Goal: Task Accomplishment & Management: Complete application form

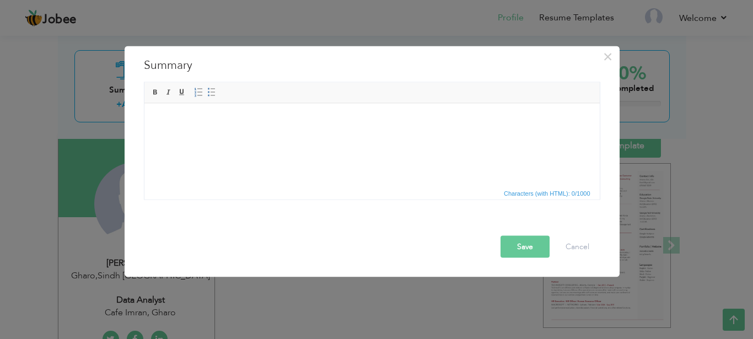
scroll to position [74, 0]
click at [523, 247] on button "Save" at bounding box center [524, 246] width 49 height 22
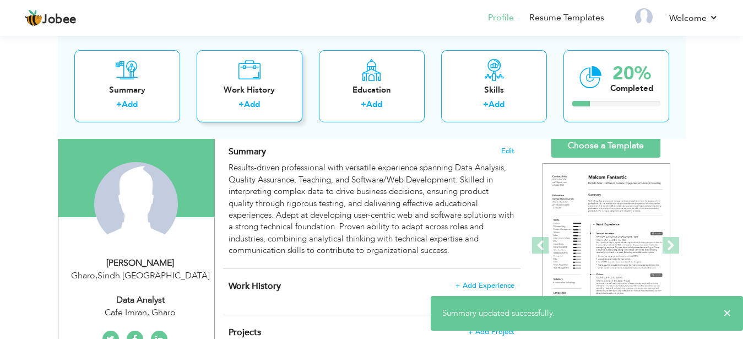
click at [267, 108] on div "+ Add" at bounding box center [249, 106] width 88 height 14
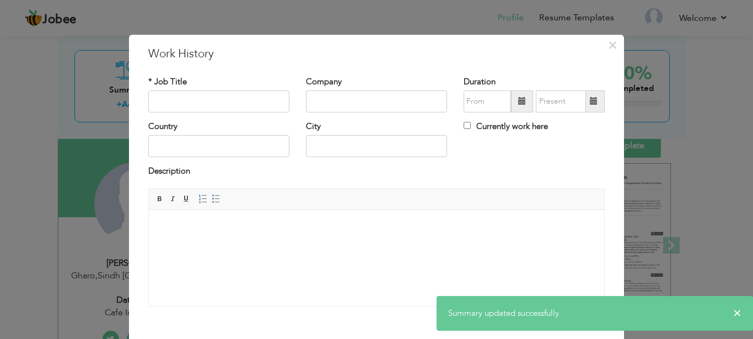
scroll to position [0, 0]
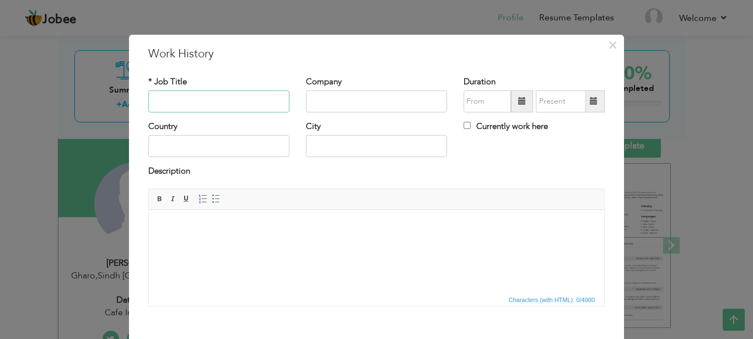
click at [251, 93] on input "text" at bounding box center [218, 101] width 141 height 22
type input "Data Analyst"
type input "G"
type input "Cafe Imran"
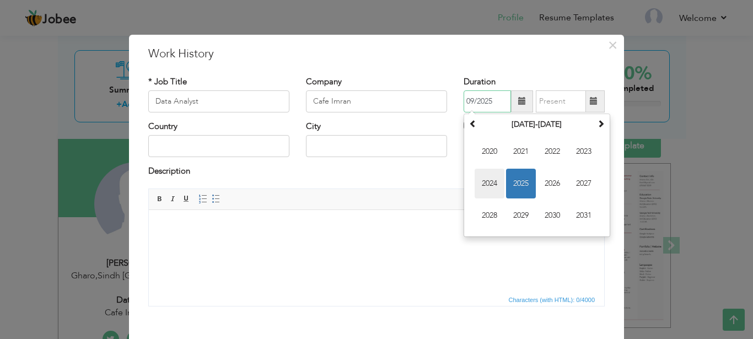
click at [493, 184] on span "2024" at bounding box center [489, 184] width 30 height 30
click at [492, 159] on span "Jan" at bounding box center [489, 152] width 30 height 30
type input "01/2024"
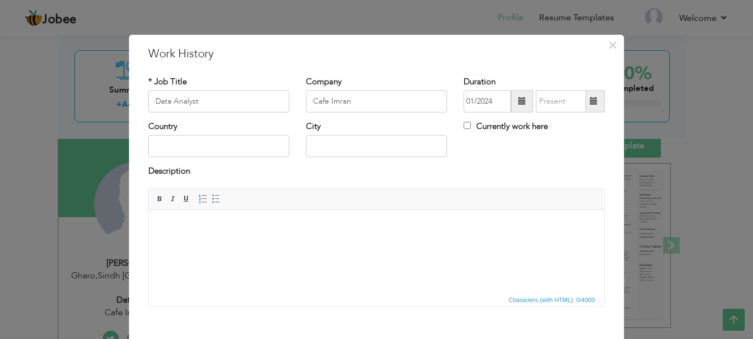
click at [535, 128] on label "Currently work here" at bounding box center [505, 127] width 84 height 12
click at [470, 128] on input "Currently work here" at bounding box center [466, 125] width 7 height 7
checkbox input "true"
click at [262, 148] on input "text" at bounding box center [218, 146] width 141 height 22
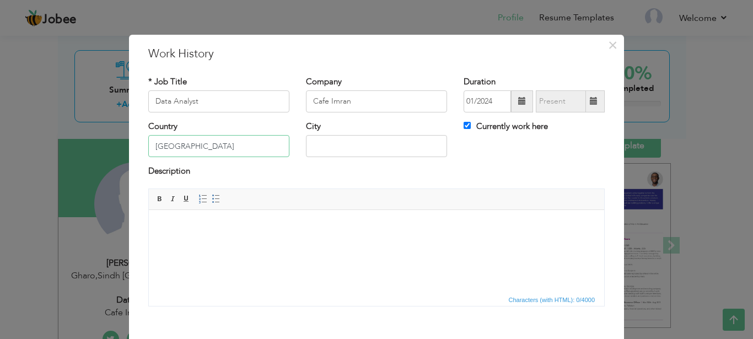
type input "[GEOGRAPHIC_DATA]"
type input "Gharo"
click at [272, 278] on html at bounding box center [376, 250] width 455 height 83
click at [294, 234] on html at bounding box center [376, 250] width 455 height 83
click at [279, 239] on html at bounding box center [376, 250] width 455 height 83
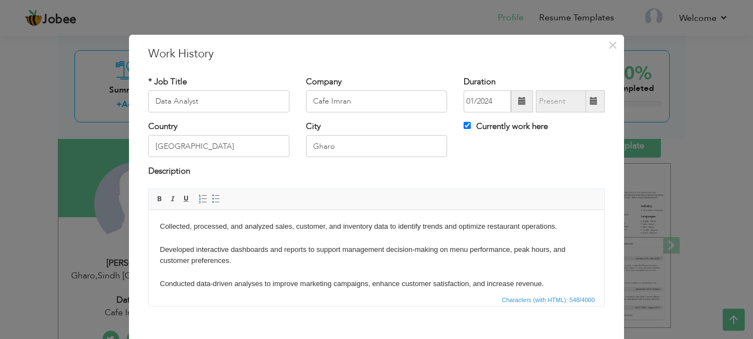
click at [241, 242] on body "Collected, processed, and analyzed sales, customer, and inventory data to ident…" at bounding box center [376, 265] width 433 height 91
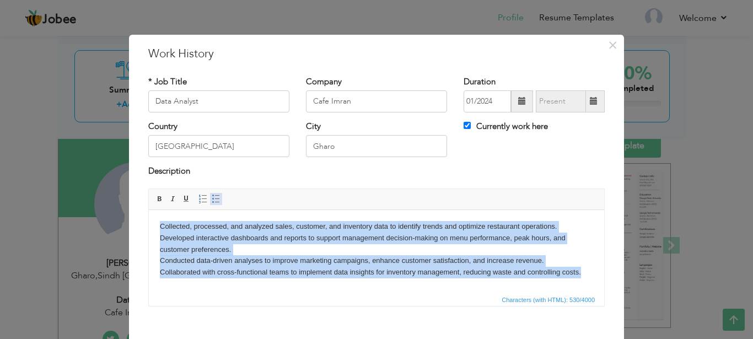
click at [214, 198] on span at bounding box center [216, 198] width 9 height 9
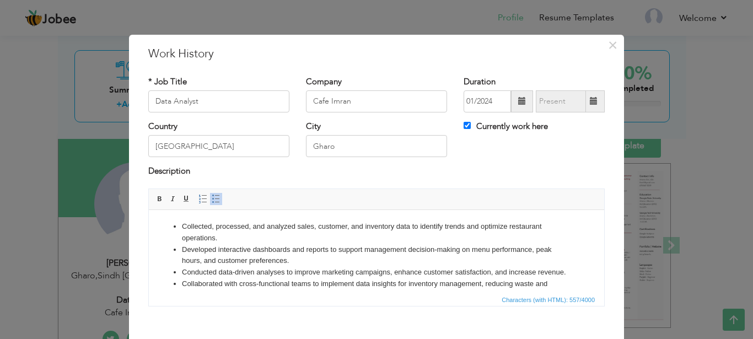
click at [263, 254] on li "Developed interactive dashboards and reports to support management decision-mak…" at bounding box center [376, 254] width 389 height 23
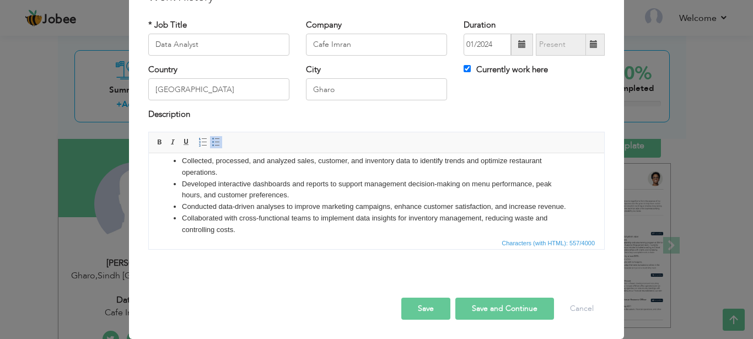
scroll to position [20, 0]
click at [480, 300] on button "Save and Continue" at bounding box center [504, 308] width 99 height 22
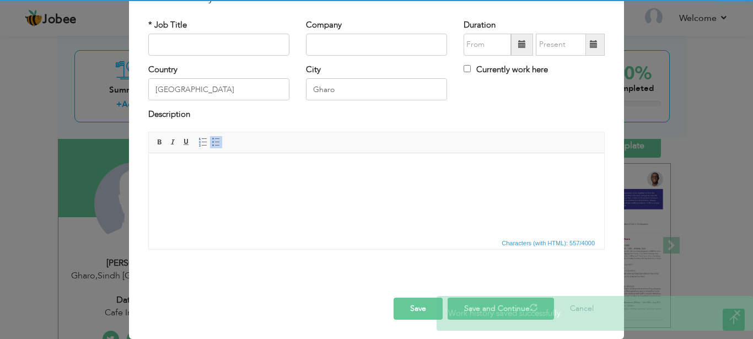
checkbox input "false"
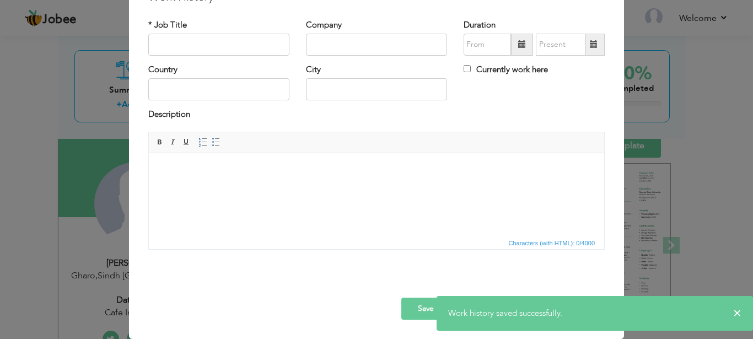
scroll to position [0, 0]
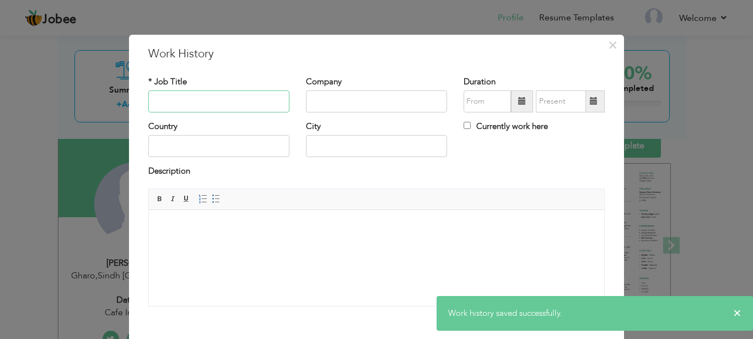
click at [248, 100] on input "text" at bounding box center [218, 101] width 141 height 22
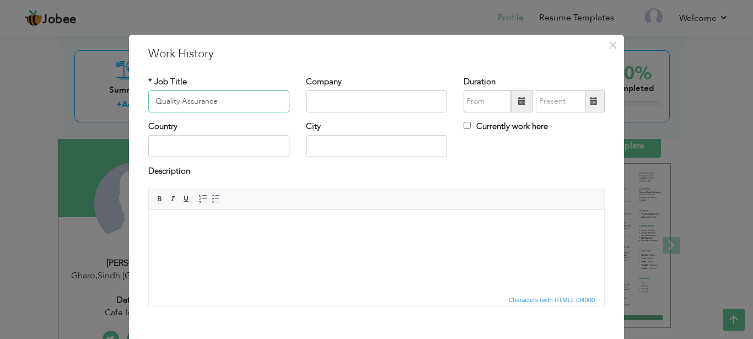
type input "Quality Assurance"
type input "Cafe Imran"
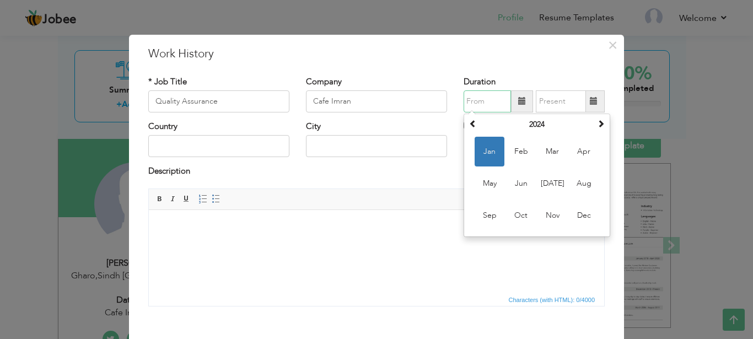
click at [485, 156] on span "Jan" at bounding box center [489, 152] width 30 height 30
type input "01/2024"
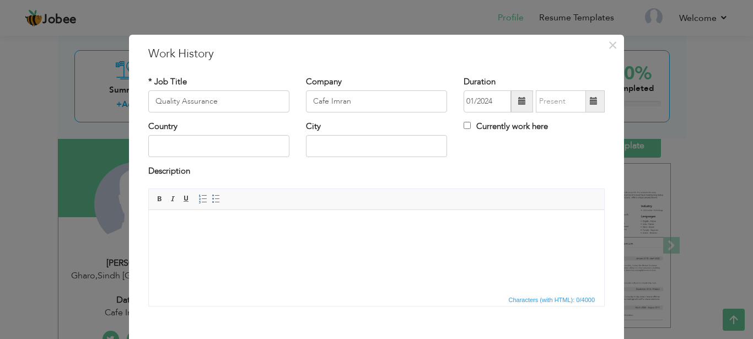
click at [474, 128] on label "Currently work here" at bounding box center [505, 127] width 84 height 12
click at [470, 128] on input "Currently work here" at bounding box center [466, 125] width 7 height 7
checkbox input "true"
click at [188, 149] on input "text" at bounding box center [218, 146] width 141 height 22
type input "[GEOGRAPHIC_DATA]"
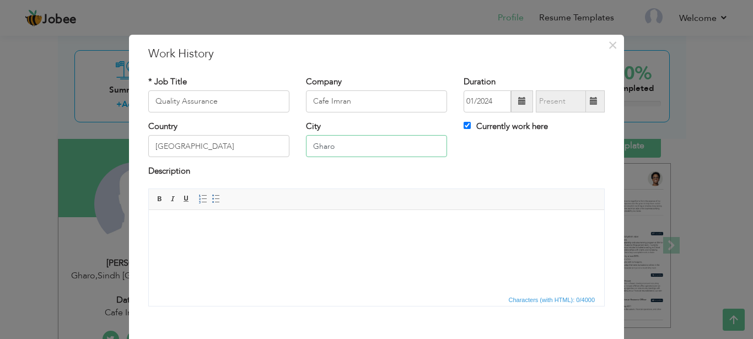
type input "Gharo"
click at [252, 231] on body at bounding box center [376, 226] width 433 height 12
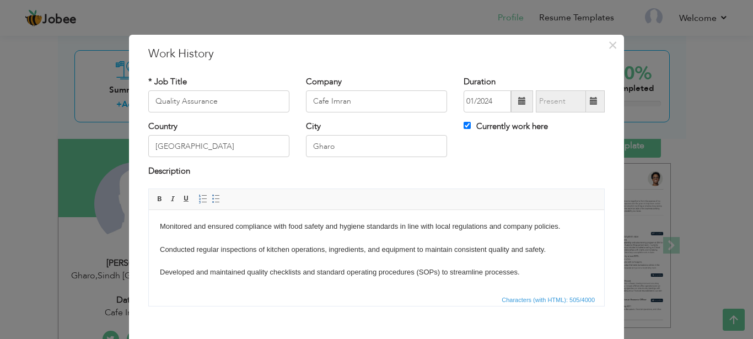
scroll to position [7, 0]
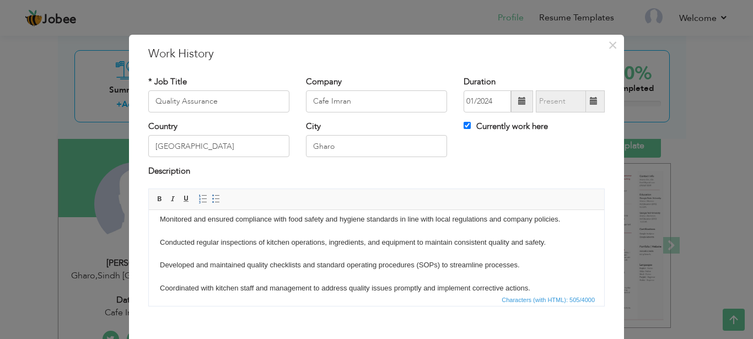
click at [212, 234] on body "Monitored and ensured compliance with food safety and hygiene standards in line…" at bounding box center [376, 253] width 433 height 80
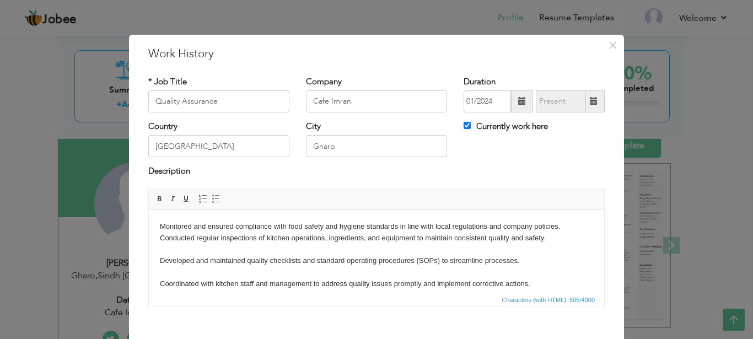
scroll to position [0, 0]
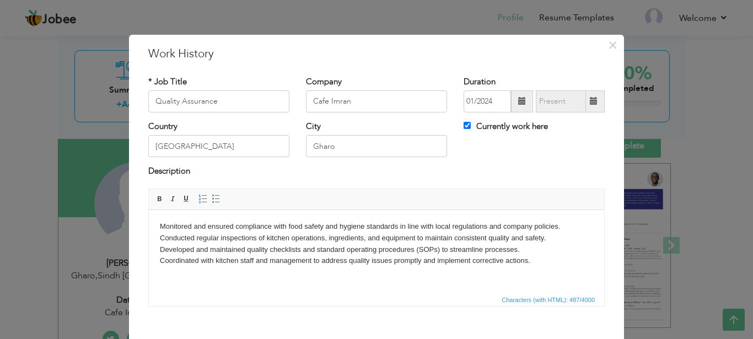
click at [191, 267] on html "Monitored and ensured compliance with food safety and hygiene standards in line…" at bounding box center [376, 250] width 455 height 83
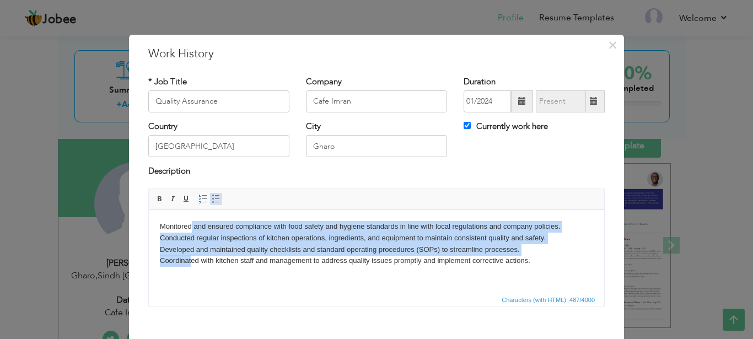
click at [212, 201] on span at bounding box center [216, 198] width 9 height 9
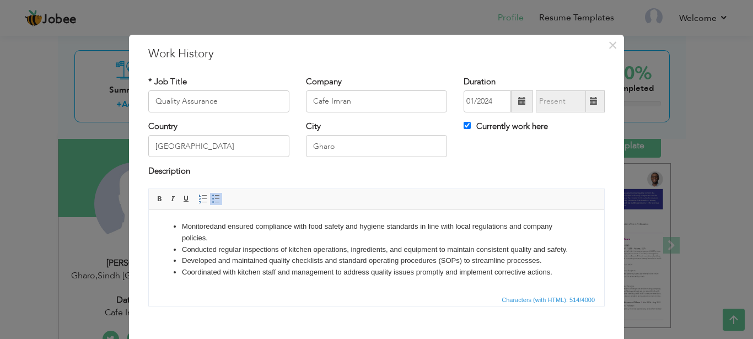
click at [225, 253] on li "Conducted regular inspections of kitchen operations, ingredients, and equipment…" at bounding box center [376, 249] width 389 height 12
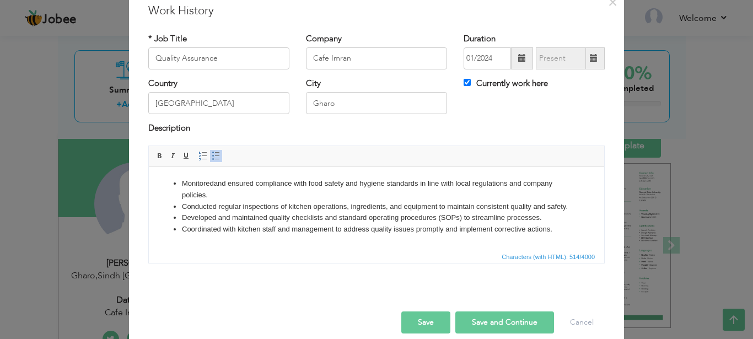
scroll to position [44, 0]
click at [499, 317] on button "Save and Continue" at bounding box center [504, 321] width 99 height 22
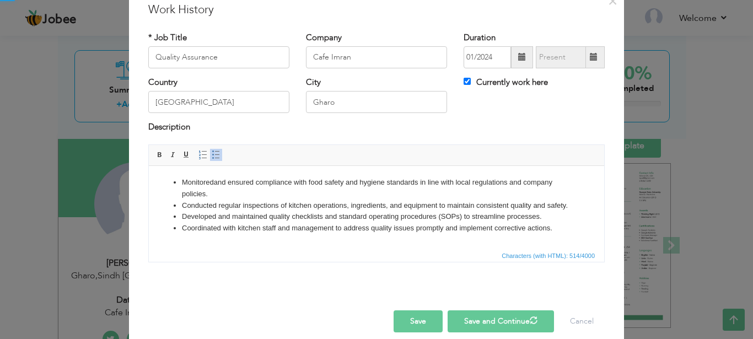
checkbox input "false"
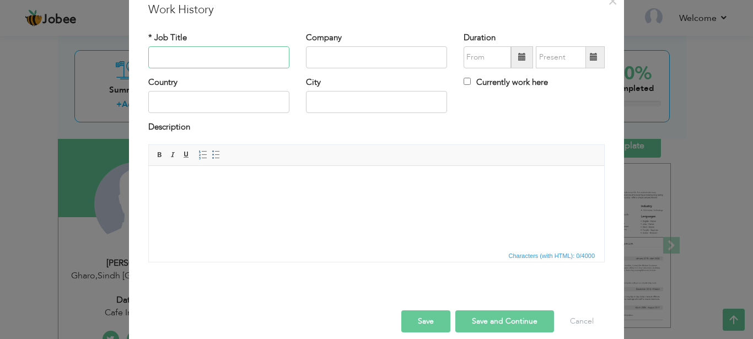
click at [216, 63] on input "text" at bounding box center [218, 57] width 141 height 22
type input "Admin Assistant"
type input "[GEOGRAPHIC_DATA]"
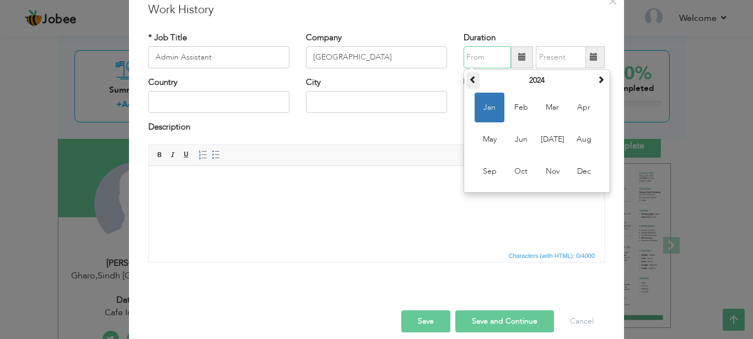
click at [473, 88] on th at bounding box center [472, 80] width 13 height 17
click at [470, 78] on span at bounding box center [473, 79] width 8 height 8
click at [517, 116] on span "Feb" at bounding box center [521, 108] width 30 height 30
type input "02/2021"
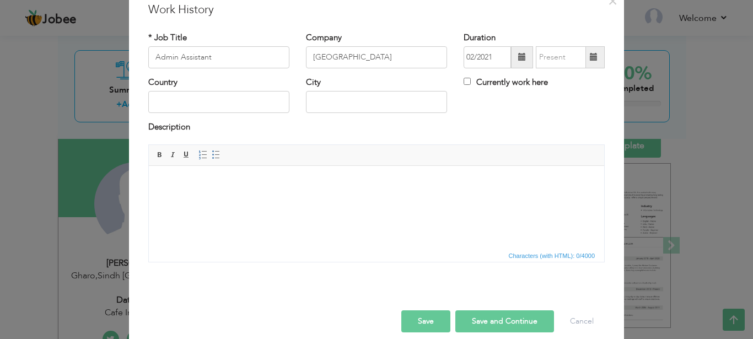
click at [589, 61] on span at bounding box center [593, 57] width 8 height 8
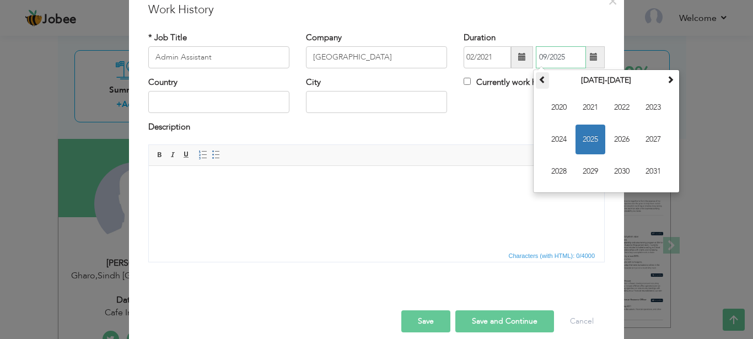
click at [541, 82] on span at bounding box center [542, 79] width 8 height 8
click at [671, 82] on th at bounding box center [669, 80] width 13 height 17
click at [630, 113] on span "2022" at bounding box center [622, 108] width 30 height 30
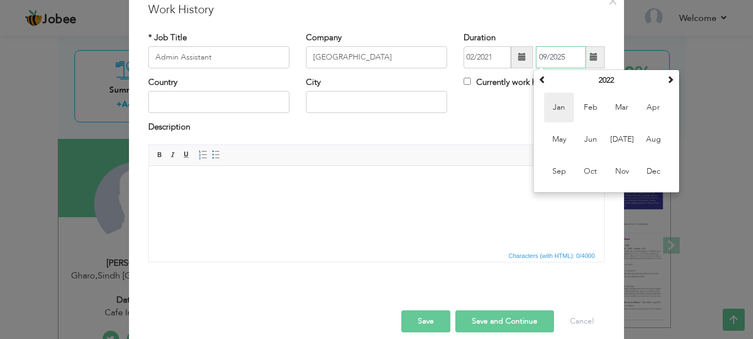
click at [553, 112] on span "Jan" at bounding box center [559, 108] width 30 height 30
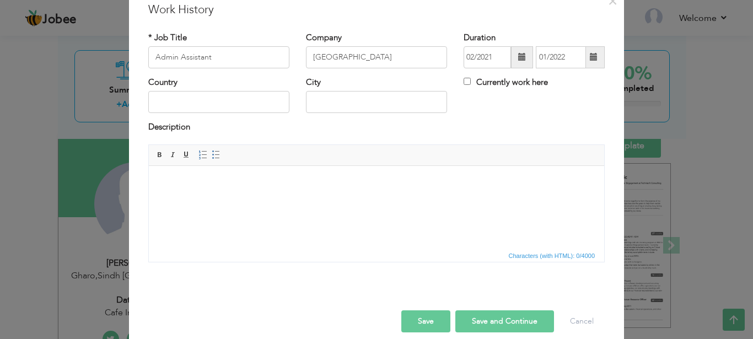
click at [598, 56] on span at bounding box center [593, 57] width 21 height 22
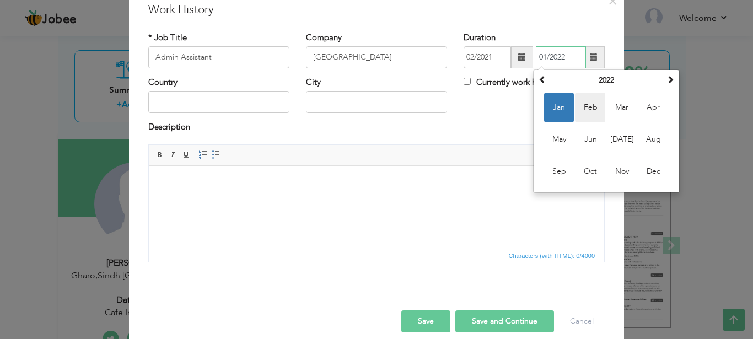
click at [581, 105] on span "Feb" at bounding box center [590, 108] width 30 height 30
type input "02/2022"
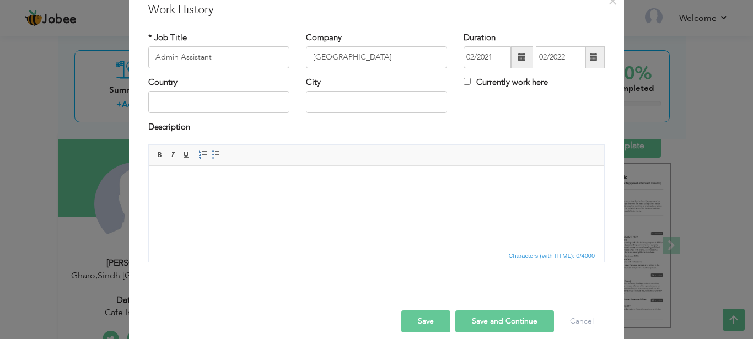
click at [515, 64] on span at bounding box center [522, 57] width 22 height 22
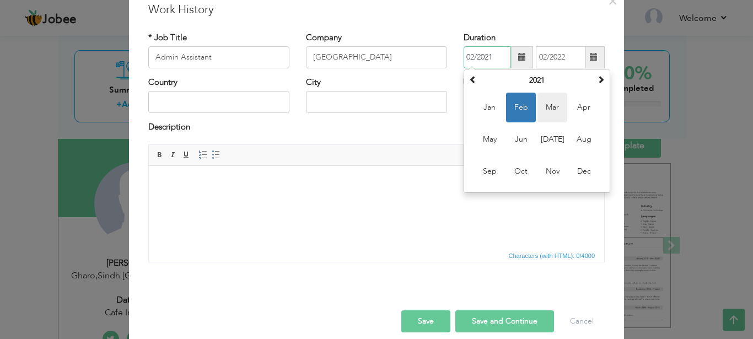
click at [543, 111] on span "Mar" at bounding box center [552, 108] width 30 height 30
type input "03/2021"
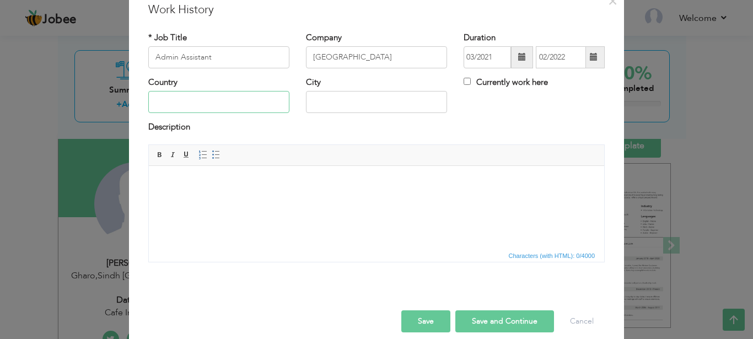
click at [235, 103] on input "text" at bounding box center [218, 102] width 141 height 22
type input "[GEOGRAPHIC_DATA]"
type input "Babra Road"
click at [253, 221] on html at bounding box center [376, 206] width 455 height 83
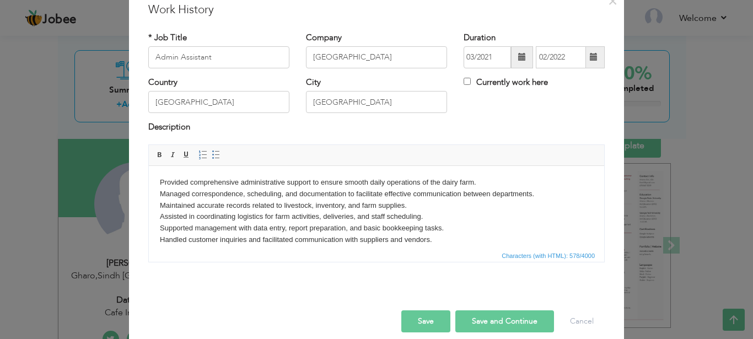
click at [232, 177] on body "Provided comprehensive administrative support to ensure smooth daily operations…" at bounding box center [376, 210] width 433 height 69
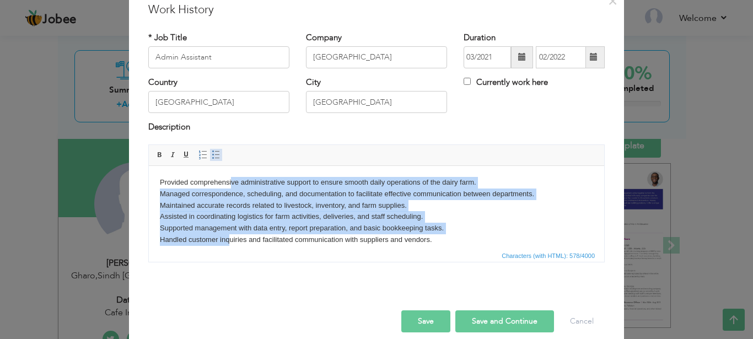
click at [215, 156] on span at bounding box center [216, 154] width 9 height 9
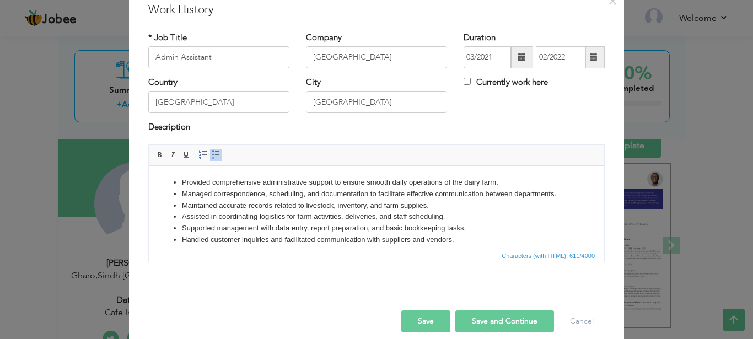
click at [275, 235] on li "Handled customer inq uiries and facilitated communication with suppliers and ve…" at bounding box center [376, 240] width 389 height 12
click at [487, 324] on button "Save and Continue" at bounding box center [504, 321] width 99 height 22
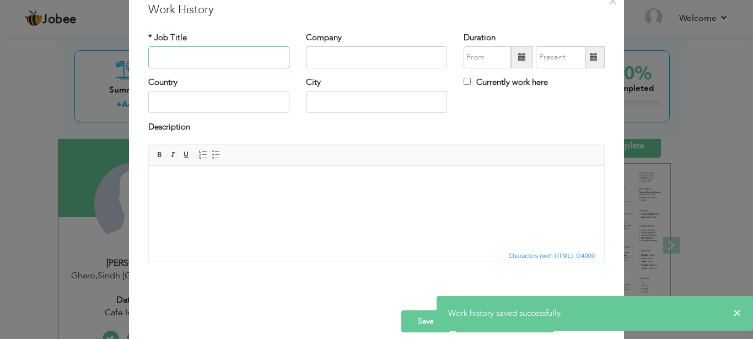
click at [234, 60] on input "text" at bounding box center [218, 57] width 141 height 22
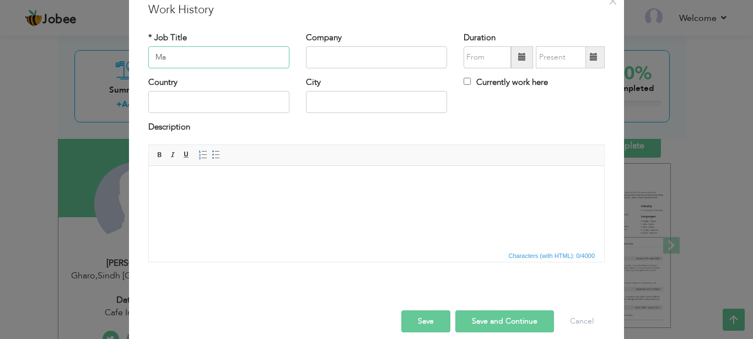
type input "M"
type input "S"
type input "Teacher"
type input "The Easy Technology School"
click at [512, 60] on span at bounding box center [522, 57] width 22 height 22
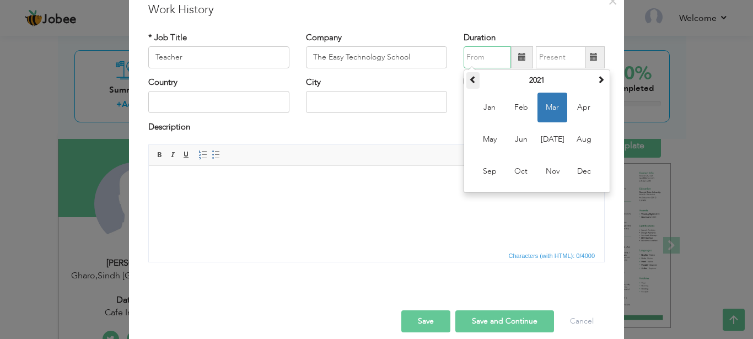
click at [472, 82] on th at bounding box center [472, 80] width 13 height 17
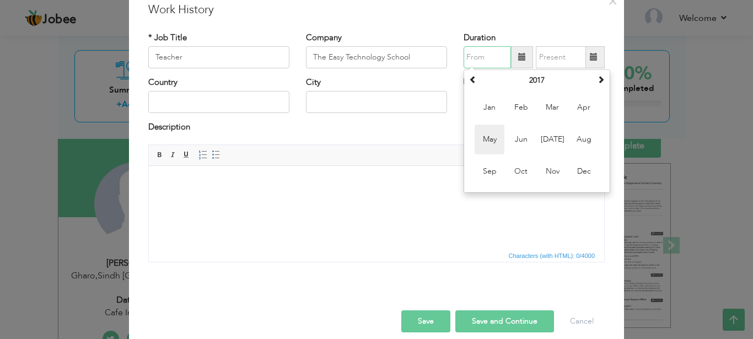
click at [496, 136] on span "May" at bounding box center [489, 140] width 30 height 30
type input "05/2017"
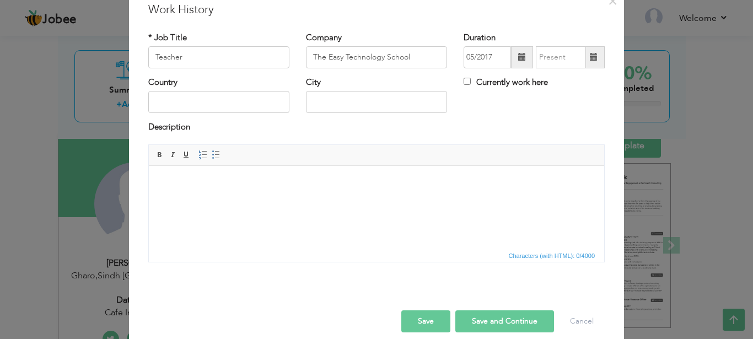
click at [593, 60] on span at bounding box center [593, 57] width 21 height 22
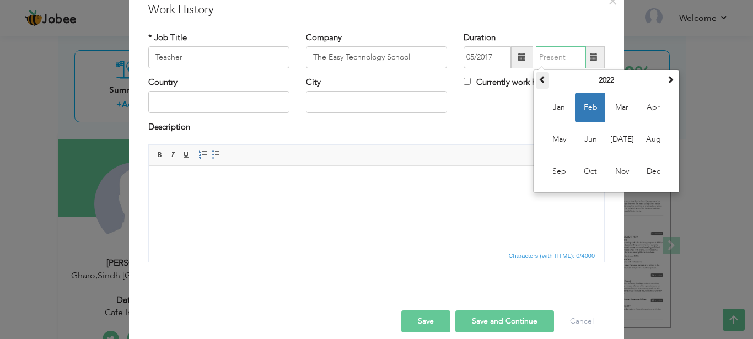
click at [541, 80] on span at bounding box center [542, 79] width 8 height 8
click at [647, 145] on span "Aug" at bounding box center [653, 140] width 30 height 30
type input "08/2019"
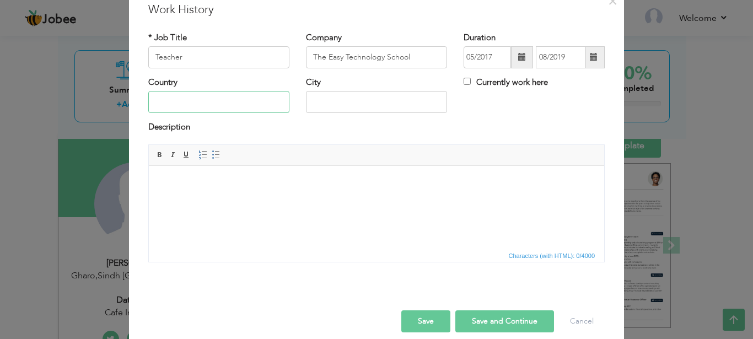
click at [250, 100] on input "text" at bounding box center [218, 102] width 141 height 22
type input "[GEOGRAPHIC_DATA]"
type input "Gharo"
click at [247, 232] on html at bounding box center [376, 206] width 455 height 83
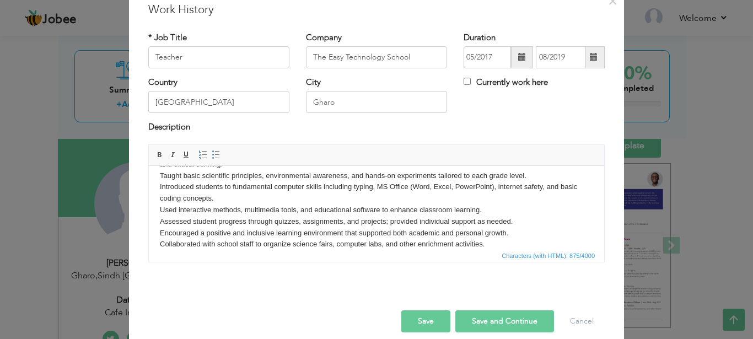
click at [219, 221] on body "Delivered age-appropriate and engaging lessons in Science and Computer Studies …" at bounding box center [376, 198] width 433 height 103
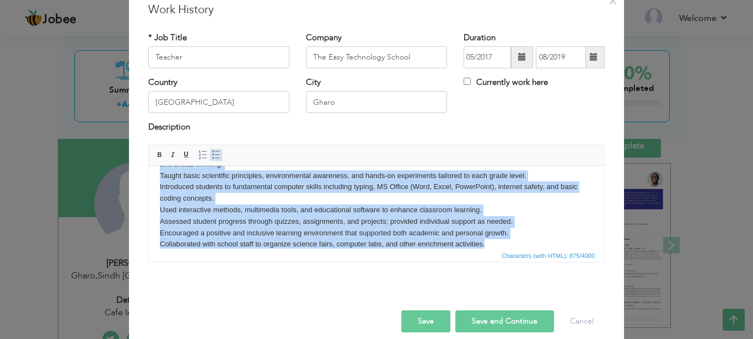
click at [212, 151] on span at bounding box center [216, 154] width 9 height 9
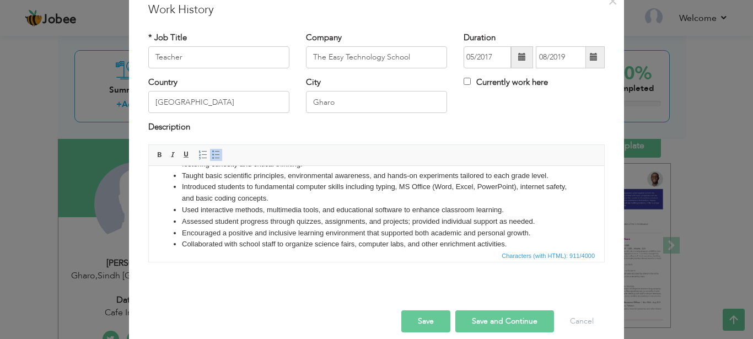
click at [230, 227] on li "Encouraged a positive and inclusive learning environment that supported both ac…" at bounding box center [376, 233] width 389 height 12
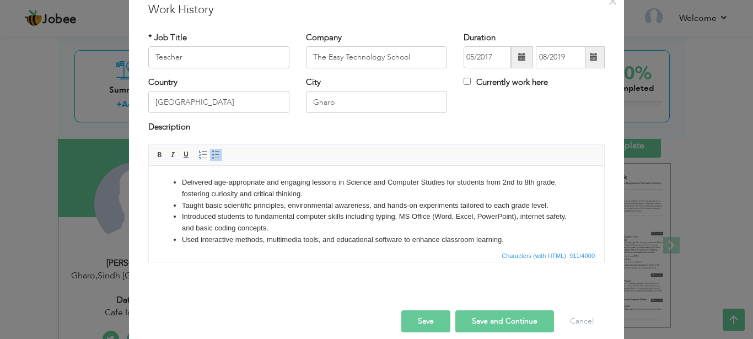
click at [473, 321] on button "Save and Continue" at bounding box center [504, 321] width 99 height 22
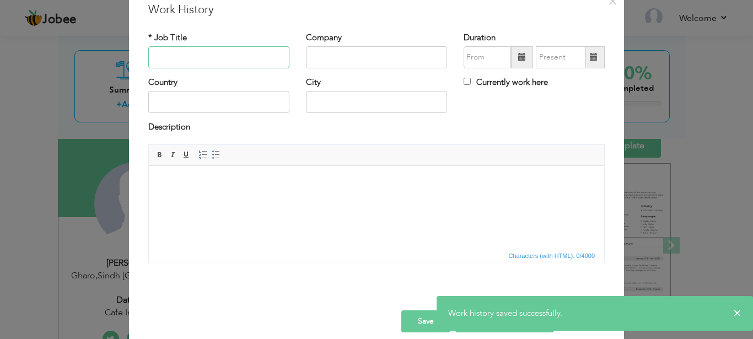
click at [229, 55] on input "text" at bounding box center [218, 57] width 141 height 22
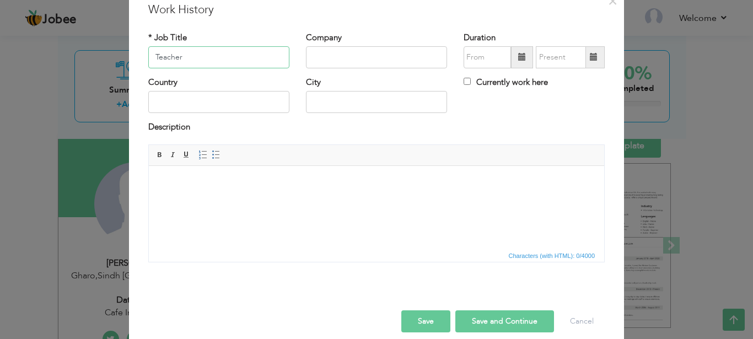
type input "Teacher"
type input "The Royal School System"
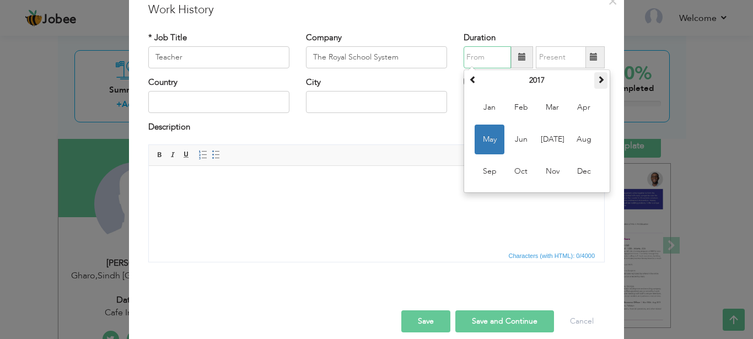
click at [597, 82] on span at bounding box center [601, 79] width 8 height 8
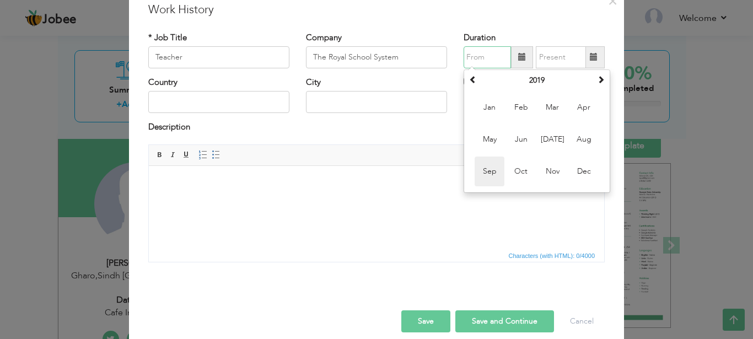
click at [490, 166] on span "Sep" at bounding box center [489, 171] width 30 height 30
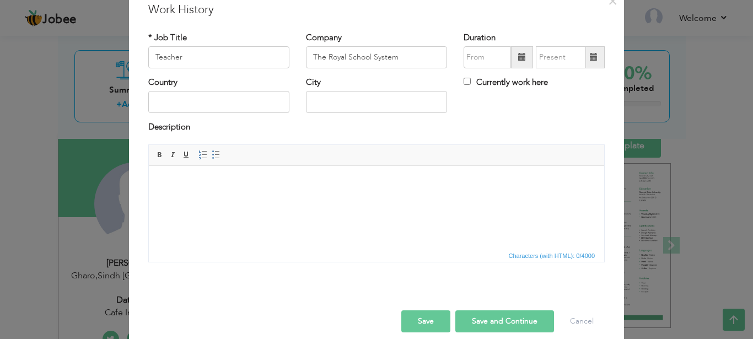
type input "09/2019"
click at [589, 58] on span at bounding box center [593, 57] width 8 height 8
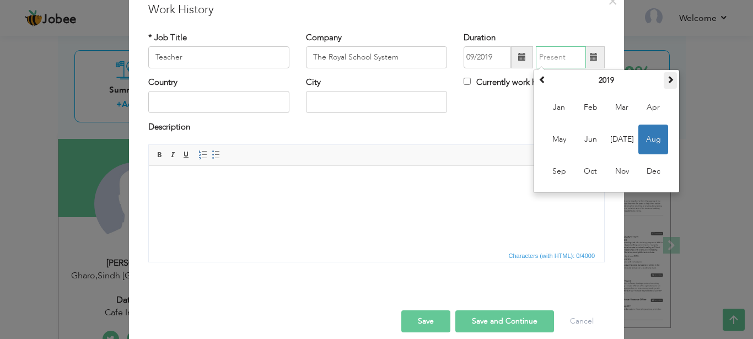
click at [663, 81] on th at bounding box center [669, 80] width 13 height 17
click at [568, 116] on span "Jan" at bounding box center [559, 108] width 30 height 30
type input "01/2021"
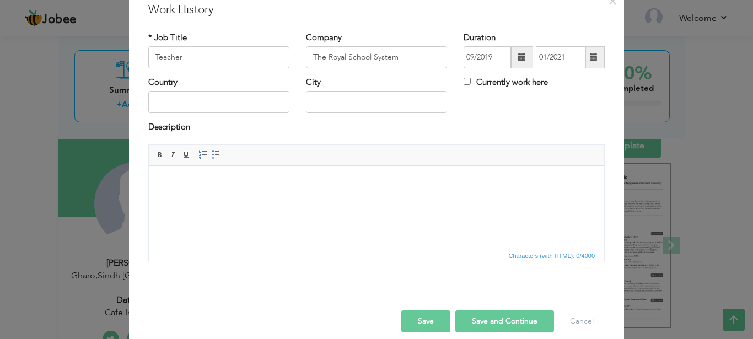
scroll to position [57, 0]
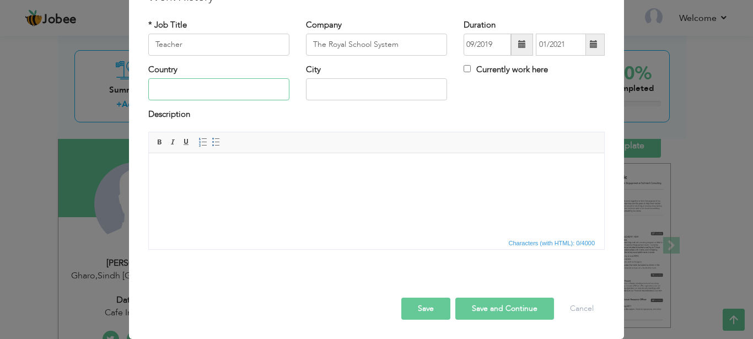
click at [264, 91] on input "text" at bounding box center [218, 89] width 141 height 22
type input "[GEOGRAPHIC_DATA]"
type input "Gharo"
click at [278, 232] on html at bounding box center [376, 194] width 455 height 83
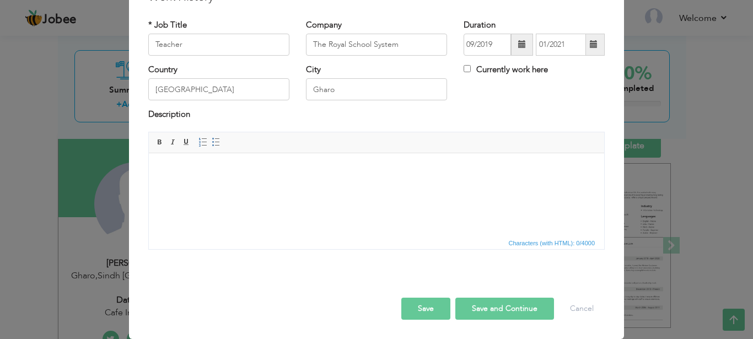
scroll to position [30, 0]
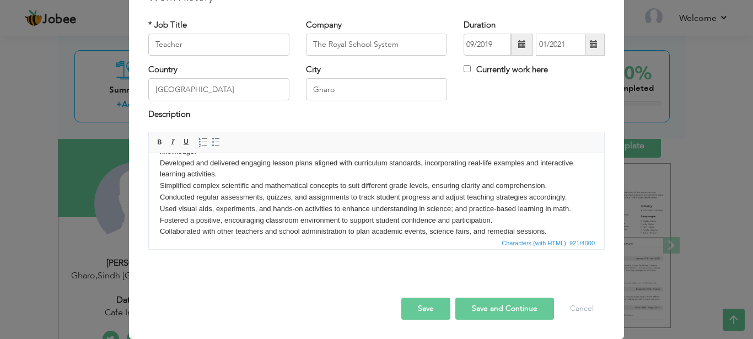
click at [266, 213] on body "Taught Science and Mathematics to students from 2nd to 8th grade, using age-app…" at bounding box center [376, 185] width 433 height 103
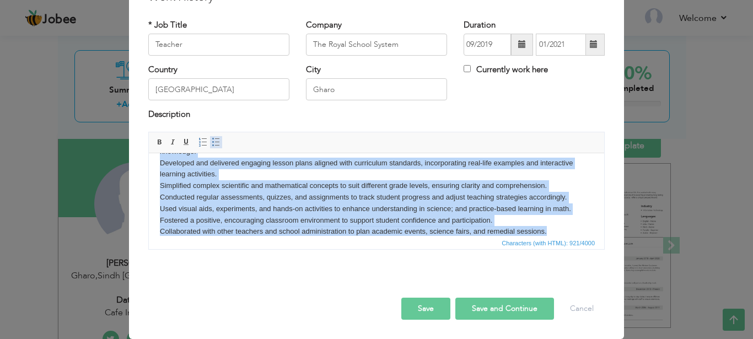
click at [212, 143] on span at bounding box center [216, 142] width 9 height 9
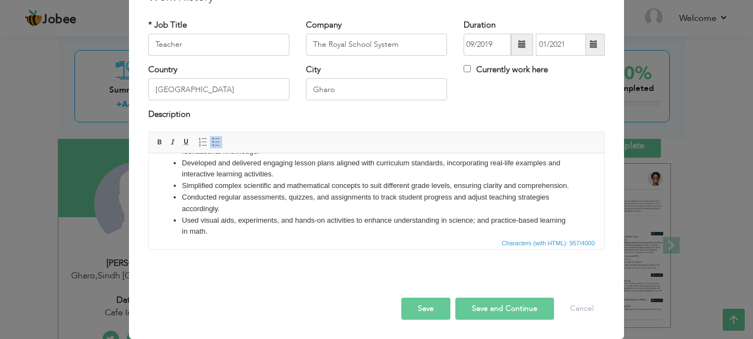
scroll to position [0, 0]
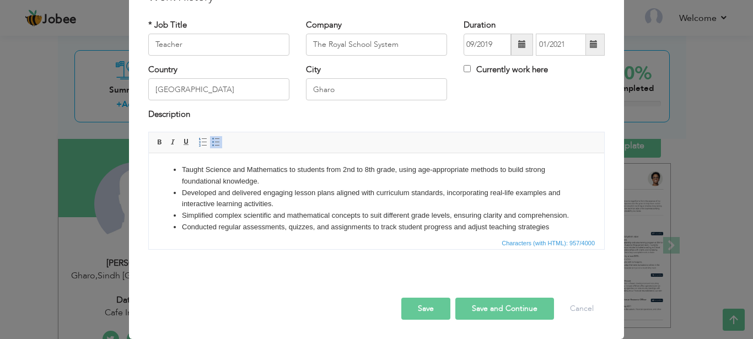
click at [305, 212] on li "Simplified complex scientific and mathematical concepts to suit different grade…" at bounding box center [376, 215] width 389 height 12
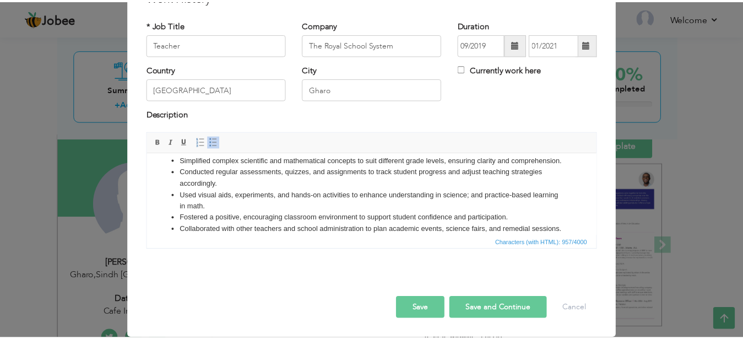
scroll to position [78, 0]
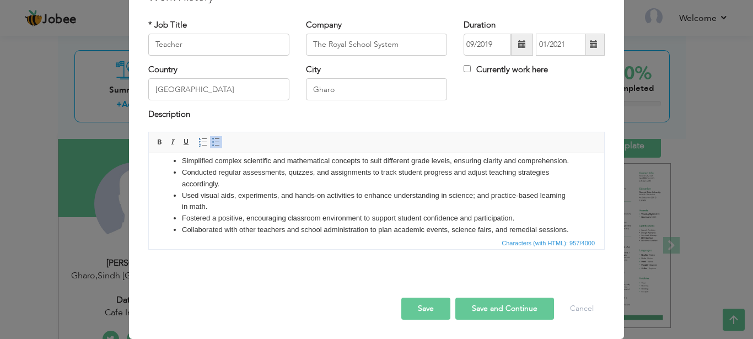
click at [431, 304] on button "Save" at bounding box center [425, 308] width 49 height 22
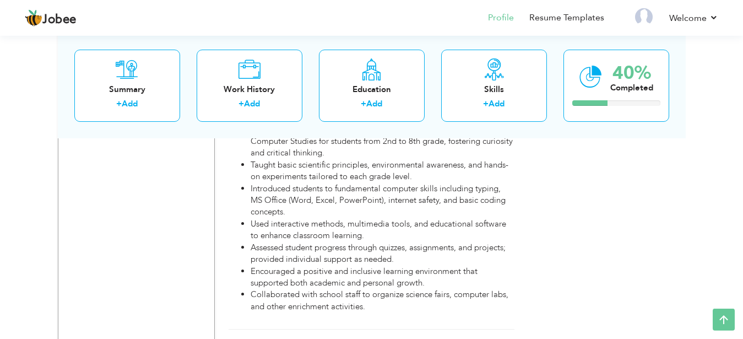
scroll to position [832, 0]
drag, startPoint x: 435, startPoint y: 215, endPoint x: 419, endPoint y: 315, distance: 100.4
click at [419, 315] on div "Work History + Add Experience Data Analyst 01/2024 - Present Data Analyst 01/20…" at bounding box center [371, 46] width 297 height 1070
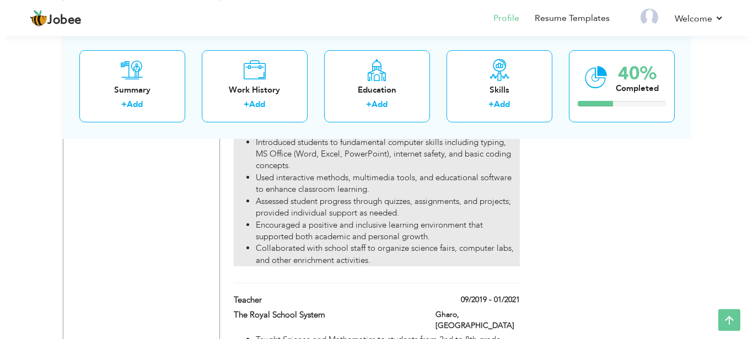
scroll to position [853, 0]
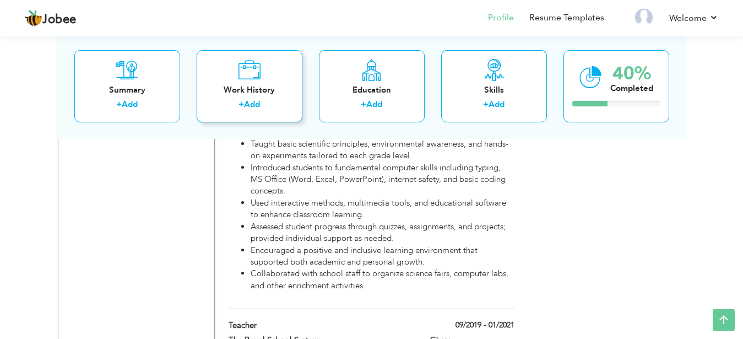
click at [253, 112] on div "+ Add" at bounding box center [249, 106] width 88 height 14
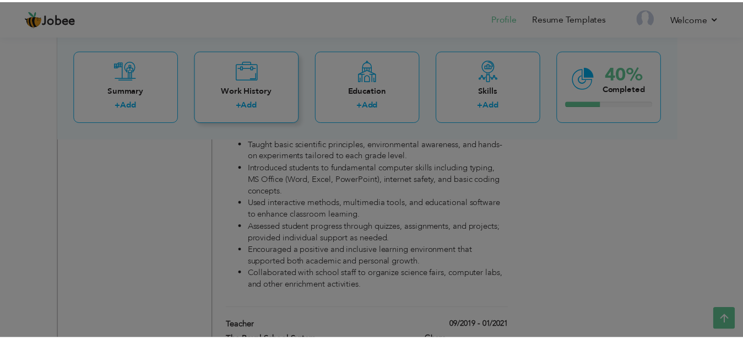
scroll to position [0, 0]
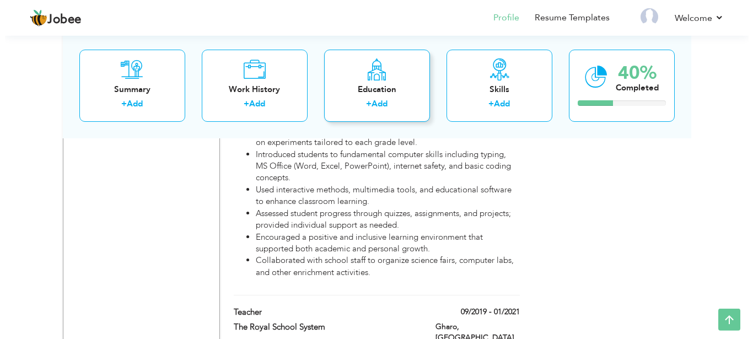
scroll to position [864, 0]
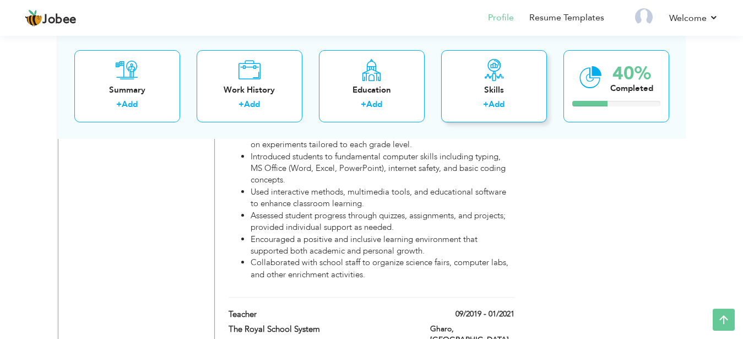
click at [478, 88] on div "Skills" at bounding box center [494, 90] width 88 height 12
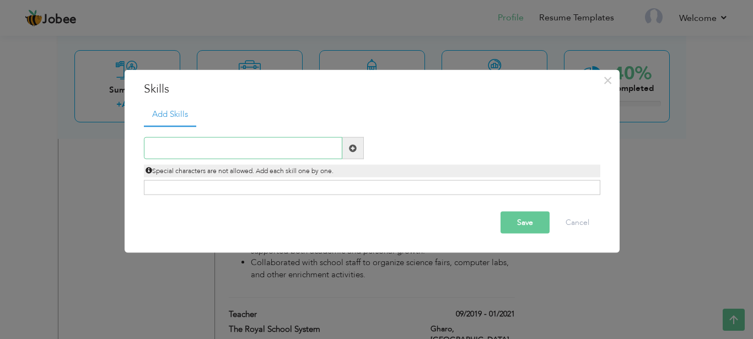
click at [310, 145] on input "text" at bounding box center [243, 148] width 198 height 22
click at [224, 187] on div "Click on , to mark skill as primary." at bounding box center [372, 187] width 456 height 15
click at [273, 148] on input "text" at bounding box center [243, 148] width 198 height 22
type input "Data Analysis"
click at [359, 146] on span at bounding box center [352, 148] width 21 height 22
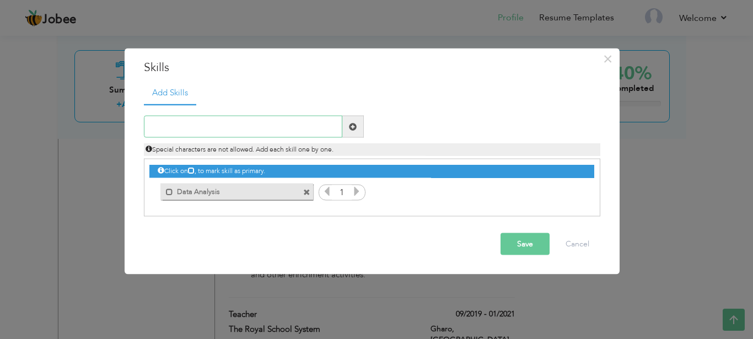
click at [251, 120] on input "text" at bounding box center [243, 127] width 198 height 22
type input "Programming"
click at [351, 130] on span at bounding box center [353, 126] width 8 height 8
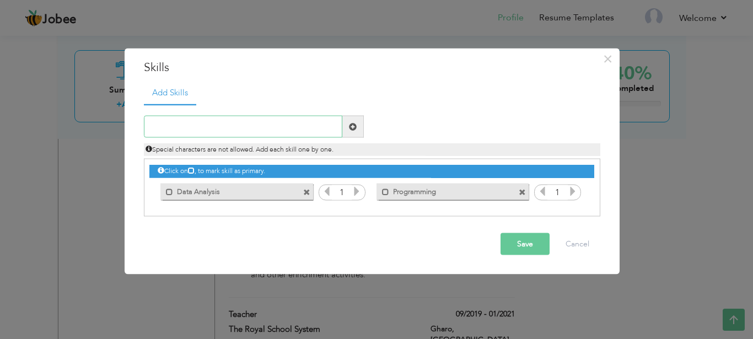
click at [269, 121] on input "text" at bounding box center [243, 127] width 198 height 22
type input "Teaching"
click at [349, 128] on span at bounding box center [353, 126] width 8 height 8
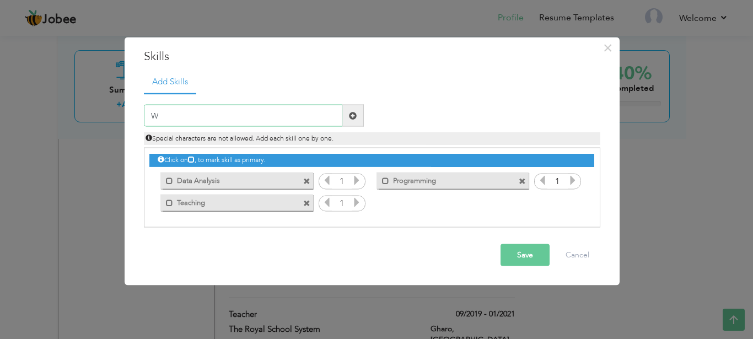
click at [258, 123] on input "W" at bounding box center [243, 116] width 198 height 22
type input "Web Development"
click at [345, 117] on span at bounding box center [352, 116] width 21 height 22
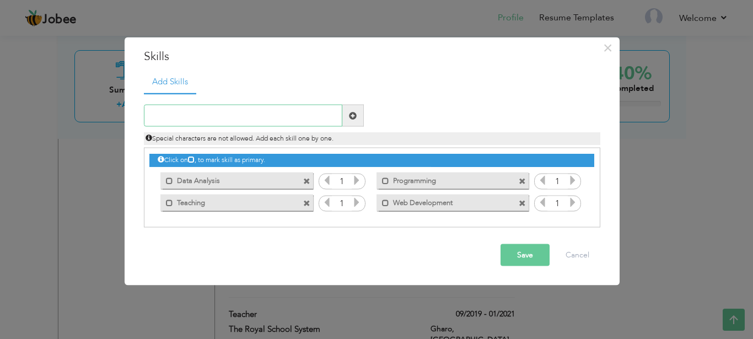
click at [278, 117] on input "text" at bounding box center [243, 116] width 198 height 22
click at [239, 110] on input "D" at bounding box center [243, 116] width 198 height 22
type input "Debugging"
click at [344, 116] on span at bounding box center [352, 116] width 21 height 22
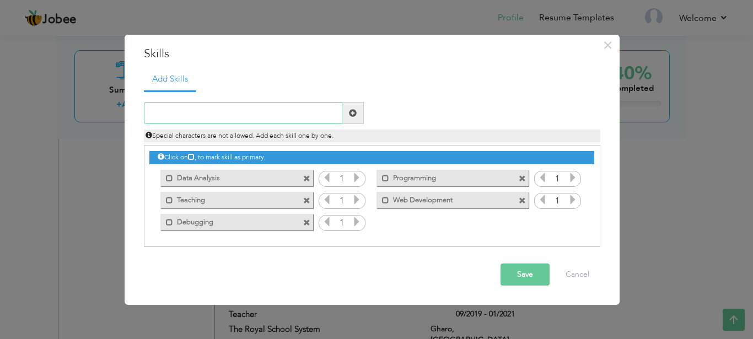
click at [262, 115] on input "text" at bounding box center [243, 113] width 198 height 22
type input "Documentation"
click at [349, 122] on span at bounding box center [352, 113] width 21 height 22
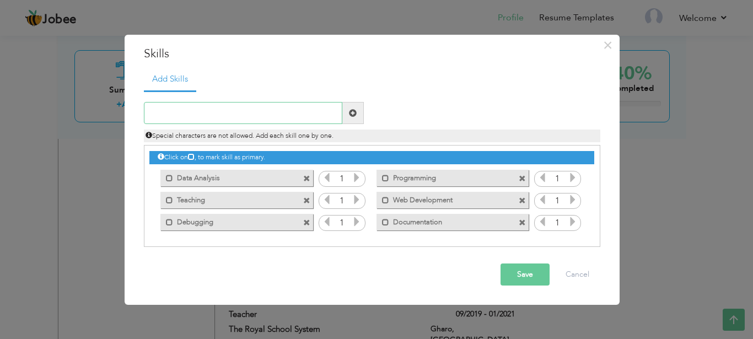
click at [260, 120] on input "text" at bounding box center [243, 113] width 198 height 22
type input "Multi-Tasking"
click at [342, 120] on span at bounding box center [352, 113] width 21 height 22
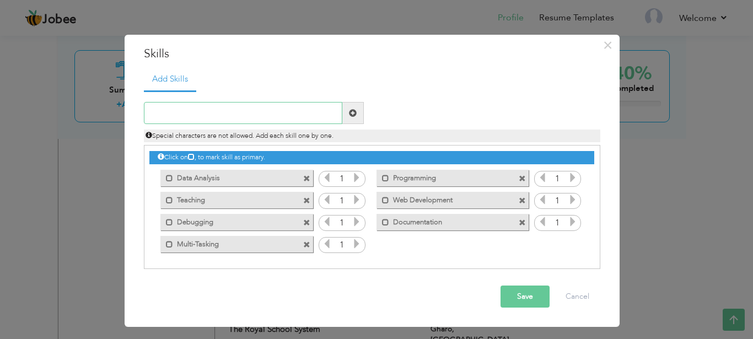
click at [285, 116] on input "text" at bounding box center [243, 113] width 198 height 22
type input "Problem Solving"
click at [356, 116] on span at bounding box center [352, 113] width 21 height 22
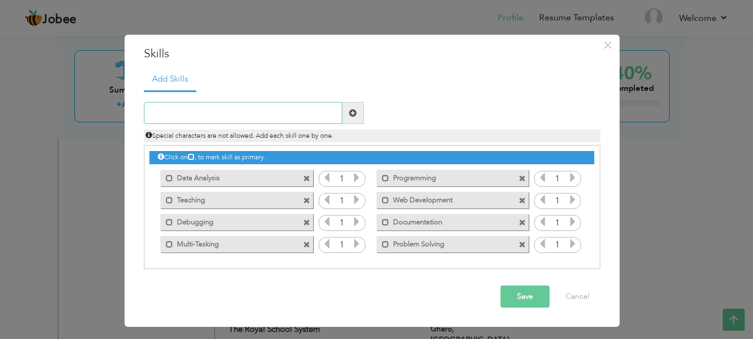
click at [219, 113] on input "text" at bounding box center [243, 113] width 198 height 22
type input "Creativity"
click at [349, 110] on span at bounding box center [353, 113] width 8 height 8
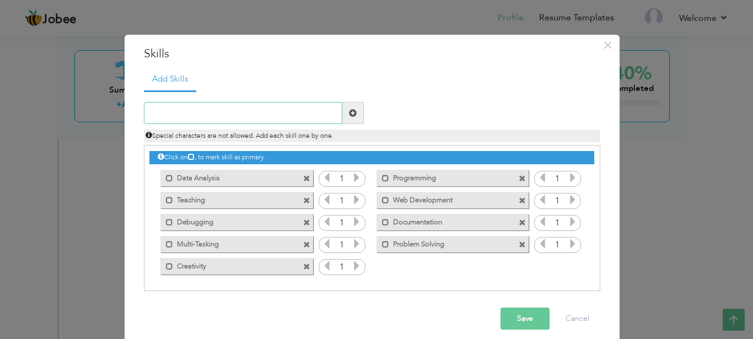
click at [268, 116] on input "text" at bounding box center [243, 113] width 198 height 22
click at [237, 112] on input "Adapt" at bounding box center [243, 113] width 198 height 22
type input "Adaptability"
click at [344, 118] on span at bounding box center [352, 113] width 21 height 22
click at [237, 118] on input "text" at bounding box center [243, 113] width 198 height 22
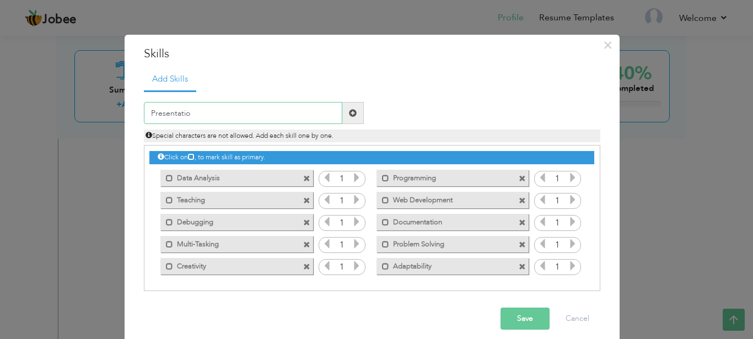
type input "Presentation"
type input "Reporting"
click at [354, 120] on span at bounding box center [352, 113] width 21 height 22
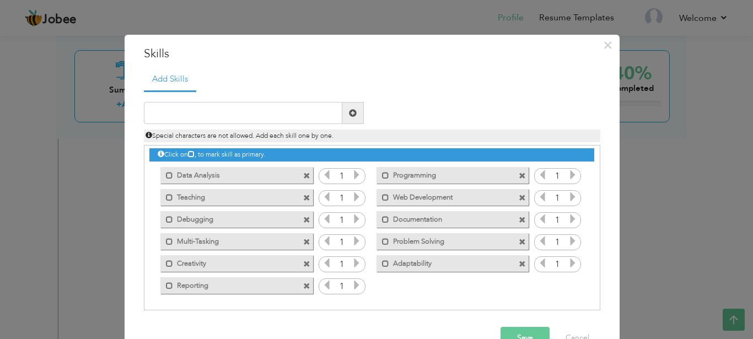
scroll to position [30, 0]
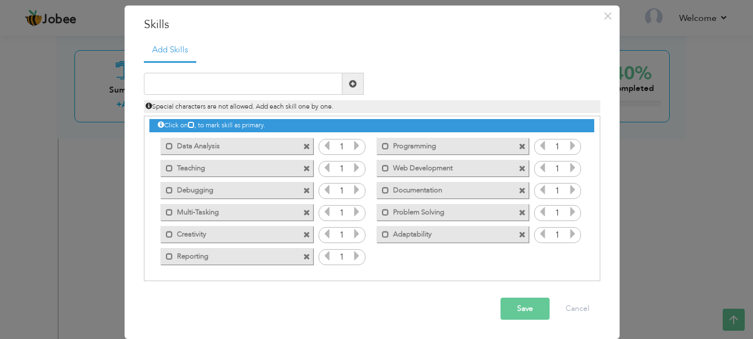
click at [530, 313] on button "Save" at bounding box center [524, 308] width 49 height 22
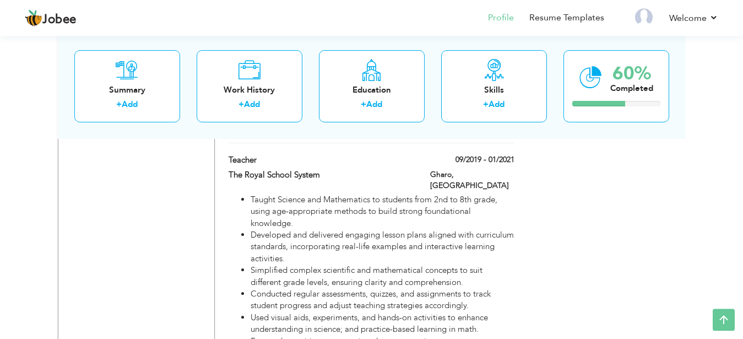
scroll to position [997, 0]
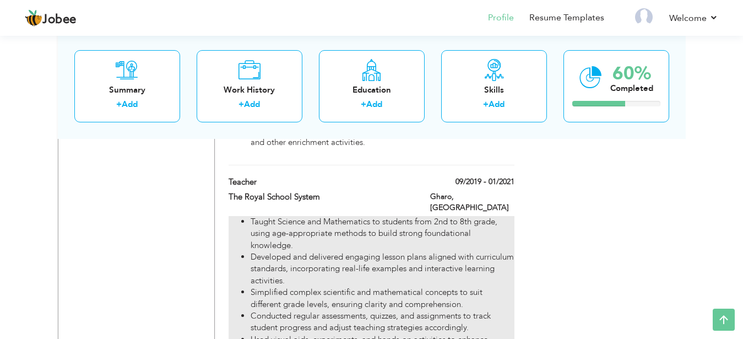
click at [294, 251] on li "Developed and delivered engaging lesson plans aligned with curriculum standards…" at bounding box center [382, 268] width 263 height 35
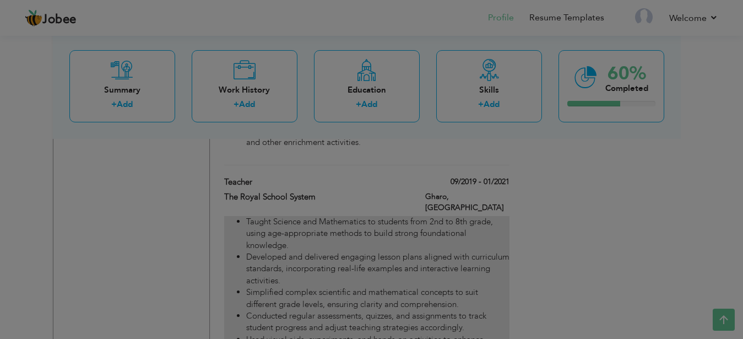
type input "Teacher"
type input "The Royal School System"
type input "09/2019"
type input "01/2021"
type input "[GEOGRAPHIC_DATA]"
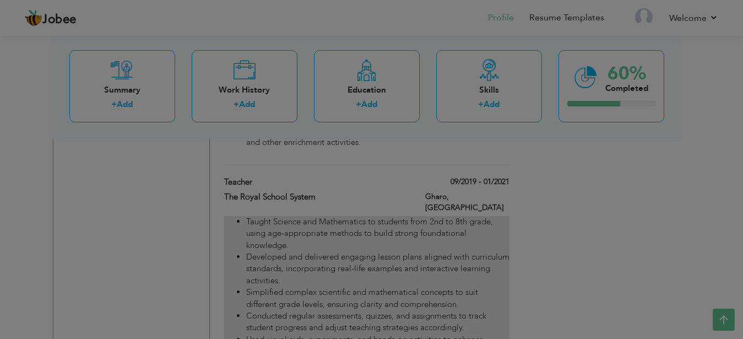
type input "Gharo"
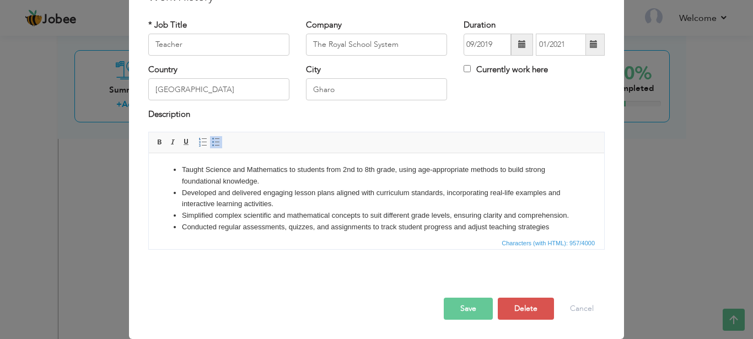
click at [631, 161] on div "× Work History * Job Title Teacher Company The Royal School System City" at bounding box center [376, 169] width 753 height 339
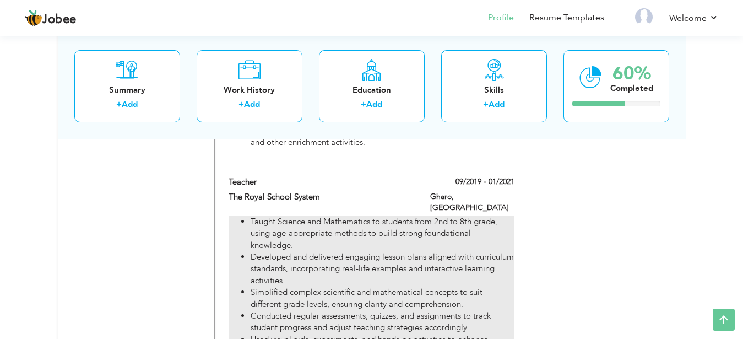
click at [456, 251] on li "Developed and delivered engaging lesson plans aligned with curriculum standards…" at bounding box center [382, 268] width 263 height 35
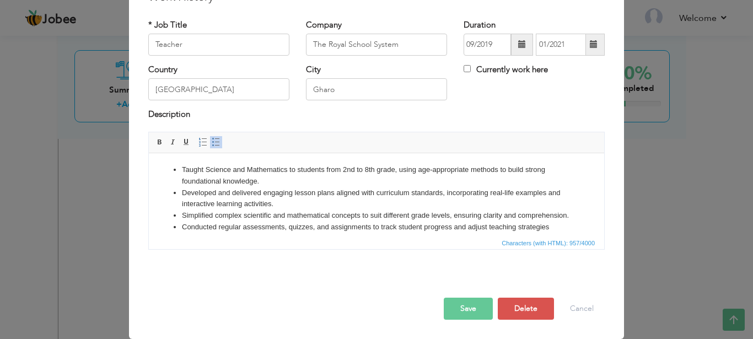
click at [407, 180] on li "Taught Science and Mathematics to students from 2nd to 8th grade, using age-app…" at bounding box center [376, 175] width 389 height 23
click at [654, 172] on div "× Work History * Job Title Teacher Company The Royal School System City" at bounding box center [376, 169] width 753 height 339
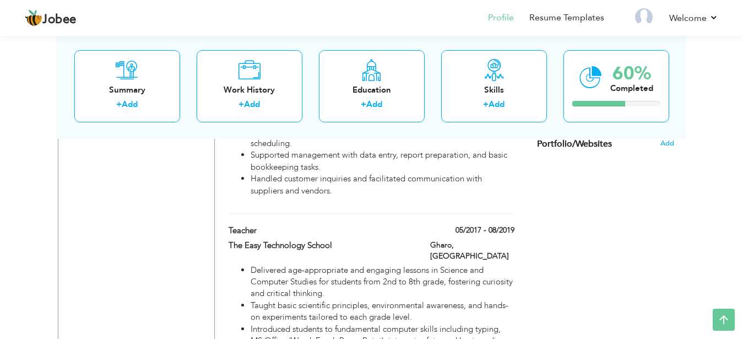
scroll to position [706, 0]
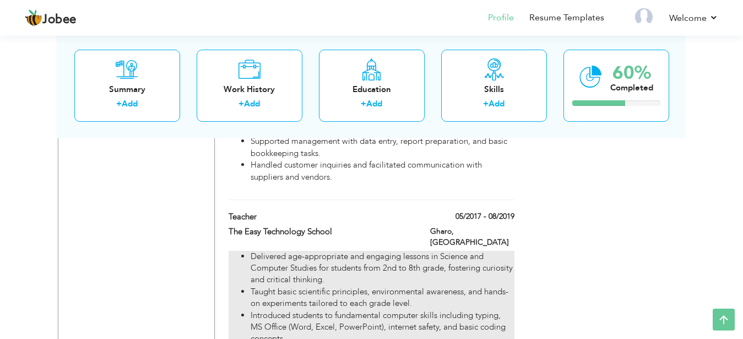
click at [492, 286] on li "Taught basic scientific principles, environmental awareness, and hands-on exper…" at bounding box center [382, 298] width 263 height 24
type input "The Easy Technology School"
type input "05/2017"
type input "08/2019"
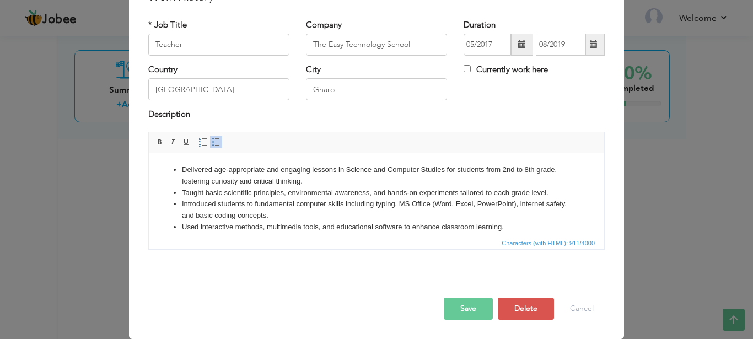
click at [410, 181] on li "Delivered age-appropriate and engaging lessons in Science and Computer Studies …" at bounding box center [376, 175] width 389 height 23
click at [501, 190] on li "Taught basic scientific principles, environmental awareness, and hands-on exper…" at bounding box center [376, 193] width 389 height 12
click at [188, 194] on li "Taught basic scientific principles, environmental awareness, and hands-on exper…" at bounding box center [376, 193] width 389 height 12
click at [627, 131] on div "× Work History * Job Title Teacher Company The Easy Technology School" at bounding box center [376, 169] width 753 height 339
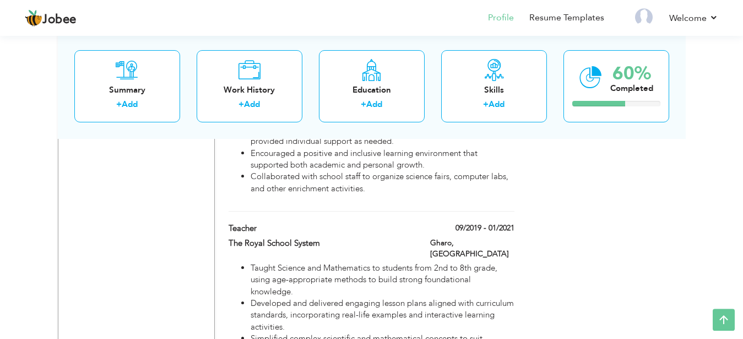
scroll to position [956, 0]
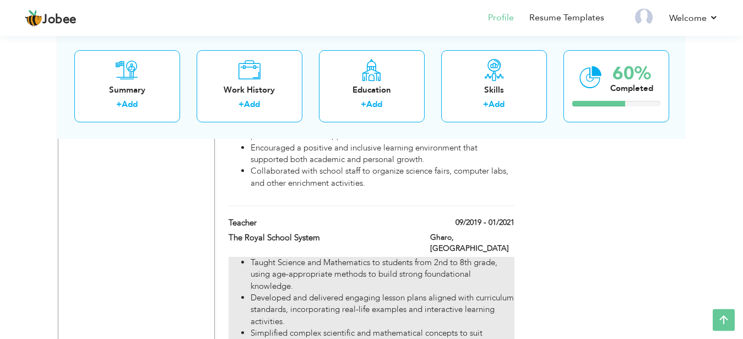
drag, startPoint x: 239, startPoint y: 179, endPoint x: 239, endPoint y: 224, distance: 44.6
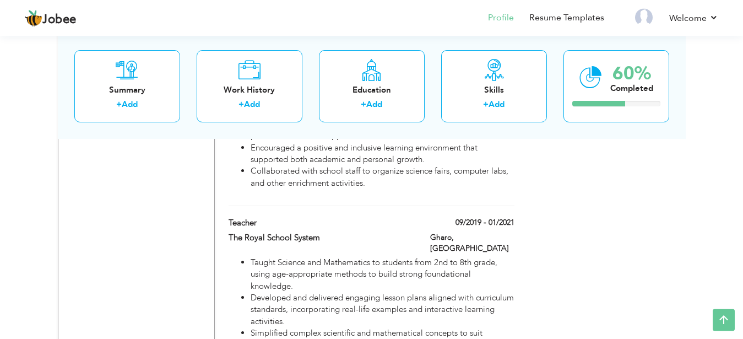
click at [245, 180] on div "Teacher 05/2017 - 08/2019 Teacher 05/2017 - 08/2019 The Easy Technology School …" at bounding box center [371, 83] width 285 height 245
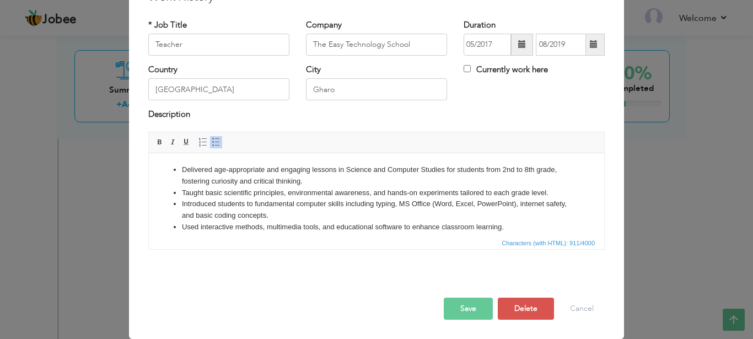
click at [651, 174] on div "× Work History * Job Title Teacher Company The Easy Technology School" at bounding box center [376, 169] width 753 height 339
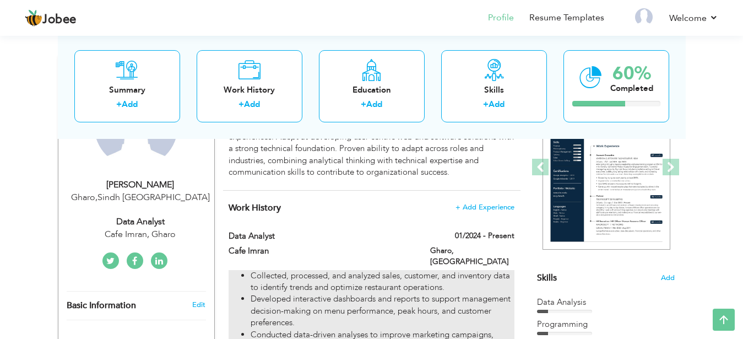
scroll to position [184, 0]
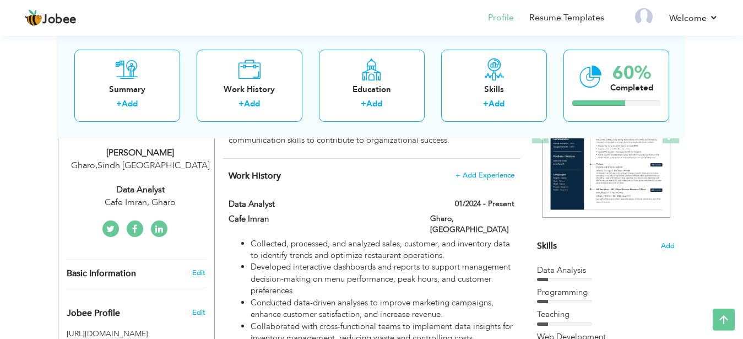
click at [106, 230] on link at bounding box center [110, 228] width 17 height 17
click at [122, 228] on ul at bounding box center [135, 228] width 159 height 17
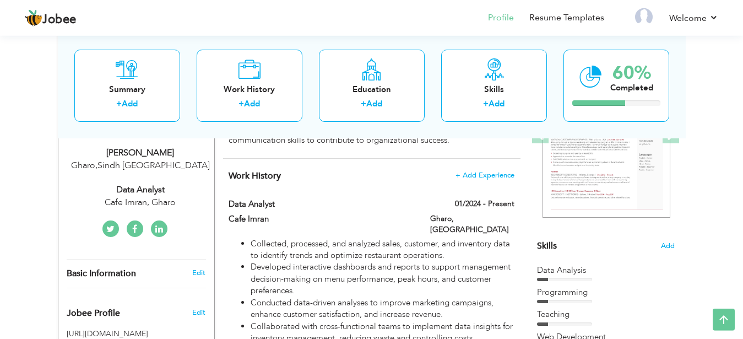
click at [117, 228] on link at bounding box center [110, 228] width 17 height 17
click at [151, 228] on link at bounding box center [159, 228] width 17 height 17
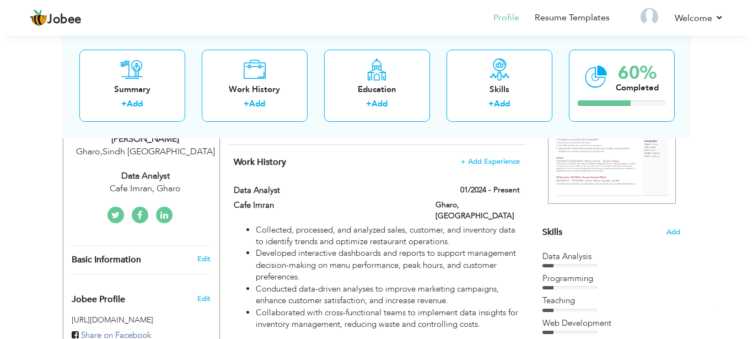
scroll to position [201, 0]
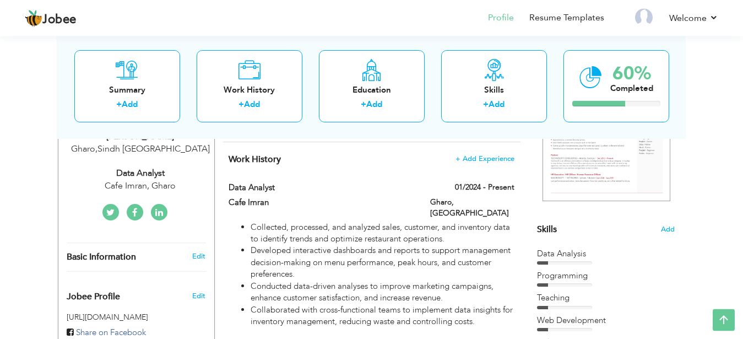
click at [185, 218] on ul at bounding box center [135, 212] width 159 height 17
click at [198, 184] on div "Cafe Imran, Gharo" at bounding box center [141, 186] width 148 height 13
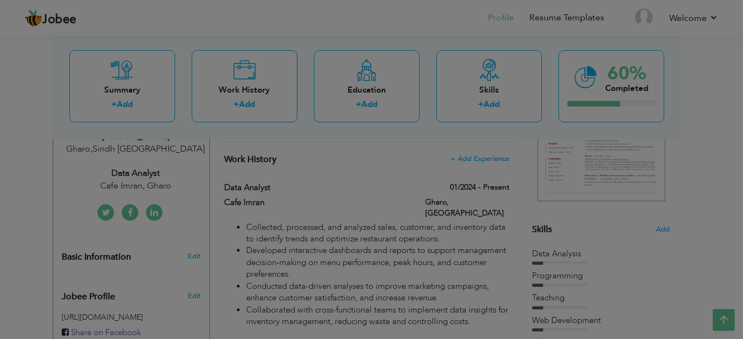
type input "[PERSON_NAME]"
type input "Wains"
type input "03173232354"
select select "number:166"
type input "Sindh"
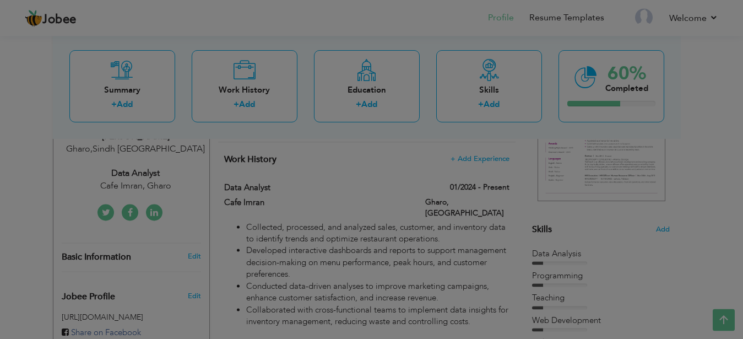
type input "Gharo"
select select "number:4"
type input "Cafe Imran, Gharo"
type input "Data Analyst"
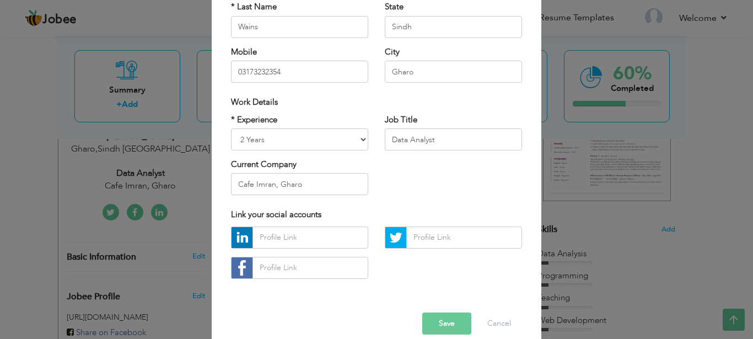
scroll to position [144, 0]
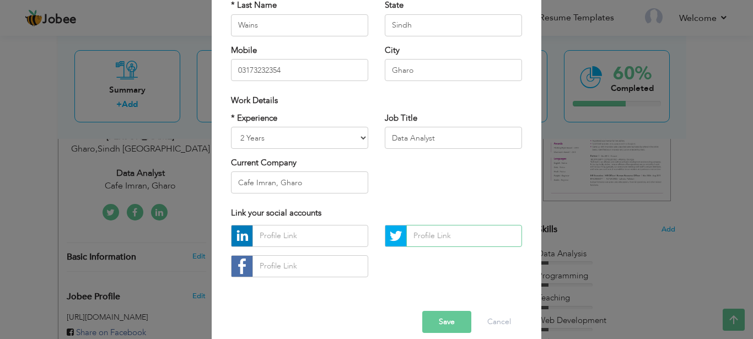
click at [413, 228] on input "text" at bounding box center [464, 236] width 116 height 22
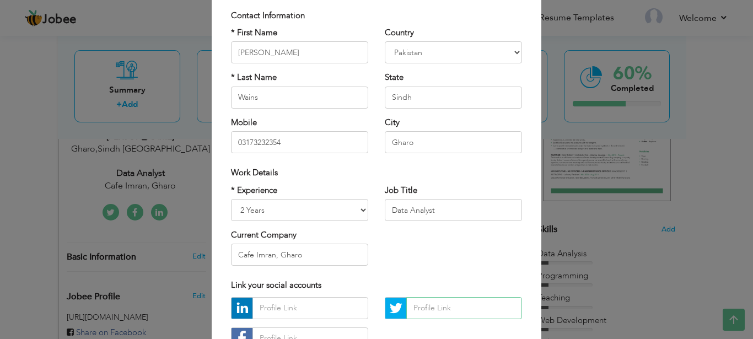
scroll to position [69, 0]
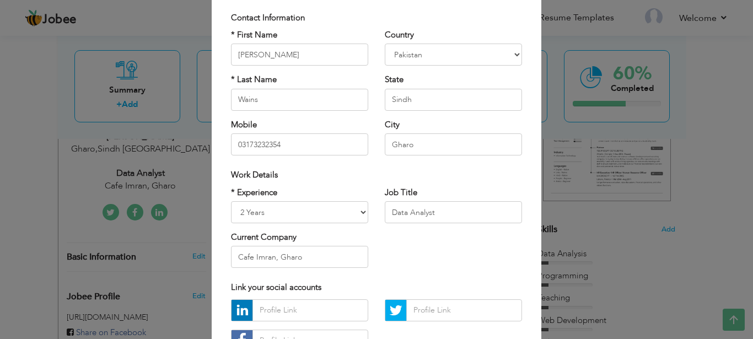
click at [570, 219] on div "× Profile Contact Information * First Name [PERSON_NAME] * Last Name [GEOGRAPHI…" at bounding box center [376, 169] width 753 height 339
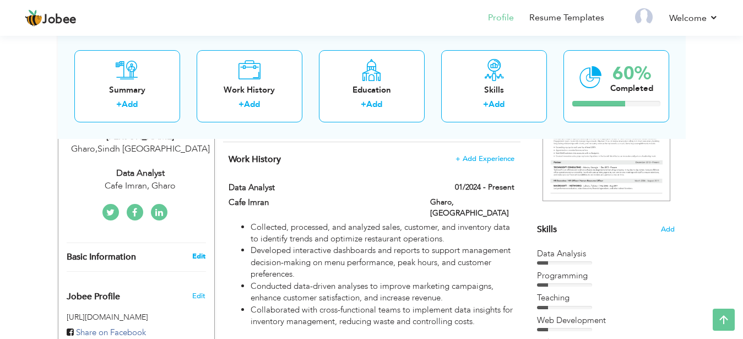
click at [196, 252] on link "Edit" at bounding box center [198, 256] width 13 height 10
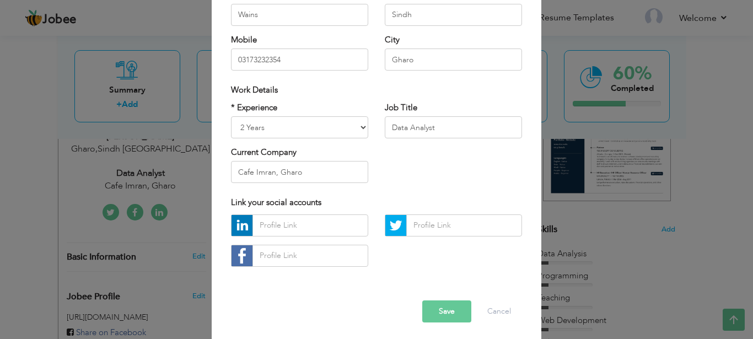
scroll to position [157, 0]
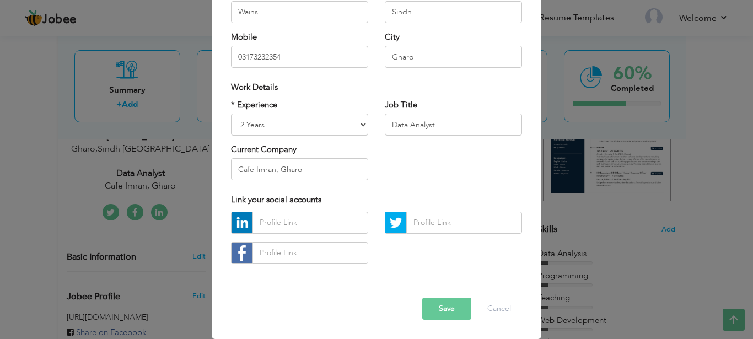
click at [656, 218] on div "× Profile Contact Information * First Name [PERSON_NAME] * Last Name [GEOGRAPHI…" at bounding box center [376, 169] width 753 height 339
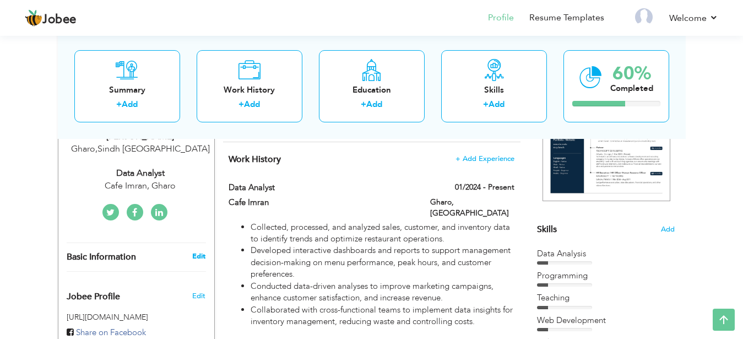
click at [201, 256] on link "Edit" at bounding box center [198, 256] width 13 height 10
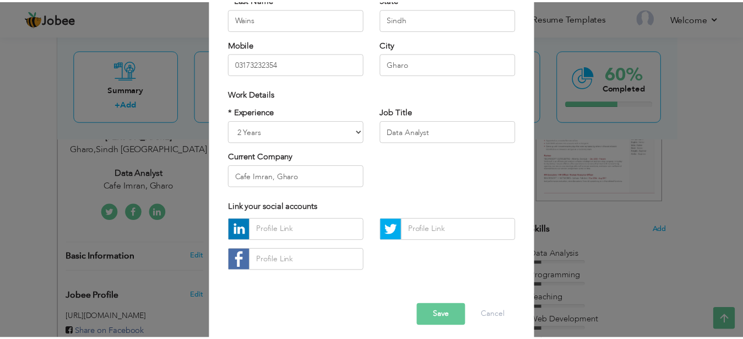
scroll to position [151, 0]
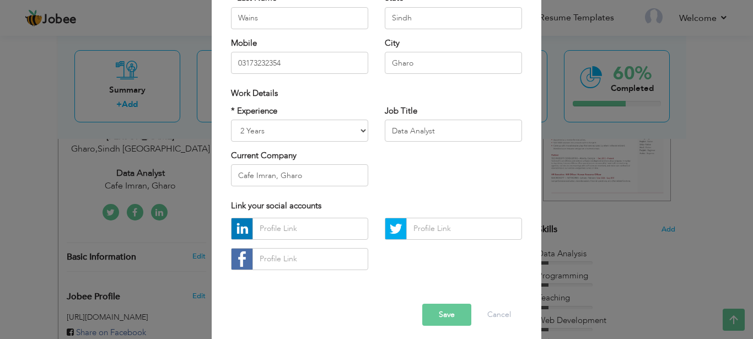
click at [570, 200] on div "× Profile Contact Information * First Name [PERSON_NAME] * Last Name [GEOGRAPHI…" at bounding box center [376, 169] width 753 height 339
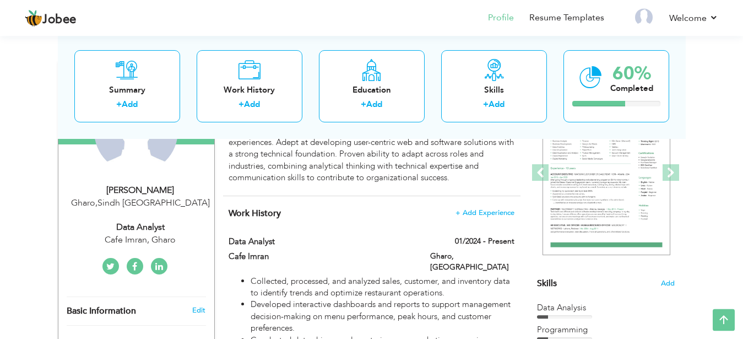
scroll to position [147, 0]
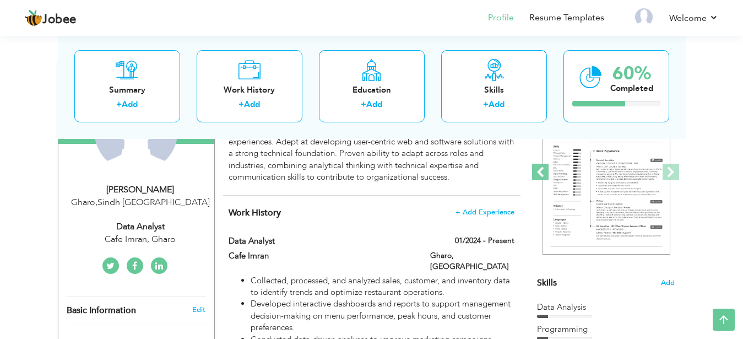
click at [546, 165] on span at bounding box center [540, 172] width 17 height 17
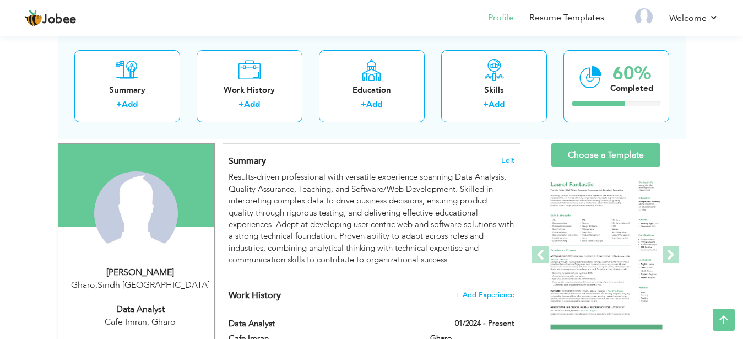
scroll to position [62, 0]
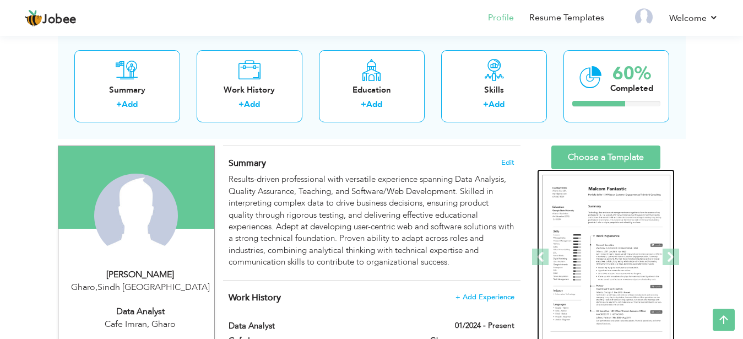
click at [574, 195] on img at bounding box center [607, 257] width 128 height 165
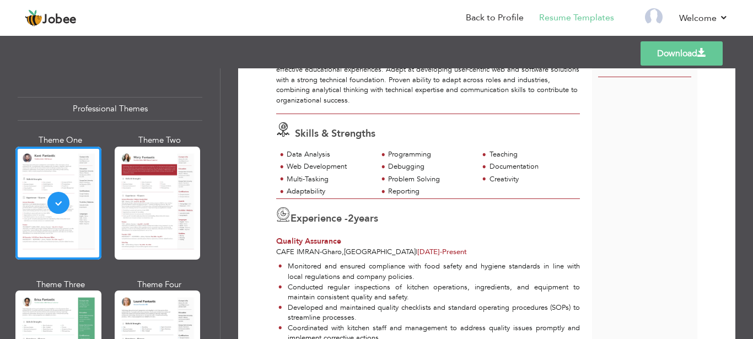
scroll to position [111, 0]
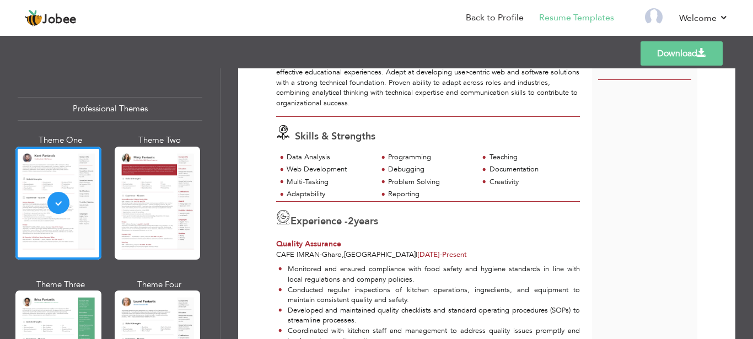
click at [354, 223] on span "2" at bounding box center [351, 221] width 6 height 14
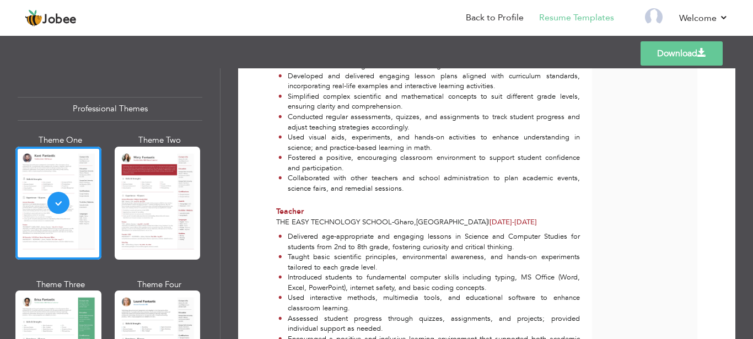
scroll to position [690, 0]
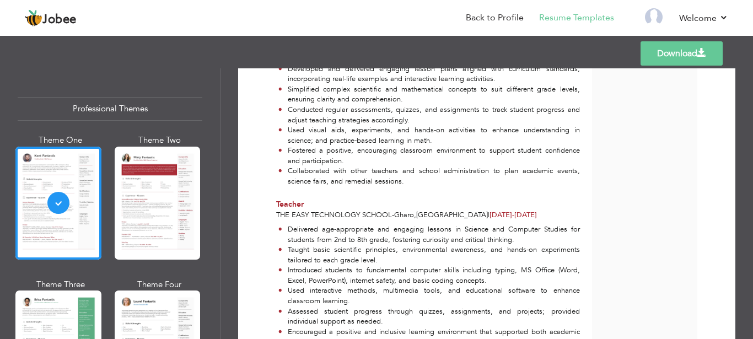
click at [653, 54] on link "Download" at bounding box center [681, 53] width 82 height 24
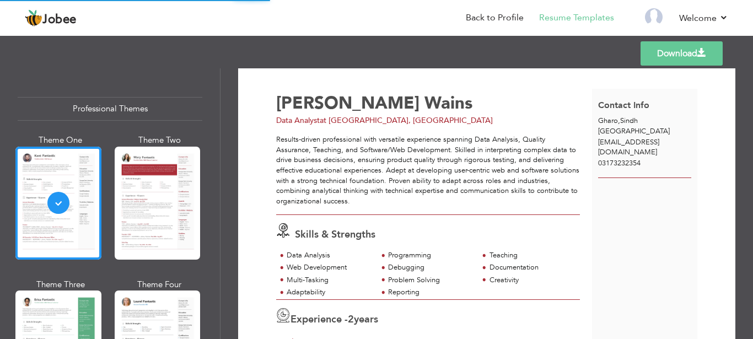
scroll to position [0, 0]
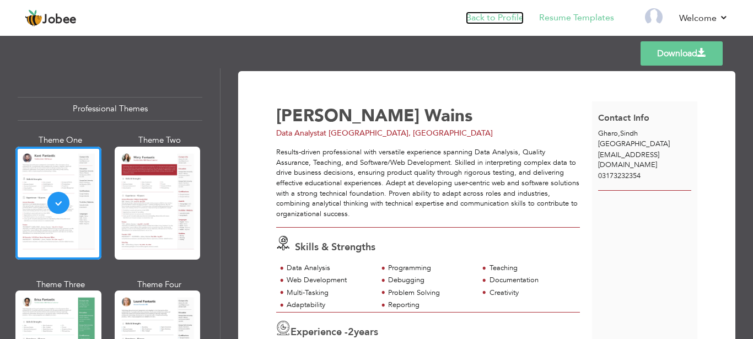
click at [497, 19] on link "Back to Profile" at bounding box center [494, 18] width 58 height 13
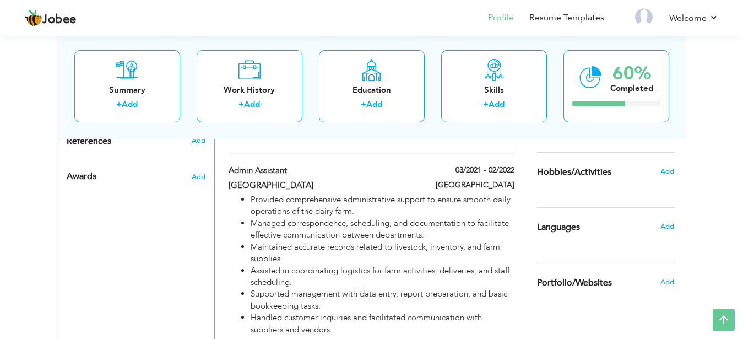
scroll to position [561, 0]
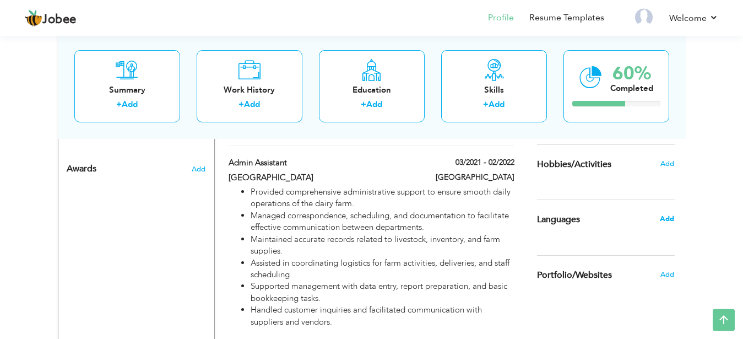
click at [670, 221] on span "Add" at bounding box center [667, 219] width 14 height 10
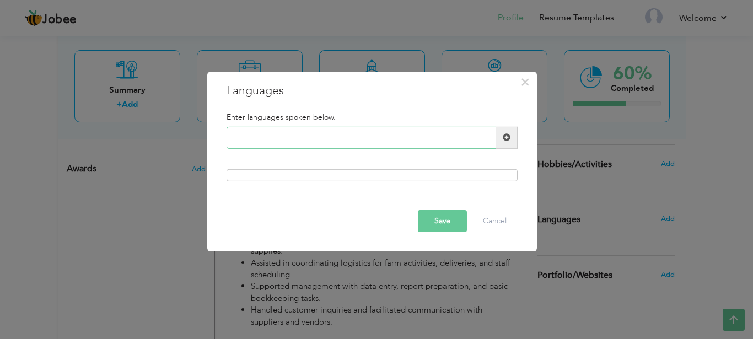
click at [393, 144] on input "text" at bounding box center [360, 138] width 269 height 22
type input "Urdu"
click at [512, 134] on span at bounding box center [506, 138] width 21 height 22
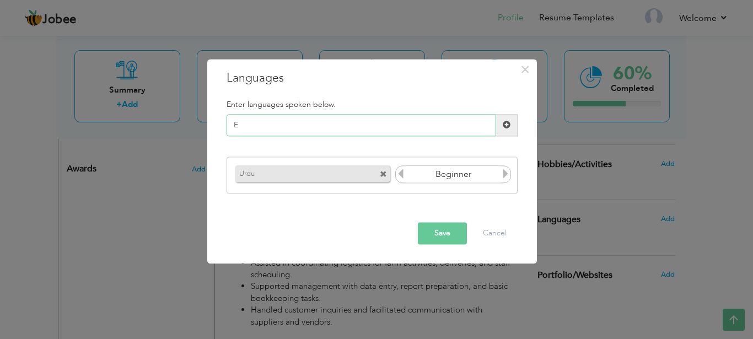
click at [394, 133] on input "E" at bounding box center [360, 125] width 269 height 22
type input "English"
click at [501, 128] on span at bounding box center [506, 125] width 21 height 22
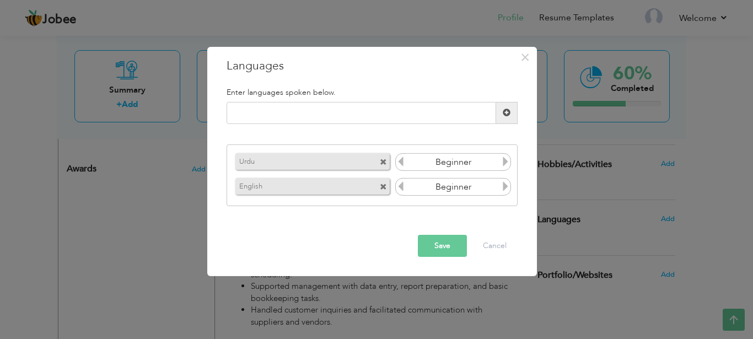
click at [501, 164] on icon at bounding box center [505, 161] width 10 height 10
click at [504, 187] on icon at bounding box center [505, 186] width 10 height 10
click at [392, 102] on input "text" at bounding box center [360, 113] width 269 height 22
type input "Saraiki"
click at [505, 112] on span at bounding box center [506, 113] width 8 height 8
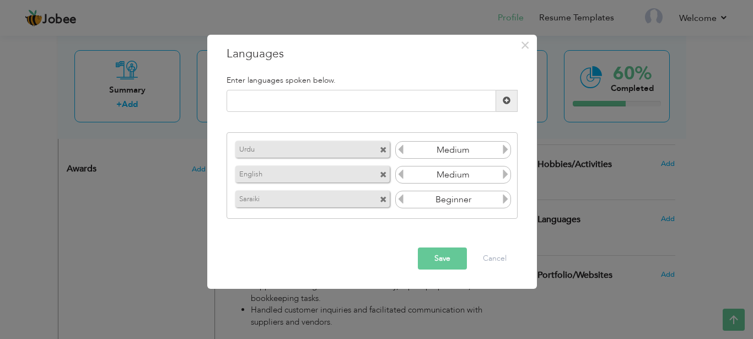
click at [507, 198] on icon at bounding box center [505, 199] width 10 height 10
click at [405, 105] on input "text" at bounding box center [360, 101] width 269 height 22
type input "Sindhi"
click at [508, 105] on span at bounding box center [506, 101] width 21 height 22
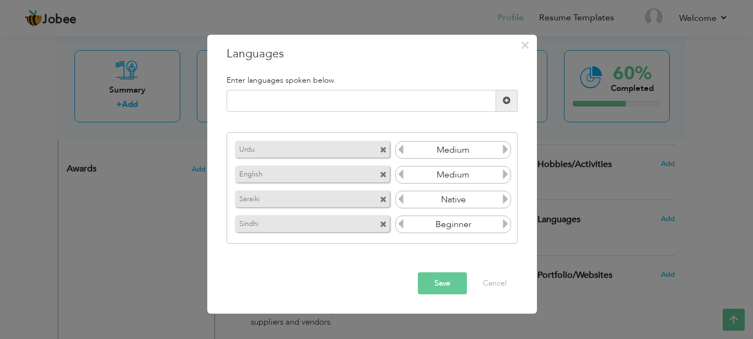
click at [446, 286] on button "Save" at bounding box center [442, 283] width 49 height 22
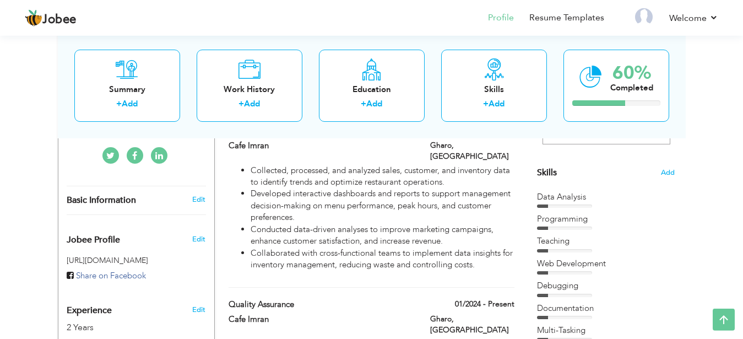
scroll to position [252, 0]
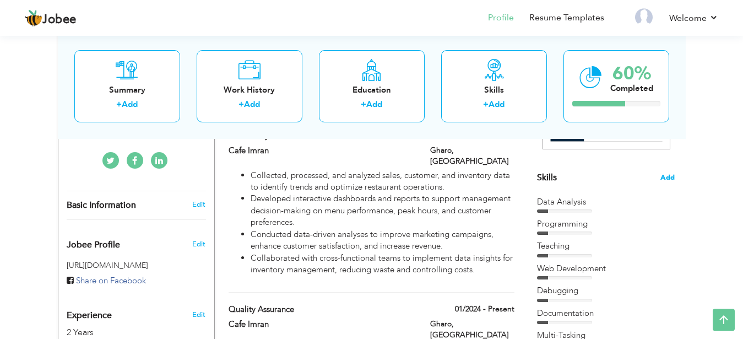
click at [670, 179] on span "Add" at bounding box center [668, 177] width 14 height 10
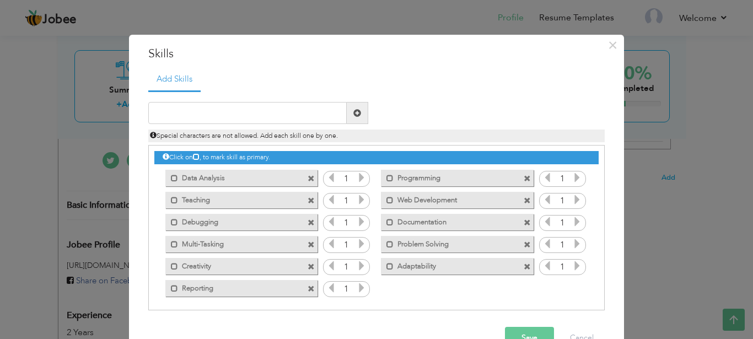
click at [356, 175] on icon at bounding box center [361, 177] width 10 height 10
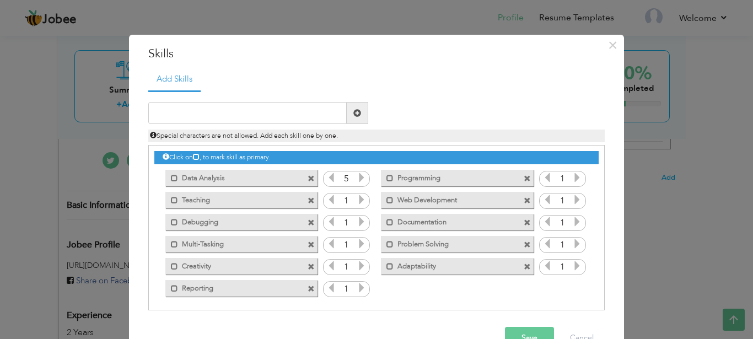
click at [356, 175] on icon at bounding box center [361, 177] width 10 height 10
click at [326, 178] on icon at bounding box center [331, 177] width 10 height 10
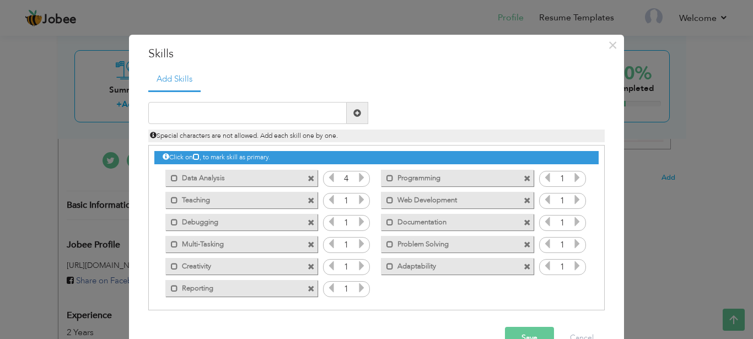
click at [356, 201] on icon at bounding box center [361, 199] width 10 height 10
click at [356, 223] on icon at bounding box center [361, 221] width 10 height 10
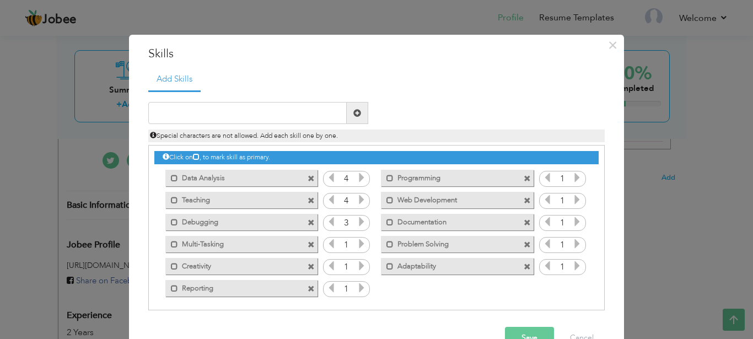
click at [356, 223] on icon at bounding box center [361, 221] width 10 height 10
click at [356, 243] on icon at bounding box center [361, 244] width 10 height 10
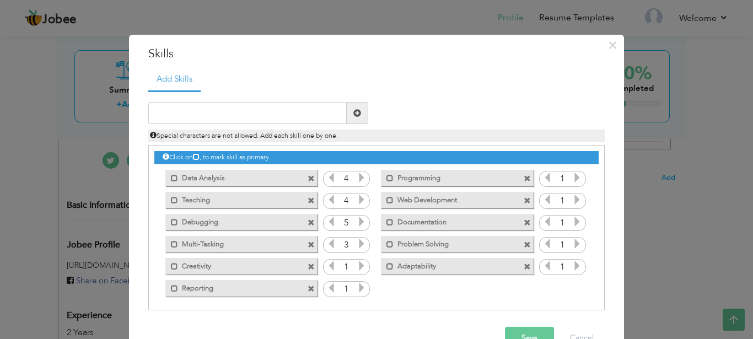
click at [356, 243] on icon at bounding box center [361, 244] width 10 height 10
click at [356, 268] on icon at bounding box center [361, 266] width 10 height 10
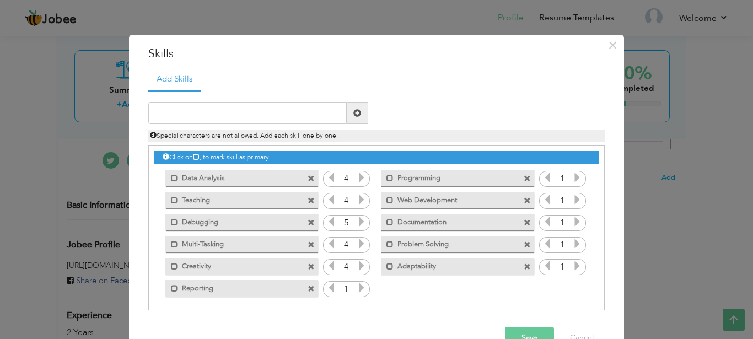
click at [356, 268] on icon at bounding box center [361, 266] width 10 height 10
drag, startPoint x: 355, startPoint y: 268, endPoint x: 349, endPoint y: 289, distance: 22.2
click at [349, 289] on div "Click on , to mark skill as primary. Mark as primary skill. Data Analysis 1 Pro…" at bounding box center [376, 221] width 444 height 153
click at [356, 289] on icon at bounding box center [361, 288] width 10 height 10
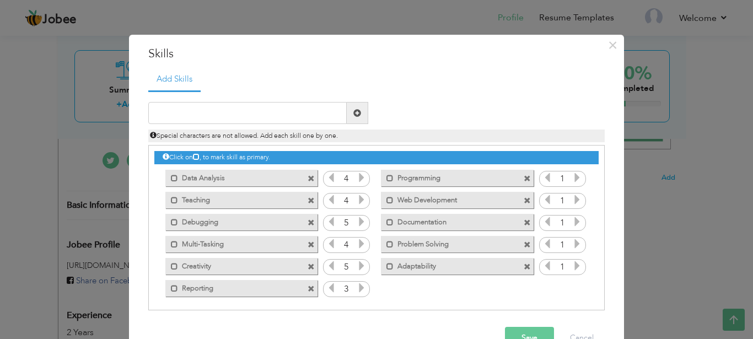
click at [356, 289] on icon at bounding box center [361, 288] width 10 height 10
click at [572, 181] on icon at bounding box center [577, 177] width 10 height 10
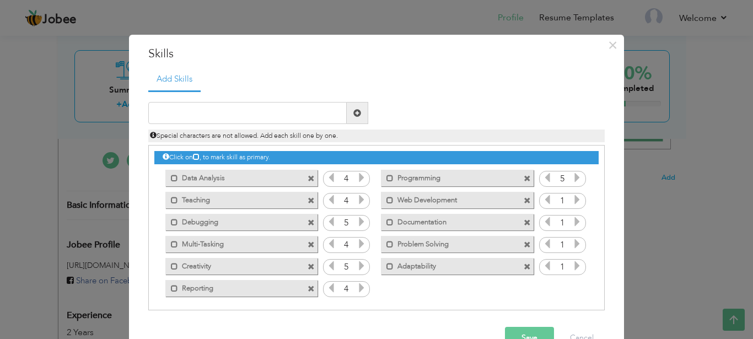
click at [572, 181] on icon at bounding box center [577, 177] width 10 height 10
click at [572, 199] on icon at bounding box center [577, 199] width 10 height 10
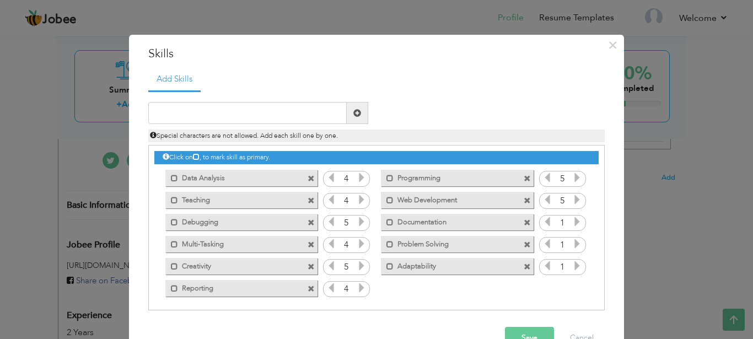
click at [572, 199] on icon at bounding box center [577, 199] width 10 height 10
click at [572, 223] on icon at bounding box center [577, 221] width 10 height 10
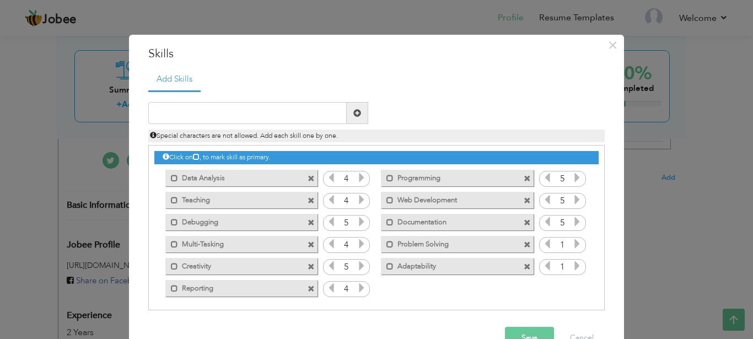
drag, startPoint x: 565, startPoint y: 223, endPoint x: 566, endPoint y: 244, distance: 21.5
click at [566, 244] on div "Click on , to mark skill as primary. Mark as primary skill. Data Analysis 1 Pro…" at bounding box center [376, 221] width 444 height 153
click at [572, 244] on icon at bounding box center [577, 244] width 10 height 10
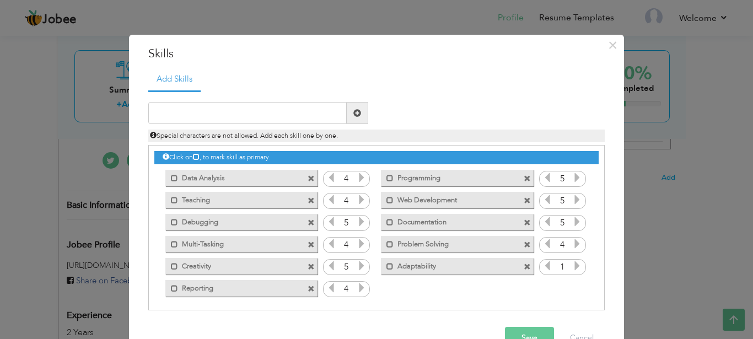
click at [572, 244] on icon at bounding box center [577, 244] width 10 height 10
drag, startPoint x: 566, startPoint y: 244, endPoint x: 563, endPoint y: 273, distance: 28.8
click at [563, 273] on div "Click on , to mark skill as primary. Mark as primary skill. Data Analysis 1 Pro…" at bounding box center [376, 221] width 444 height 153
click at [572, 273] on span at bounding box center [577, 267] width 10 height 14
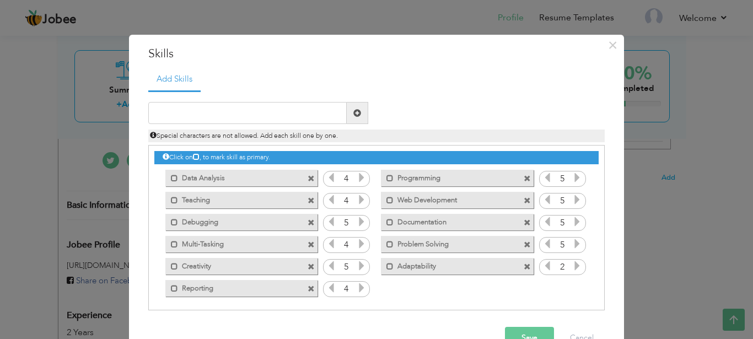
click at [572, 273] on span at bounding box center [577, 267] width 10 height 14
drag, startPoint x: 563, startPoint y: 273, endPoint x: 532, endPoint y: 327, distance: 62.5
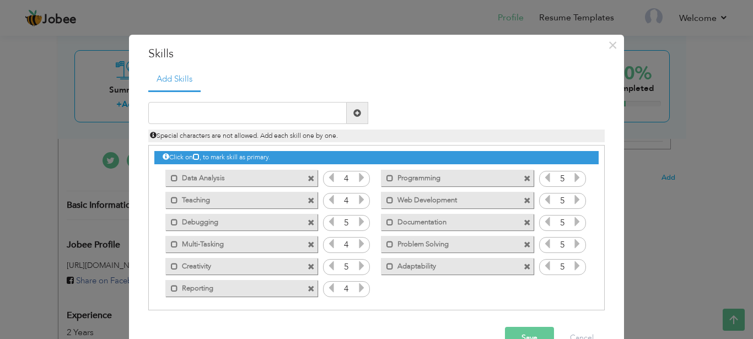
click at [532, 327] on div "× Skills Add Skills" at bounding box center [376, 202] width 495 height 334
click at [528, 330] on button "Save" at bounding box center [529, 338] width 49 height 22
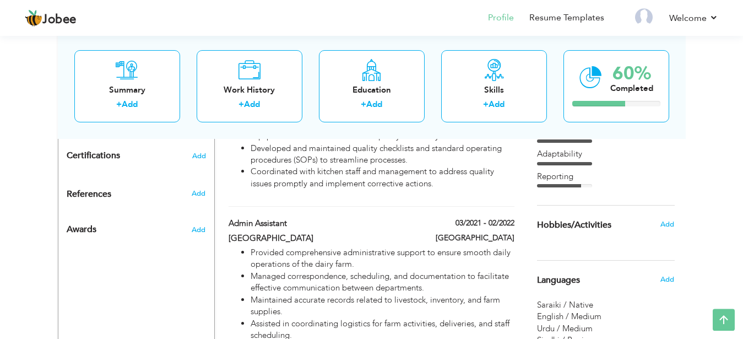
scroll to position [499, 0]
click at [669, 224] on span "Add" at bounding box center [667, 225] width 14 height 10
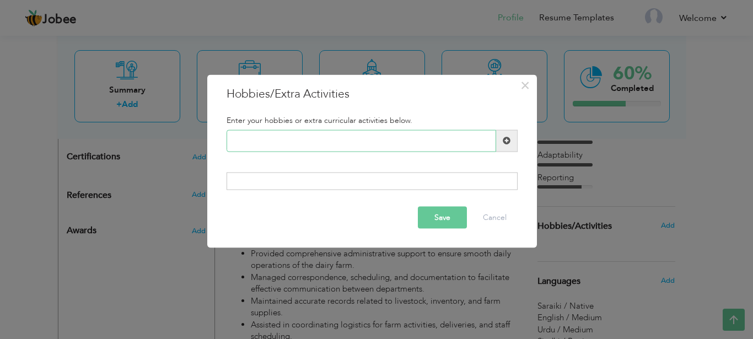
click at [404, 143] on input "text" at bounding box center [360, 140] width 269 height 22
click at [523, 89] on span "×" at bounding box center [524, 85] width 9 height 20
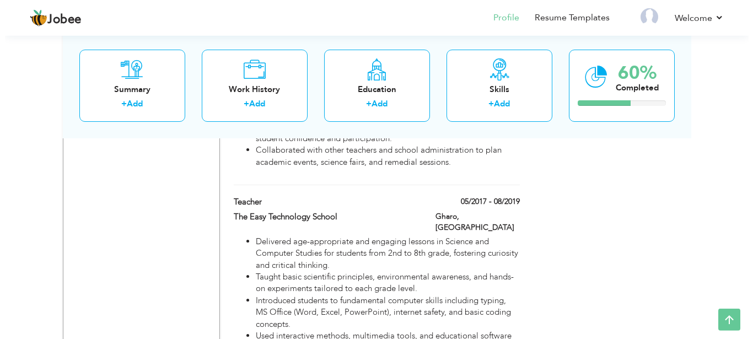
scroll to position [997, 0]
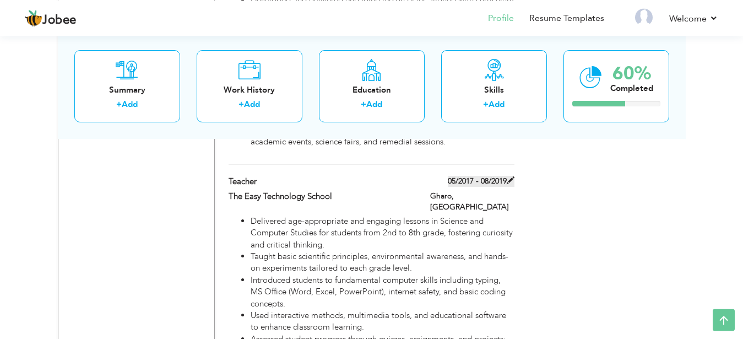
click at [508, 176] on span at bounding box center [511, 180] width 8 height 8
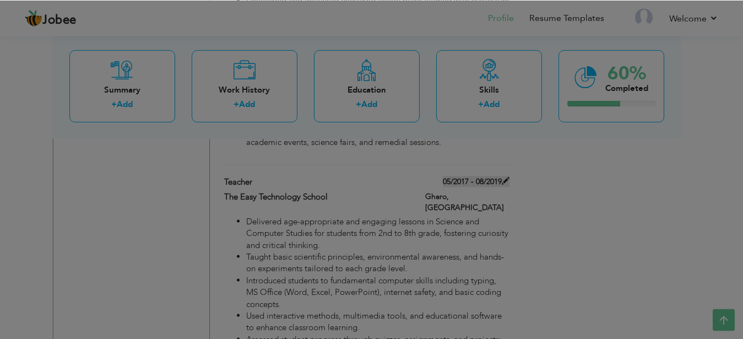
type input "Teacher"
type input "The Easy Technology School"
type input "05/2017"
type input "08/2019"
type input "[GEOGRAPHIC_DATA]"
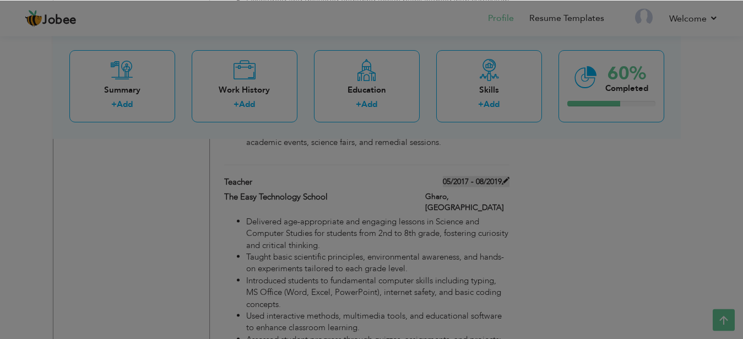
type input "Gharo"
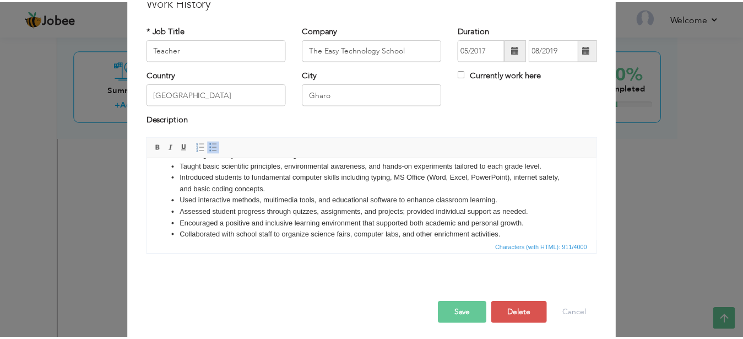
scroll to position [57, 0]
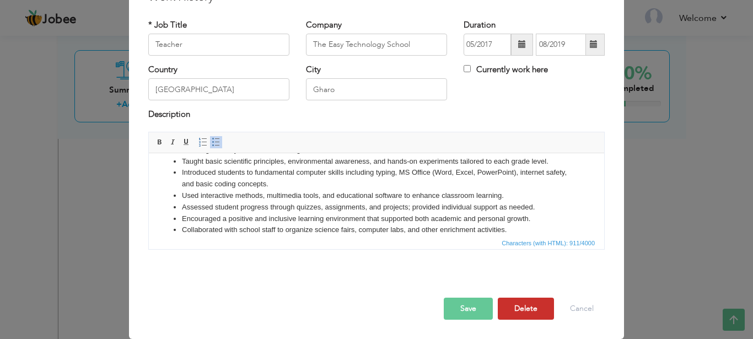
click at [526, 300] on button "Delete" at bounding box center [525, 308] width 56 height 22
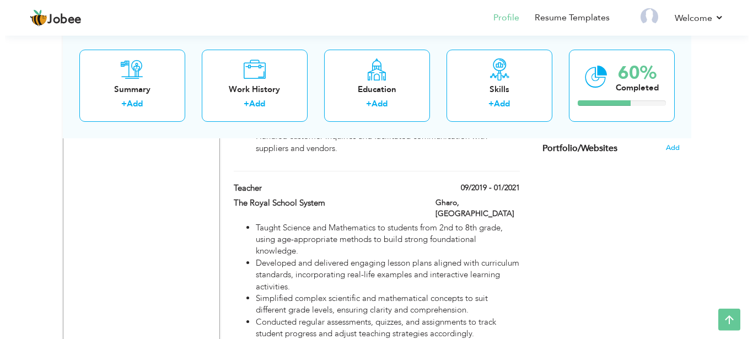
scroll to position [747, 0]
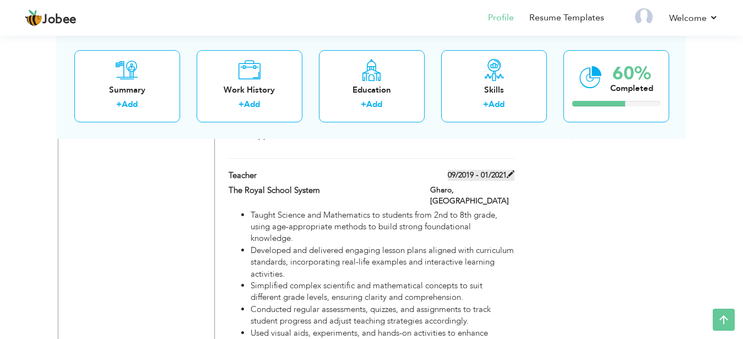
click at [512, 170] on span at bounding box center [511, 174] width 8 height 8
type input "The Royal School System"
type input "09/2019"
type input "01/2021"
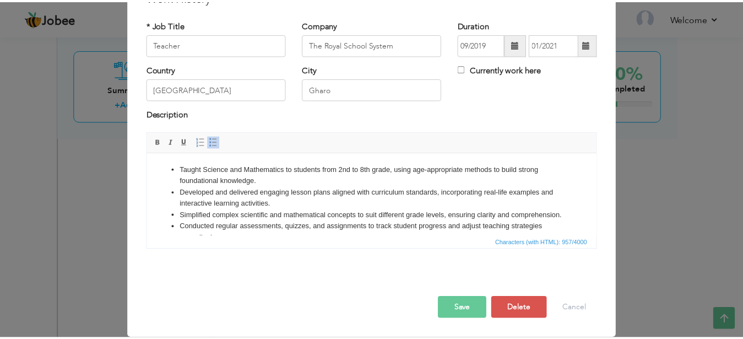
scroll to position [57, 0]
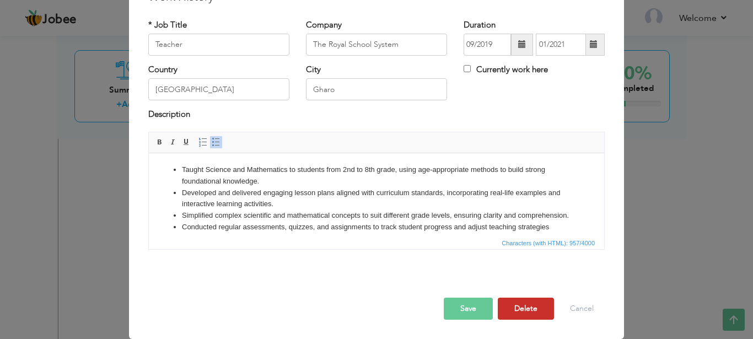
click at [517, 309] on button "Delete" at bounding box center [525, 308] width 56 height 22
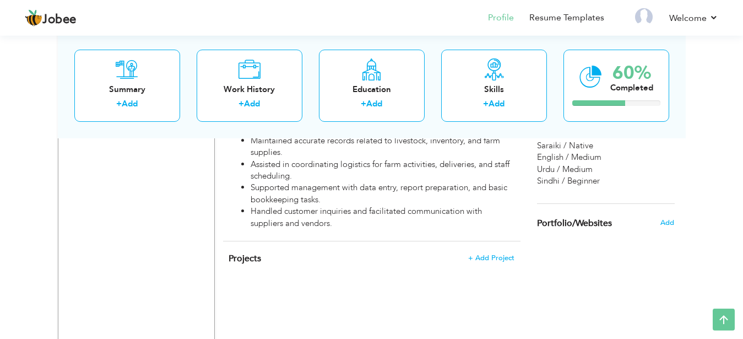
scroll to position [657, 0]
click at [668, 222] on span "Add" at bounding box center [667, 225] width 14 height 10
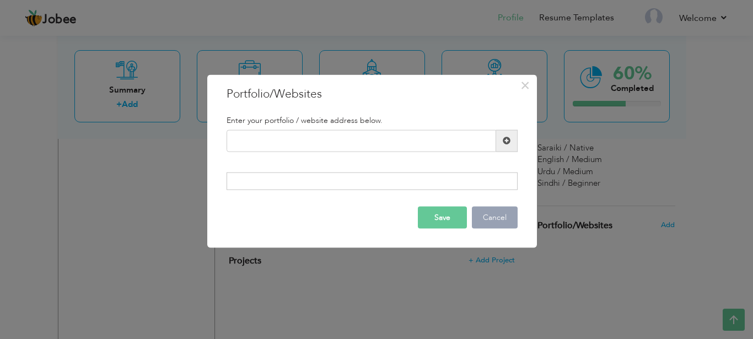
click at [491, 216] on button "Cancel" at bounding box center [495, 218] width 46 height 22
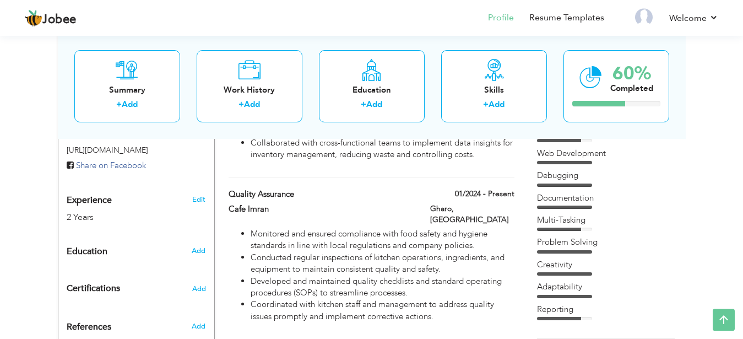
scroll to position [0, 0]
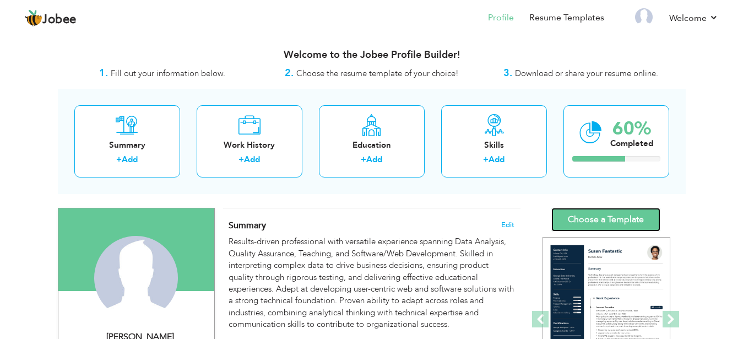
click at [604, 216] on link "Choose a Template" at bounding box center [605, 220] width 109 height 24
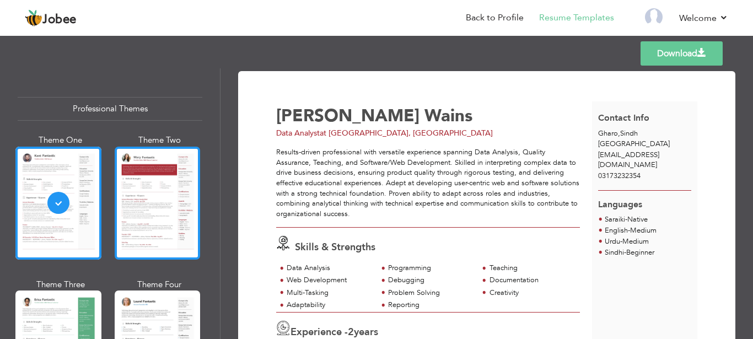
click at [156, 196] on div at bounding box center [158, 203] width 86 height 113
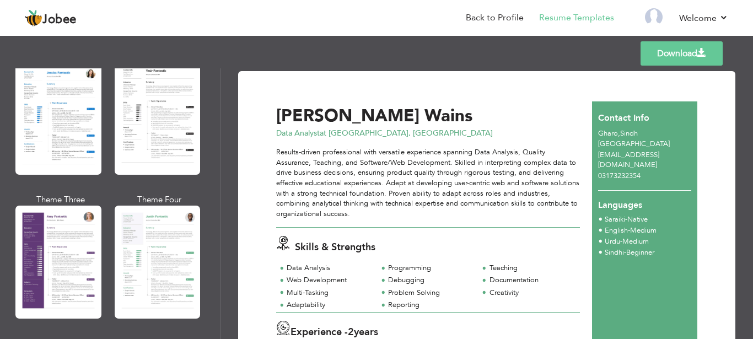
scroll to position [912, 0]
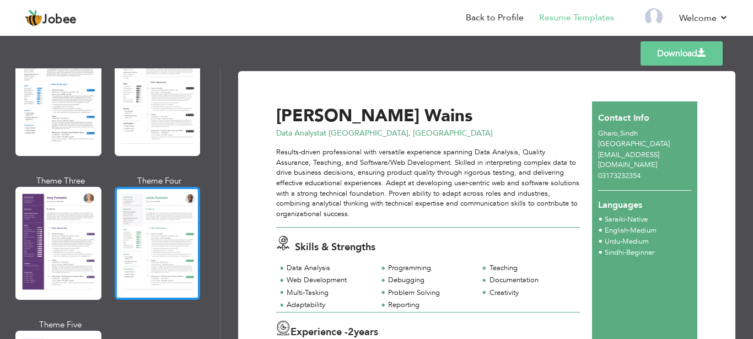
click at [174, 196] on div at bounding box center [158, 243] width 86 height 113
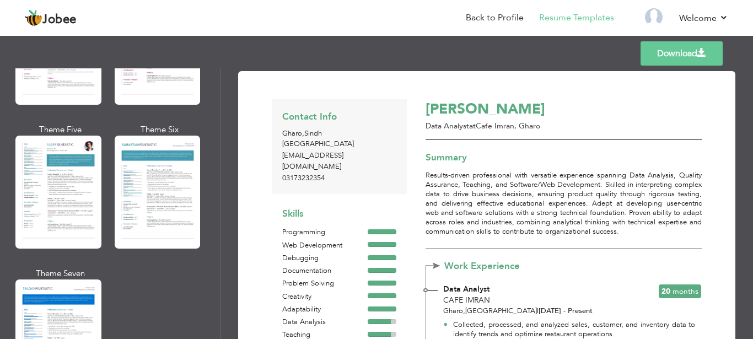
scroll to position [1606, 0]
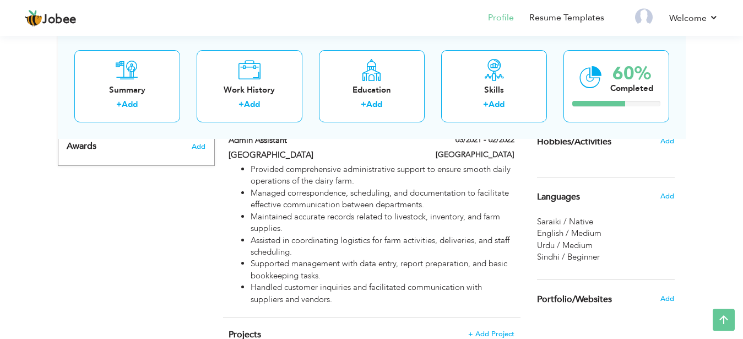
scroll to position [597, 0]
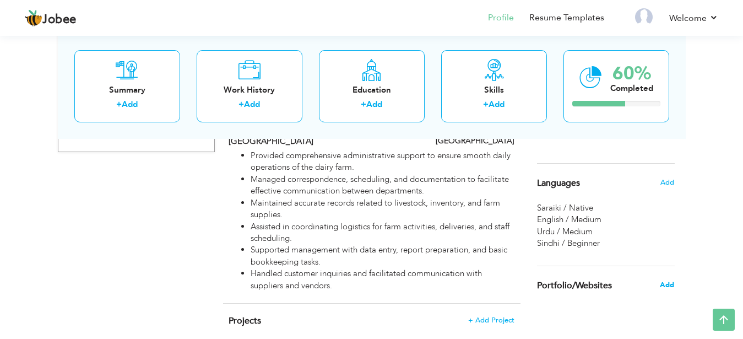
click at [667, 288] on span "Add" at bounding box center [667, 285] width 14 height 10
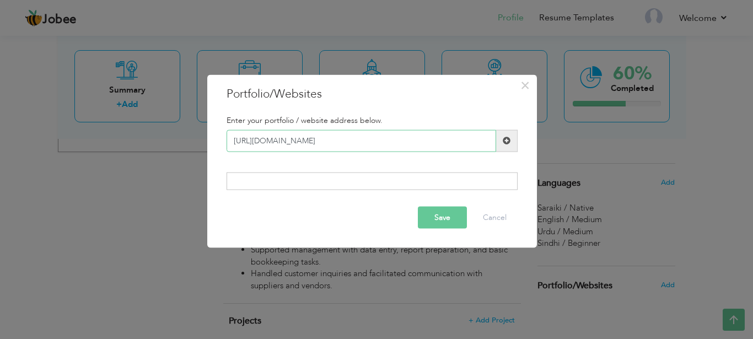
type input "[URL][DOMAIN_NAME]"
click at [506, 137] on span at bounding box center [506, 141] width 8 height 8
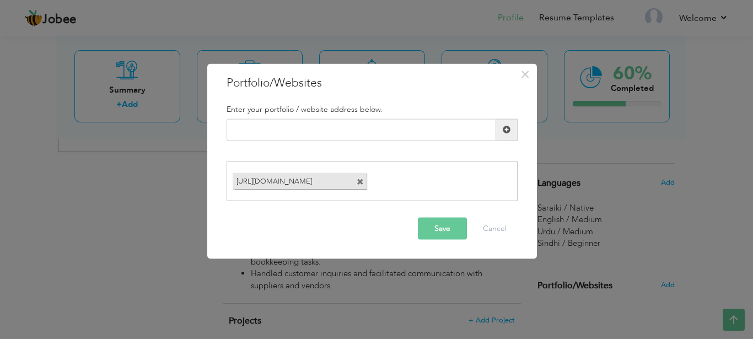
click at [429, 223] on button "Save" at bounding box center [442, 229] width 49 height 22
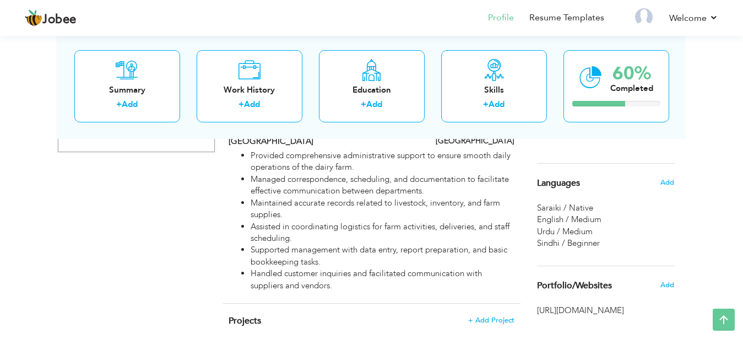
scroll to position [621, 0]
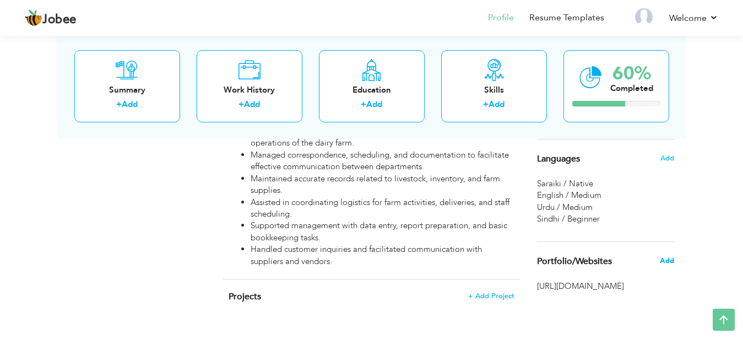
click at [672, 261] on span "Add" at bounding box center [667, 261] width 14 height 10
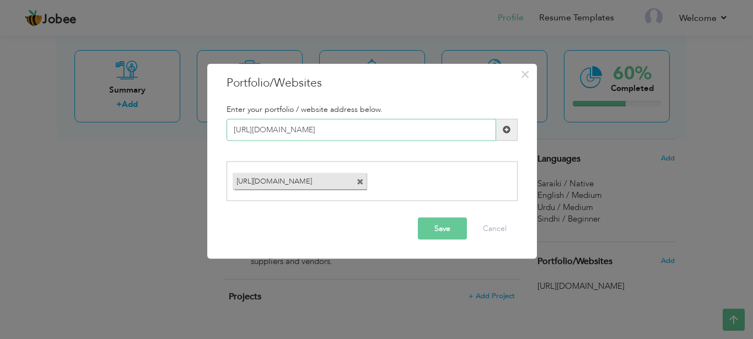
type input "[URL][DOMAIN_NAME]"
click at [506, 137] on span at bounding box center [506, 129] width 21 height 22
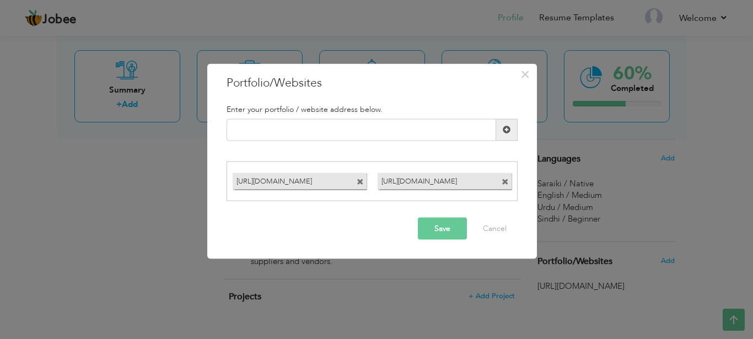
click at [426, 231] on button "Save" at bounding box center [442, 229] width 49 height 22
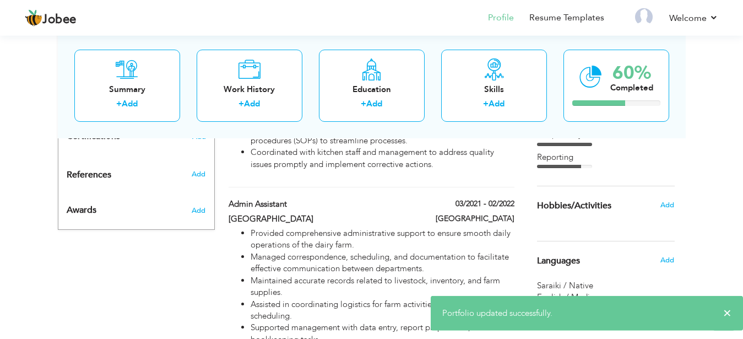
scroll to position [518, 0]
click at [669, 206] on span "Add" at bounding box center [667, 206] width 14 height 10
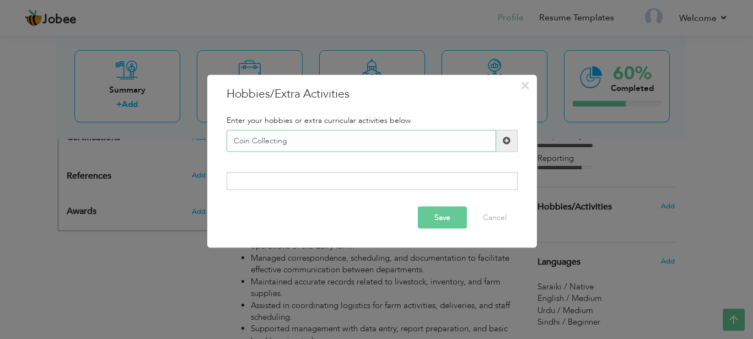
type input "Coin Collecting"
click at [500, 145] on span at bounding box center [506, 140] width 21 height 22
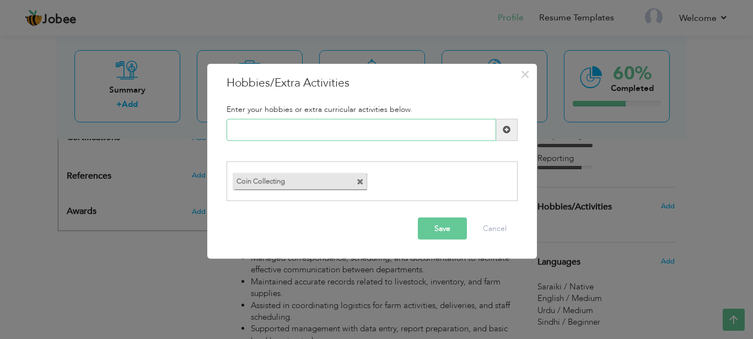
click at [413, 140] on input "text" at bounding box center [360, 129] width 269 height 22
type input "Reading Books"
click at [505, 126] on span at bounding box center [506, 130] width 8 height 8
click at [410, 138] on input "text" at bounding box center [360, 129] width 269 height 22
type input "Microcomputers"
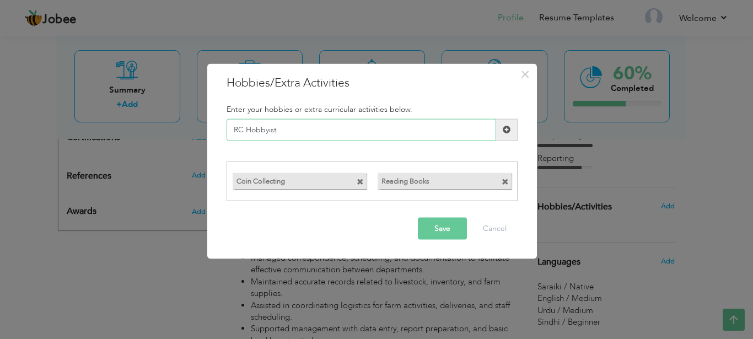
type input "RC Hobbyist"
click at [506, 129] on span at bounding box center [506, 130] width 8 height 8
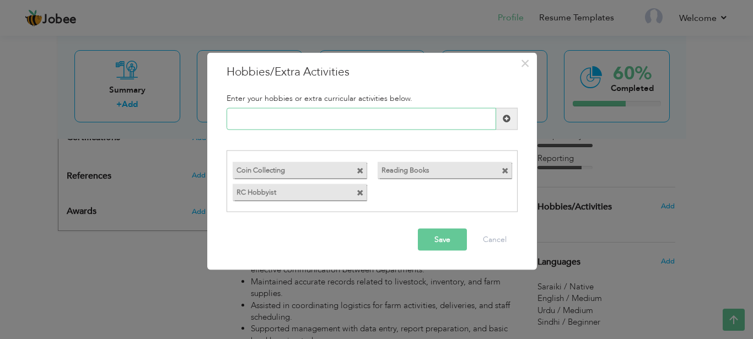
click at [345, 122] on input "text" at bounding box center [360, 118] width 269 height 22
type input "Experimenting"
click at [512, 116] on span at bounding box center [506, 118] width 21 height 22
click at [426, 115] on input "text" at bounding box center [360, 118] width 269 height 22
type input "Robotics"
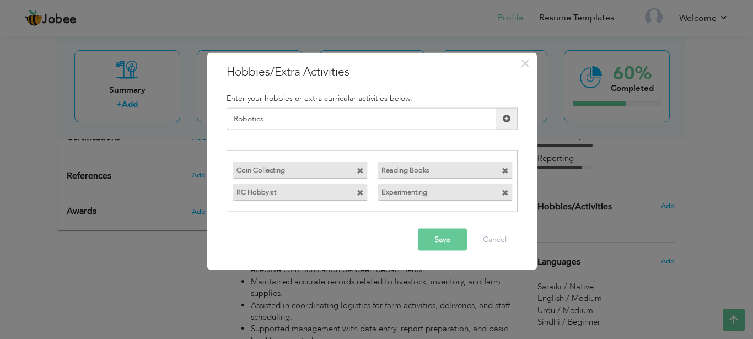
click at [512, 117] on span at bounding box center [506, 118] width 21 height 22
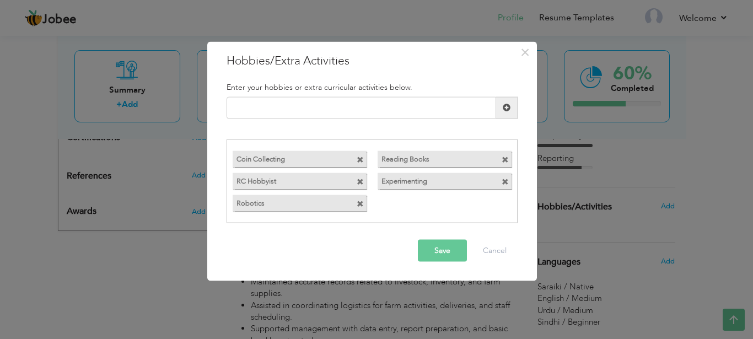
click at [443, 248] on button "Save" at bounding box center [442, 251] width 49 height 22
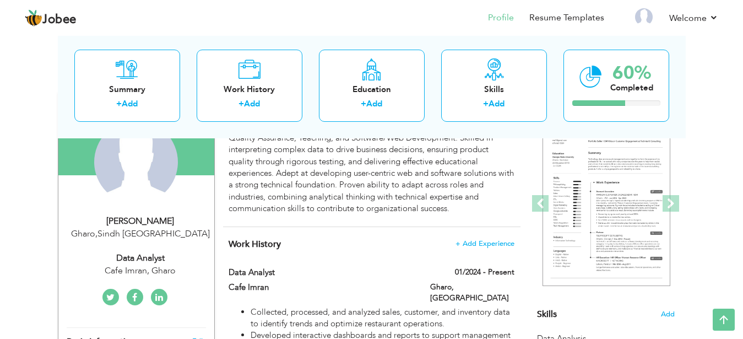
scroll to position [0, 0]
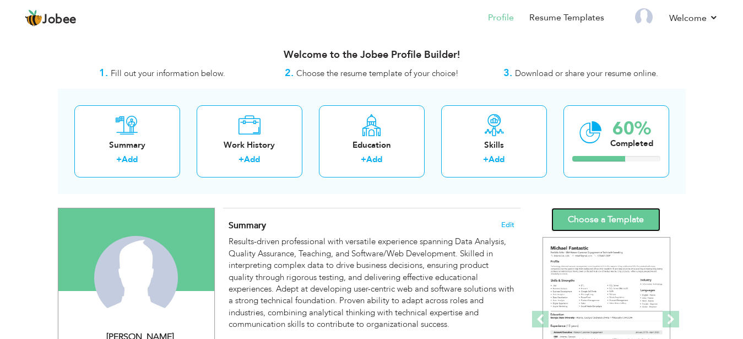
click at [616, 209] on link "Choose a Template" at bounding box center [605, 220] width 109 height 24
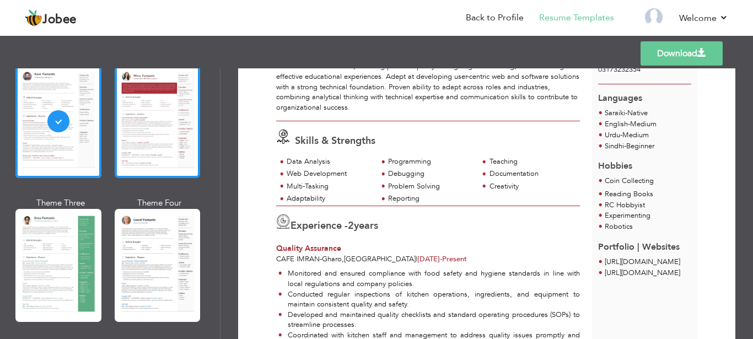
scroll to position [82, 0]
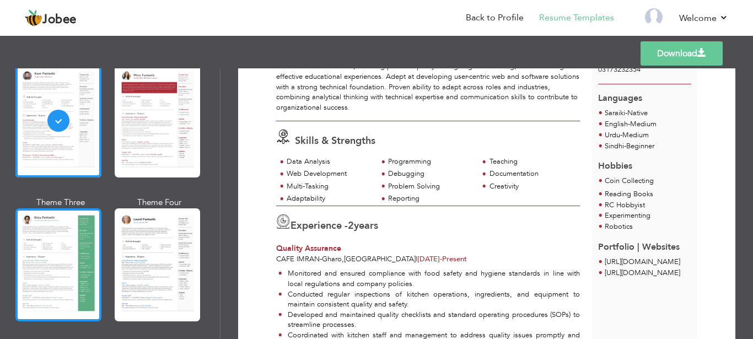
click at [74, 230] on div at bounding box center [58, 264] width 86 height 113
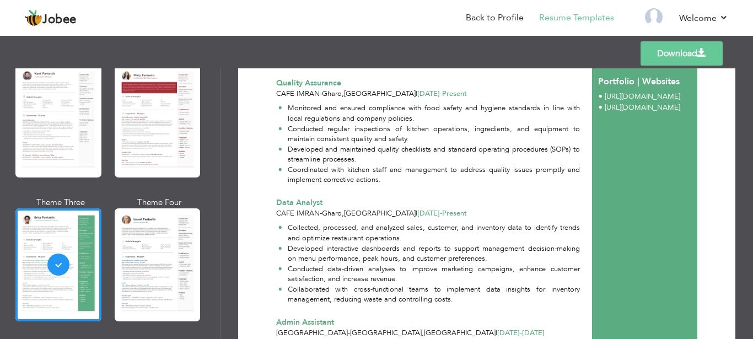
scroll to position [276, 0]
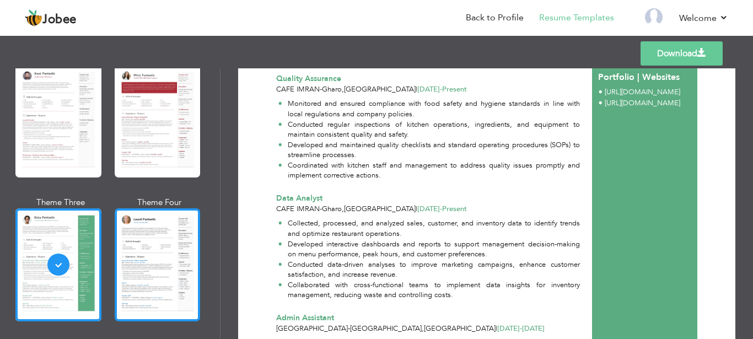
click at [187, 247] on div at bounding box center [158, 264] width 86 height 113
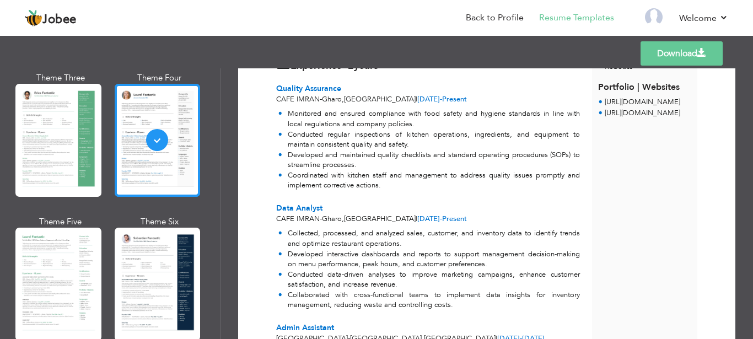
scroll to position [209, 0]
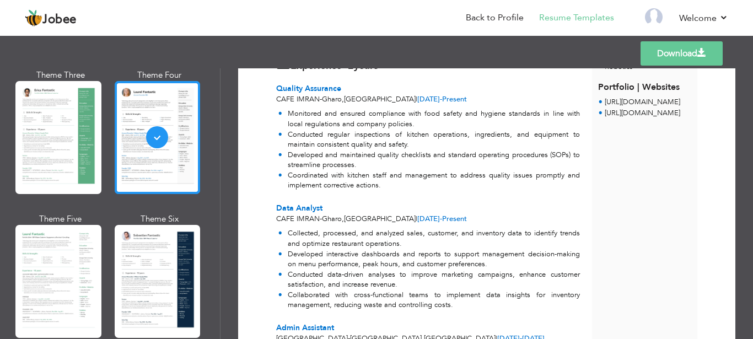
click at [163, 235] on div at bounding box center [158, 281] width 86 height 113
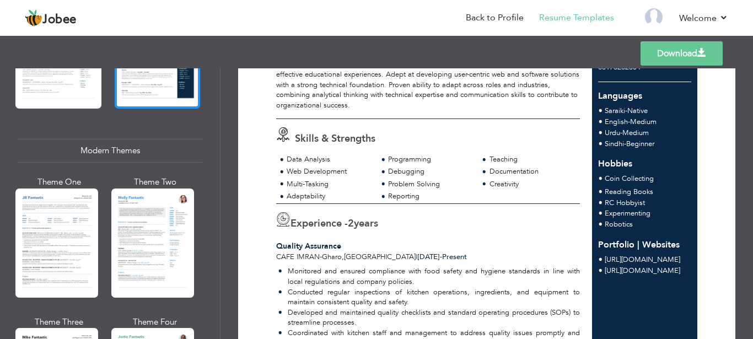
scroll to position [439, 0]
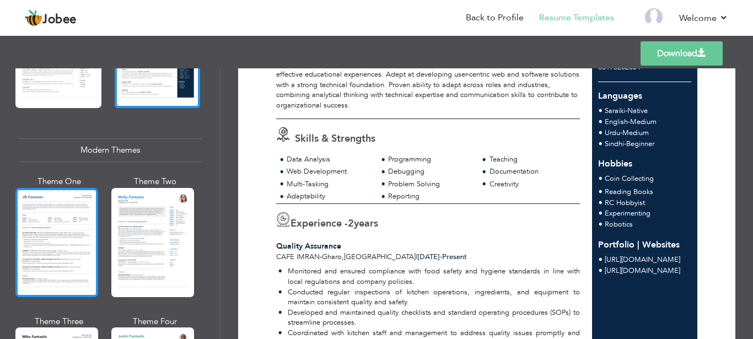
click at [77, 232] on div at bounding box center [56, 242] width 83 height 109
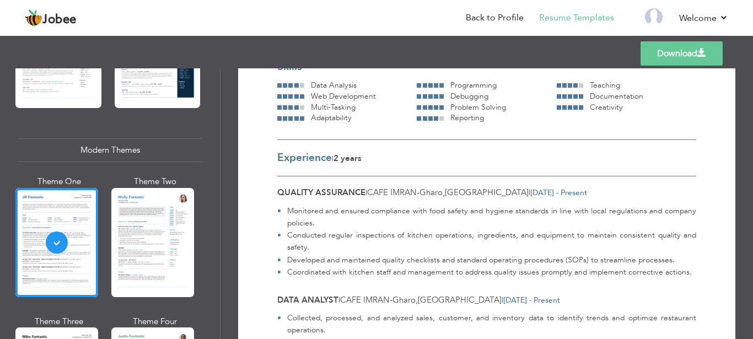
scroll to position [190, 0]
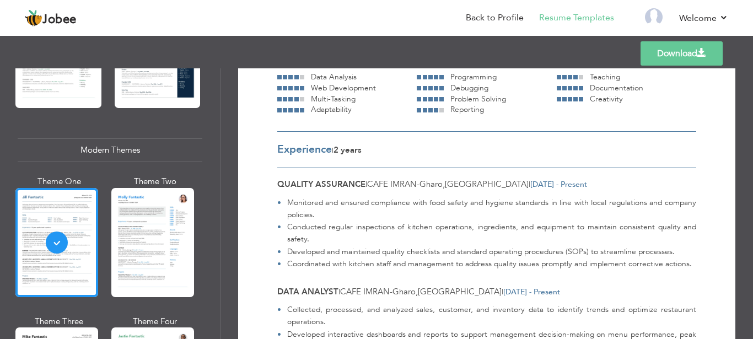
click at [303, 149] on span "Experience" at bounding box center [304, 149] width 55 height 14
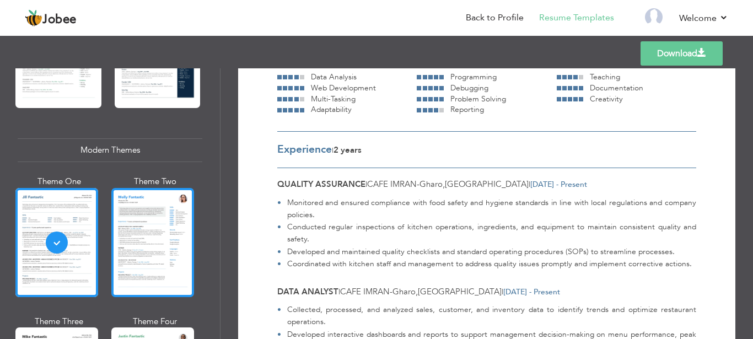
click at [181, 234] on div at bounding box center [152, 242] width 83 height 109
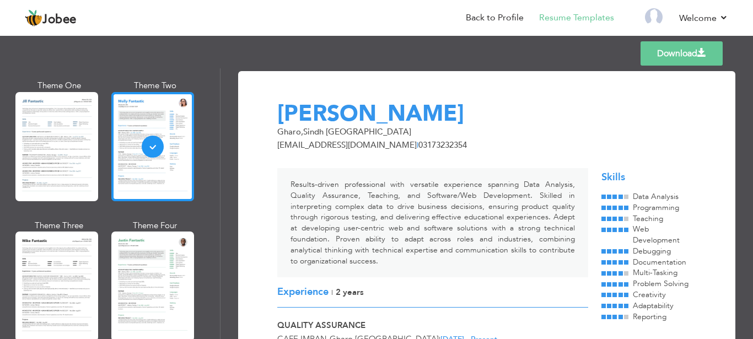
scroll to position [536, 0]
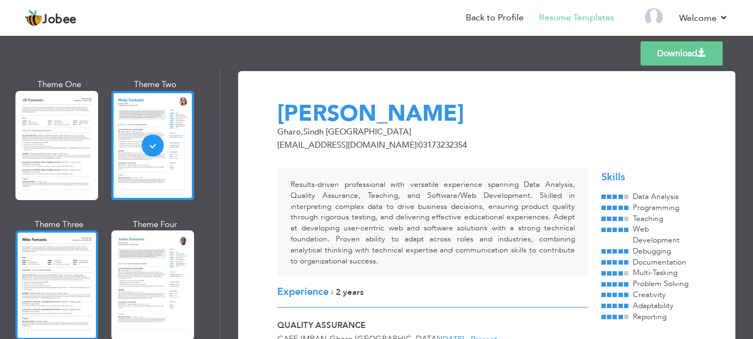
click at [73, 275] on div at bounding box center [56, 284] width 83 height 109
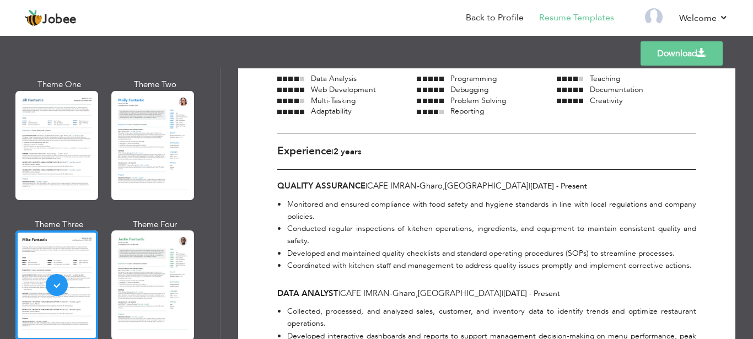
scroll to position [190, 0]
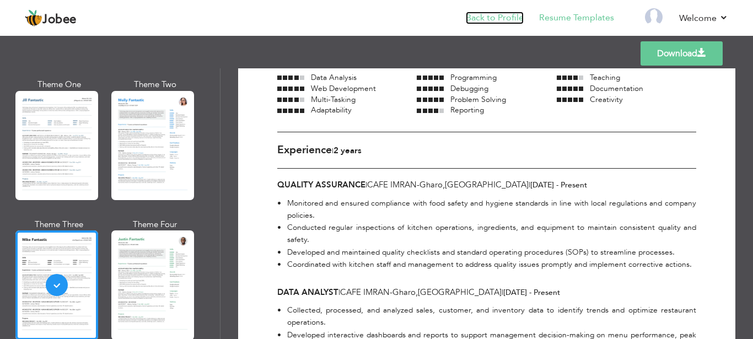
click at [481, 16] on link "Back to Profile" at bounding box center [494, 18] width 58 height 13
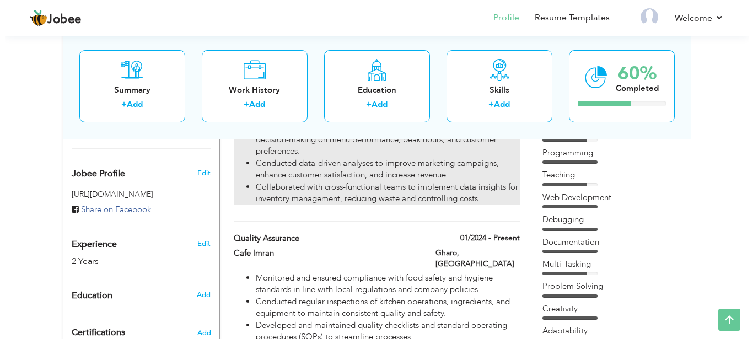
scroll to position [324, 0]
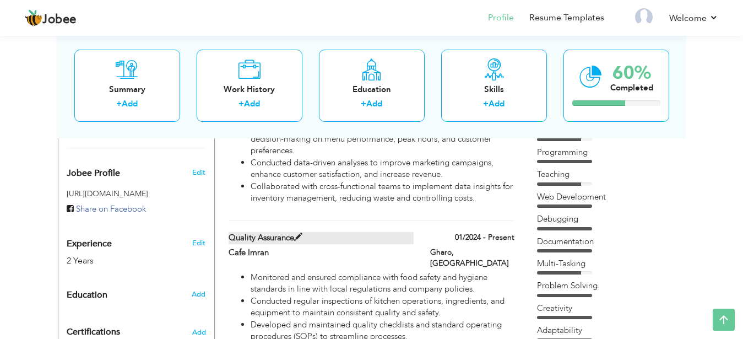
click at [299, 232] on label "Quality Assurance" at bounding box center [321, 238] width 185 height 12
type input "Quality Assurance"
type input "Cafe Imran"
type input "01/2024"
type input "[GEOGRAPHIC_DATA]"
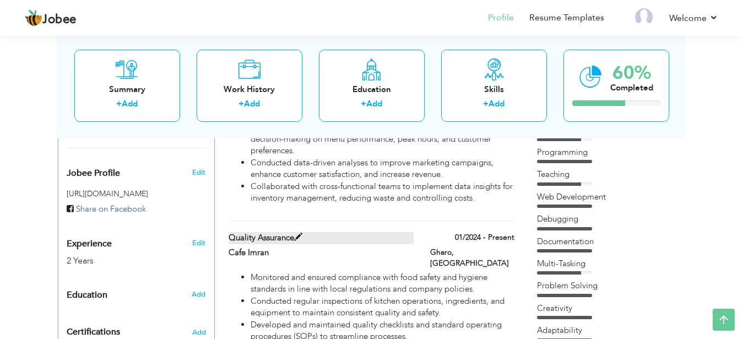
type input "Gharo"
checkbox input "true"
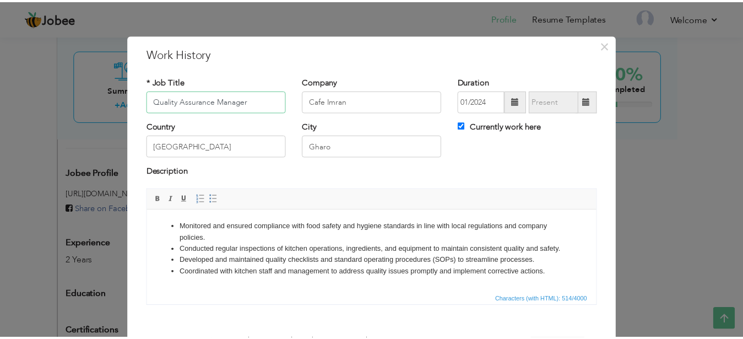
scroll to position [57, 0]
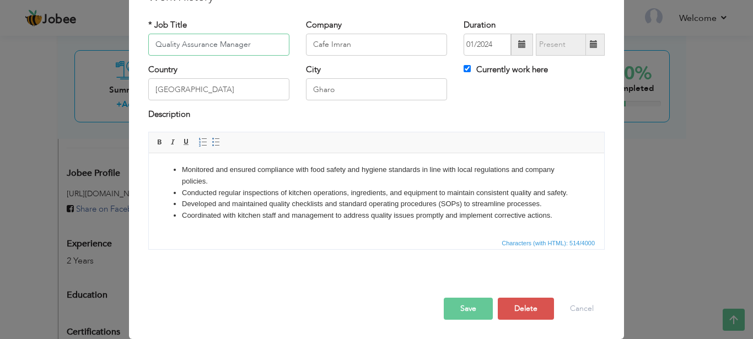
type input "Quality Assurance Manager"
click at [461, 307] on button "Save" at bounding box center [467, 308] width 49 height 22
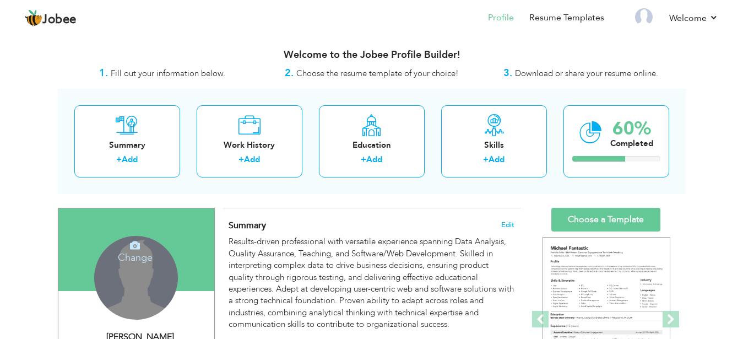
scroll to position [22, 0]
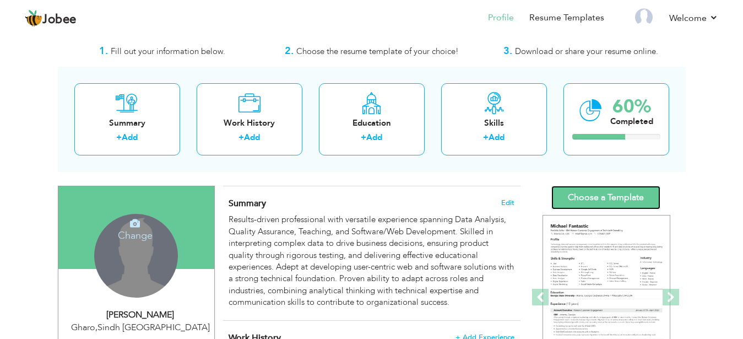
click at [625, 198] on link "Choose a Template" at bounding box center [605, 198] width 109 height 24
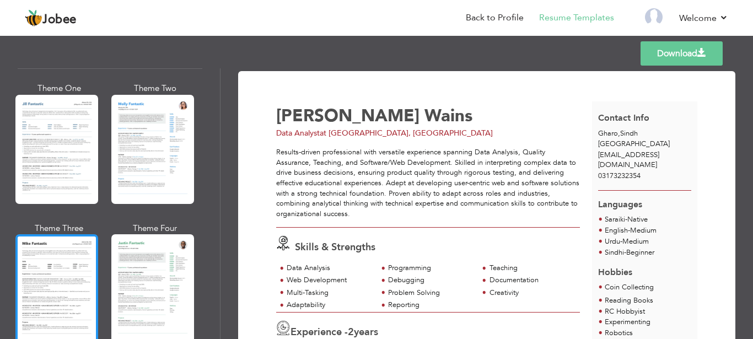
scroll to position [533, 0]
click at [63, 261] on div at bounding box center [56, 288] width 83 height 109
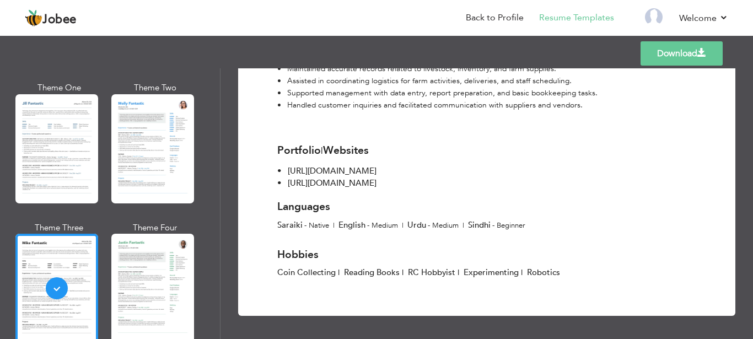
scroll to position [607, 0]
click at [673, 50] on link "Download" at bounding box center [681, 53] width 82 height 24
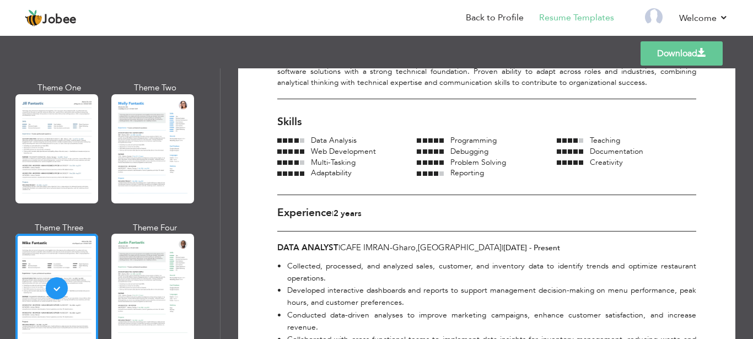
scroll to position [85, 0]
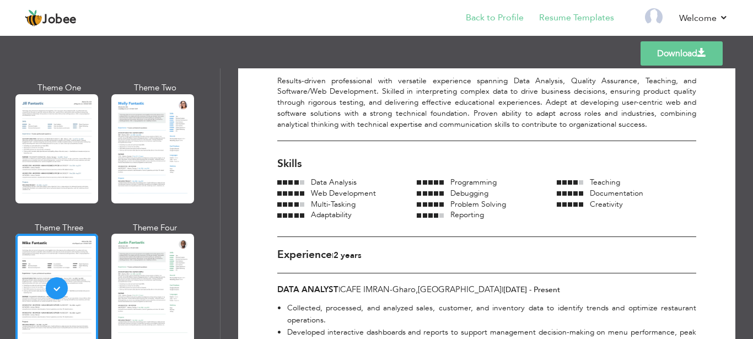
click at [513, 29] on li "Back to Profile" at bounding box center [486, 19] width 73 height 30
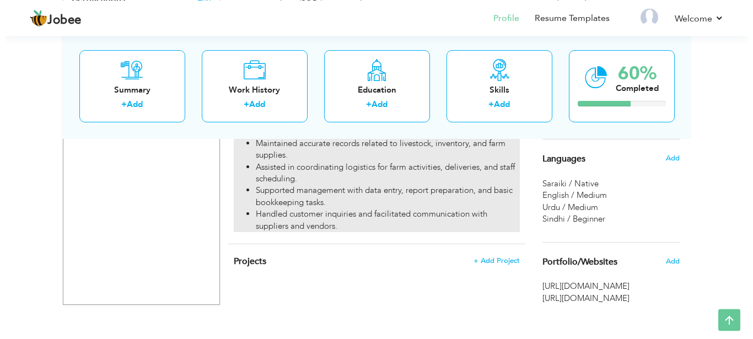
scroll to position [669, 0]
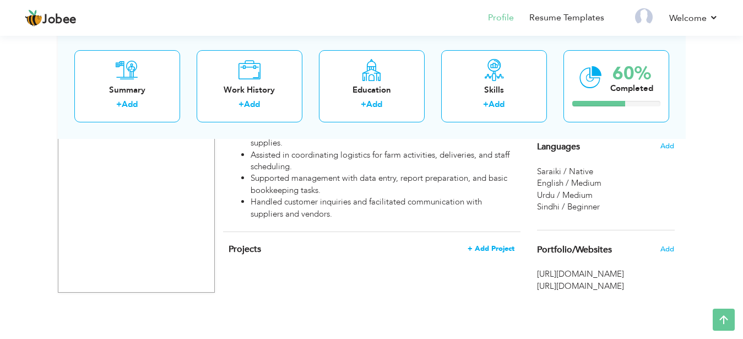
click at [502, 245] on span "+ Add Project" at bounding box center [491, 249] width 47 height 8
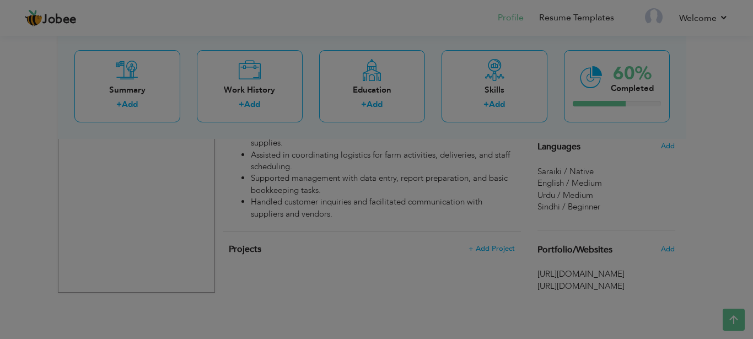
scroll to position [0, 0]
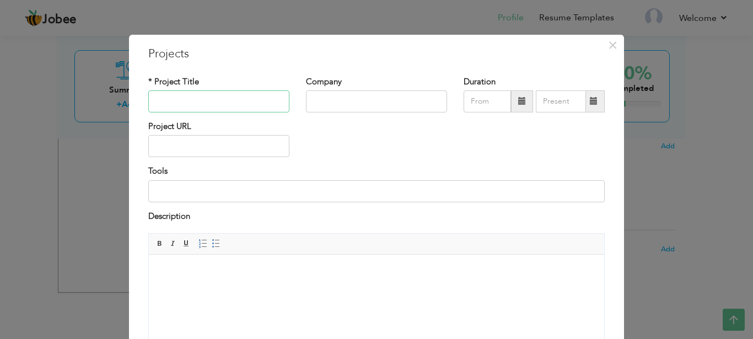
click at [254, 105] on input "text" at bounding box center [218, 101] width 141 height 22
click at [236, 112] on input "text" at bounding box center [218, 101] width 141 height 22
paste input "Machine Learning Software – [GEOGRAPHIC_DATA]"
type input "Machine Learning Software – [GEOGRAPHIC_DATA]"
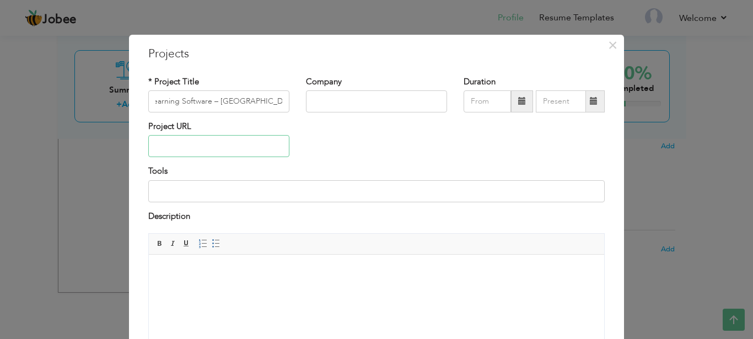
click at [231, 156] on input "text" at bounding box center [218, 146] width 141 height 22
click at [283, 182] on input at bounding box center [376, 191] width 456 height 22
click at [240, 284] on html at bounding box center [376, 296] width 455 height 83
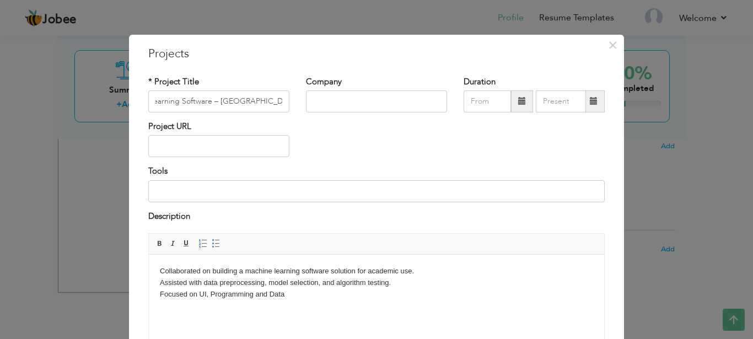
click at [232, 282] on body "Collaborated on building a machine learning software solution for academic use.…" at bounding box center [376, 283] width 433 height 34
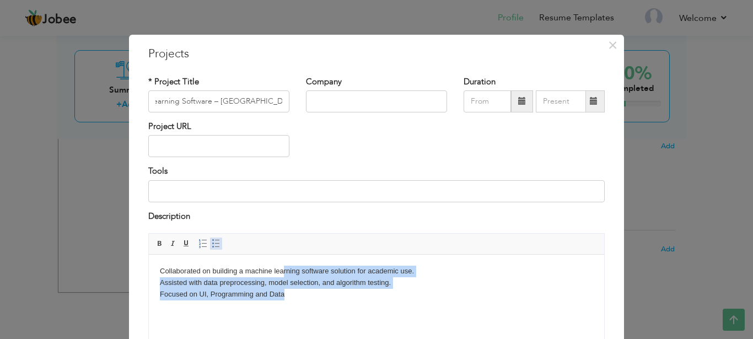
click at [212, 249] on link "Insert/Remove Bulleted List" at bounding box center [216, 243] width 12 height 12
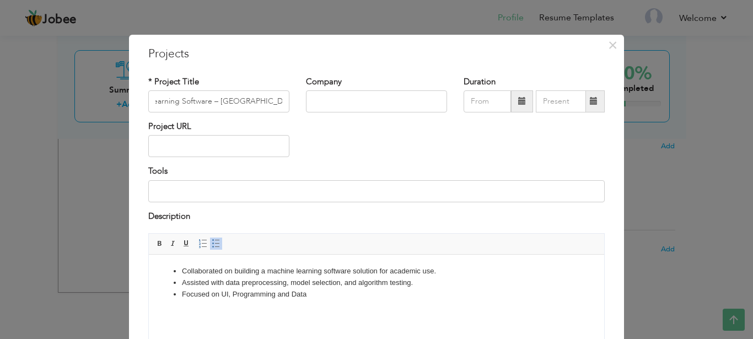
scroll to position [38, 0]
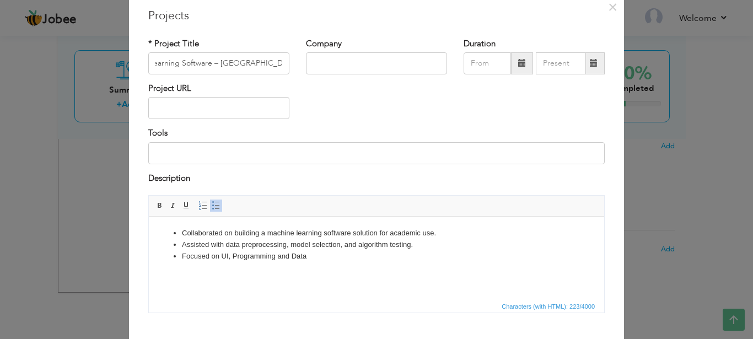
click at [258, 274] on html "Collaborated on building a machine lea rning software solution for academic use…" at bounding box center [376, 257] width 455 height 83
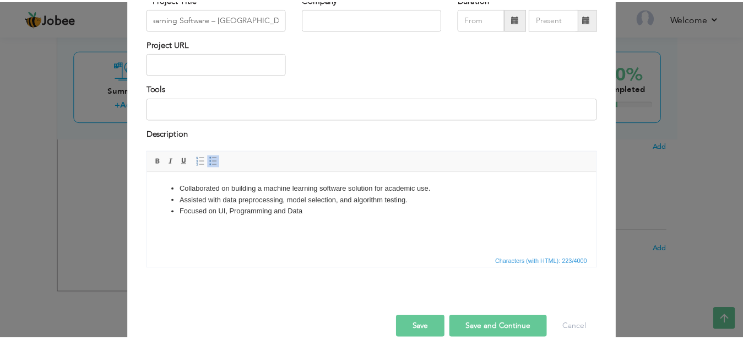
scroll to position [102, 0]
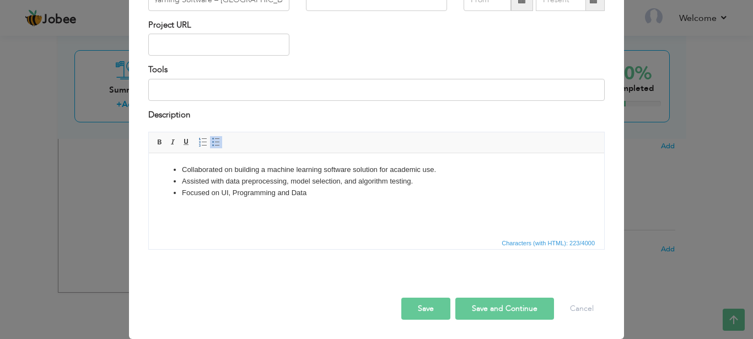
click at [419, 310] on button "Save" at bounding box center [425, 308] width 49 height 22
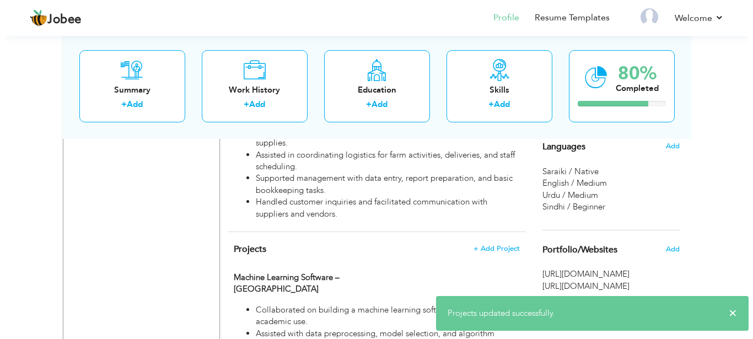
scroll to position [730, 0]
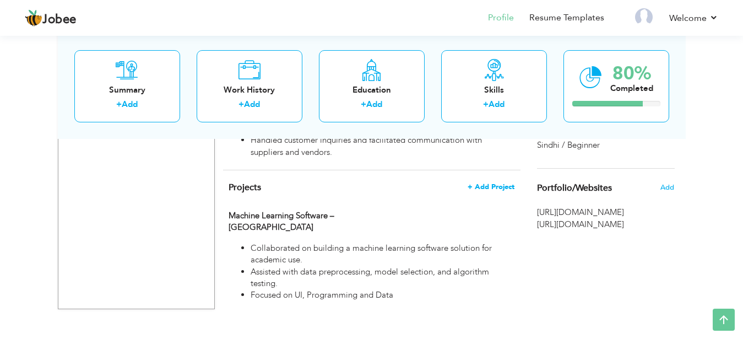
click at [506, 183] on span "+ Add Project" at bounding box center [491, 187] width 47 height 8
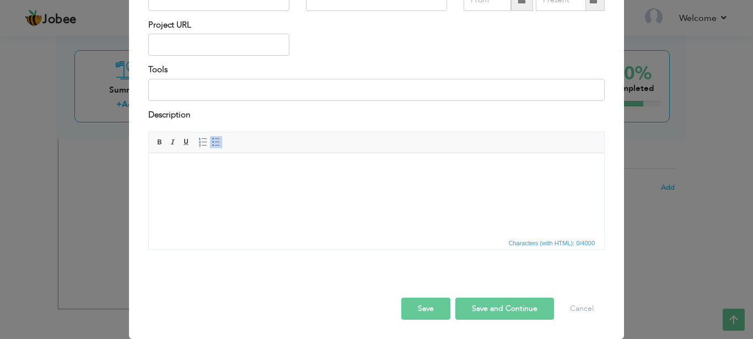
drag, startPoint x: 213, startPoint y: 113, endPoint x: 219, endPoint y: 107, distance: 9.0
paste input "Remote-Controlled Drones"
click at [219, 11] on input "Remote-Controlled Drones" at bounding box center [218, 0] width 141 height 22
type input "Remote-Controlled Drones"
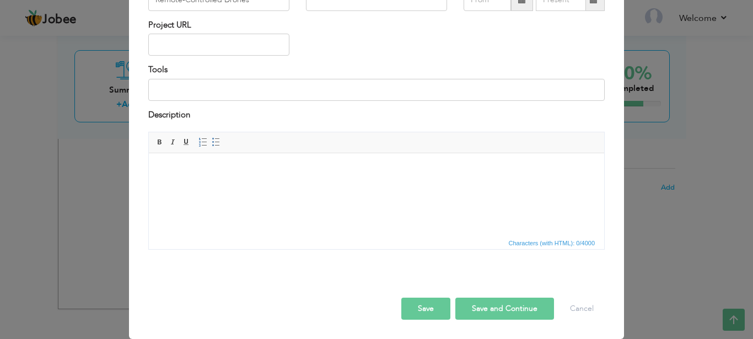
click at [203, 188] on html at bounding box center [376, 194] width 455 height 83
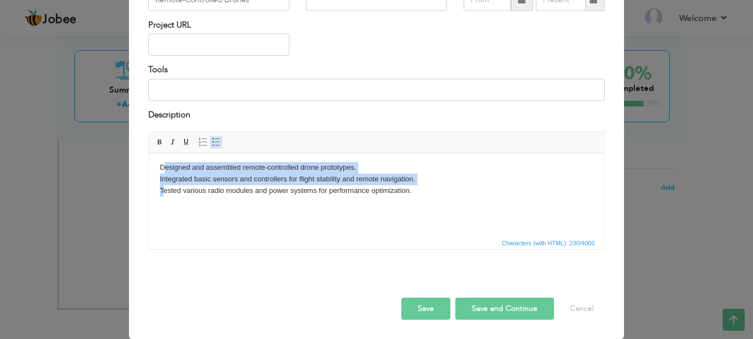
click at [212, 147] on span at bounding box center [216, 142] width 9 height 9
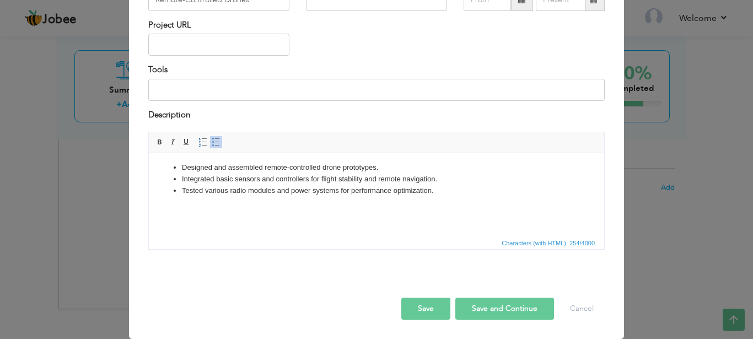
scroll to position [102, 0]
click at [464, 310] on button "Save and Continue" at bounding box center [504, 308] width 99 height 22
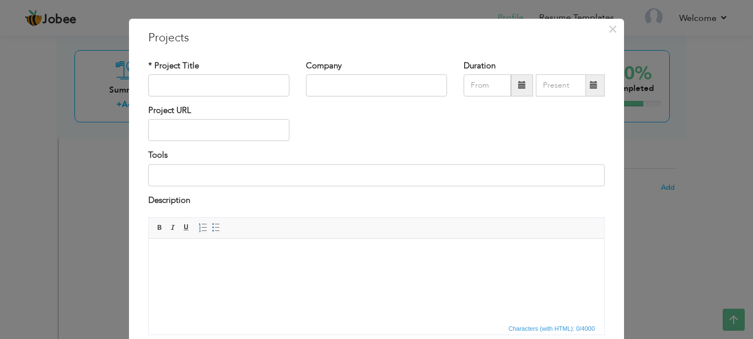
scroll to position [0, 0]
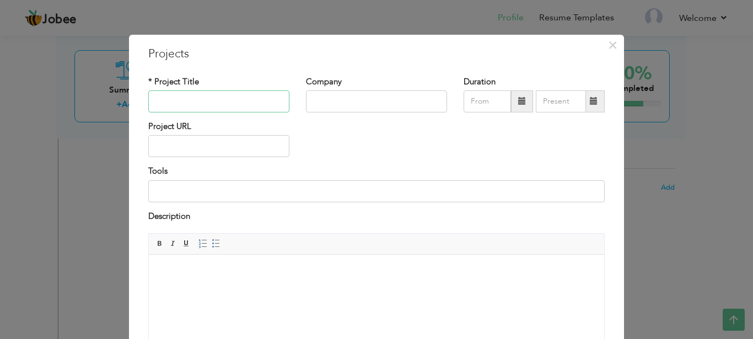
click at [222, 110] on input "text" at bounding box center [218, 101] width 141 height 22
paste input "AI-Powered Autonomous Drone"
type input "AI-Powered Autonomous Drone"
click at [245, 293] on html at bounding box center [376, 293] width 455 height 83
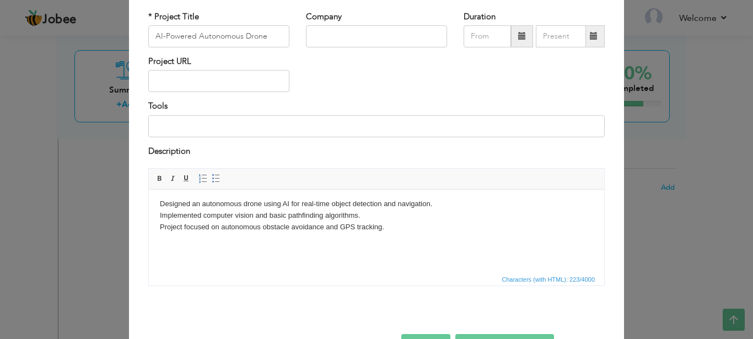
scroll to position [66, 0]
click at [295, 226] on body "Designed an autonomous drone using AI for real-time object detection and naviga…" at bounding box center [376, 215] width 433 height 34
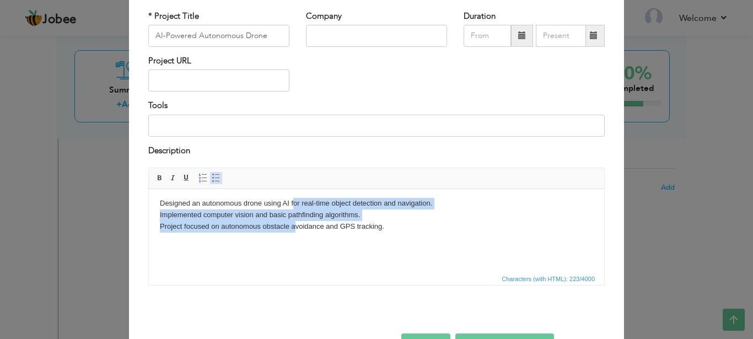
click at [210, 174] on link "Insert/Remove Bulleted List" at bounding box center [216, 178] width 12 height 12
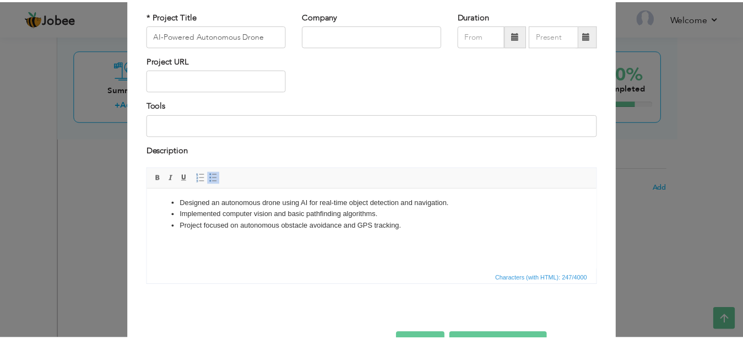
scroll to position [102, 0]
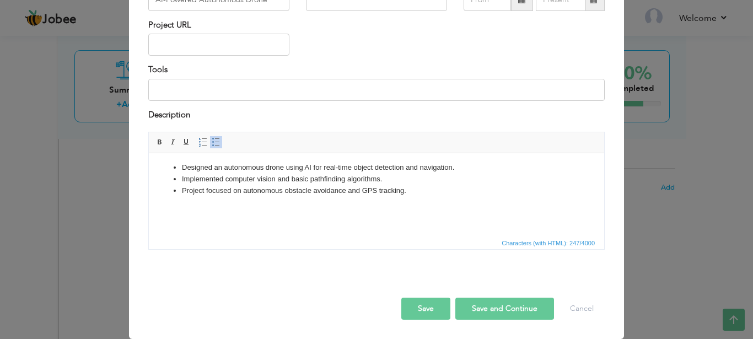
click at [412, 316] on button "Save" at bounding box center [425, 308] width 49 height 22
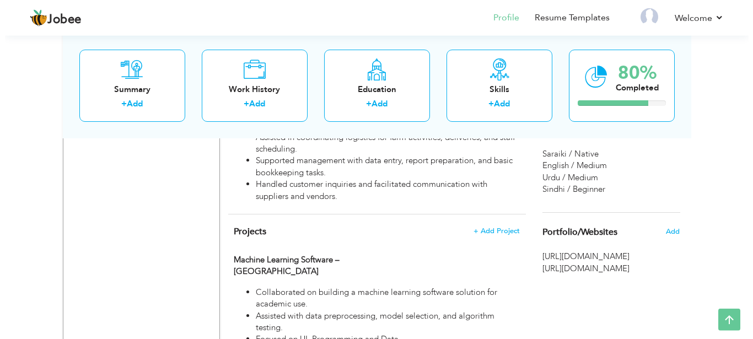
scroll to position [676, 0]
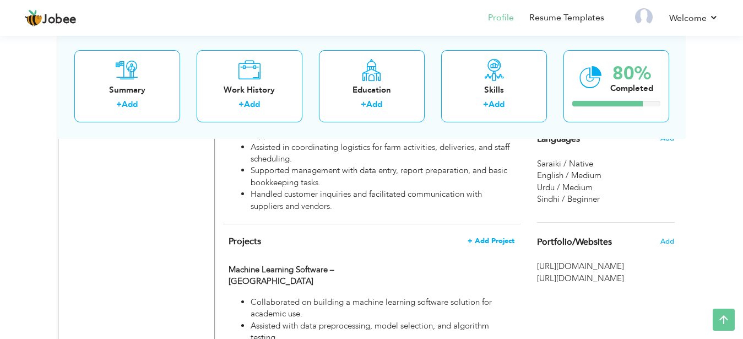
click at [492, 237] on span "+ Add Project" at bounding box center [491, 241] width 47 height 8
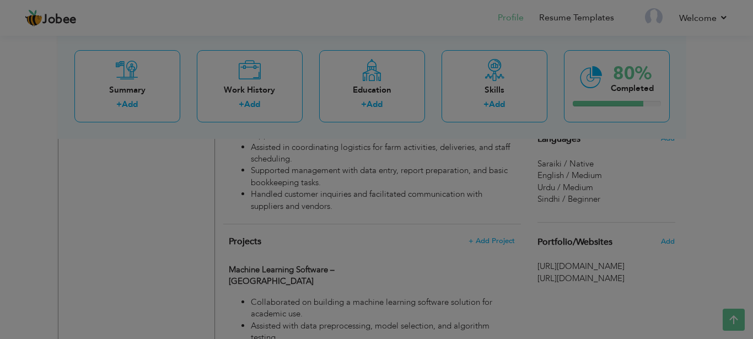
scroll to position [2, 0]
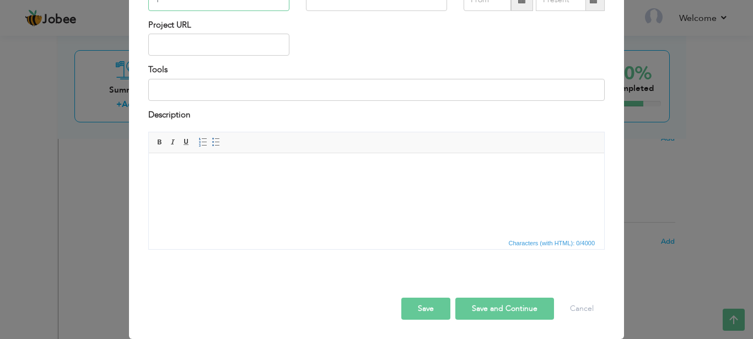
click at [211, 11] on input "T" at bounding box center [218, 0] width 141 height 22
type input "Traffic Exchange Websites"
click at [183, 101] on input at bounding box center [376, 90] width 456 height 22
click at [204, 201] on html at bounding box center [376, 192] width 455 height 83
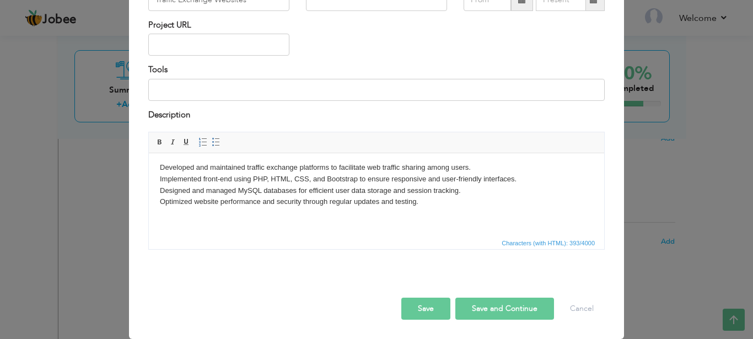
click at [251, 175] on body "Developed and maintained traffic exchange platforms to facilitate web traffic s…" at bounding box center [376, 185] width 433 height 46
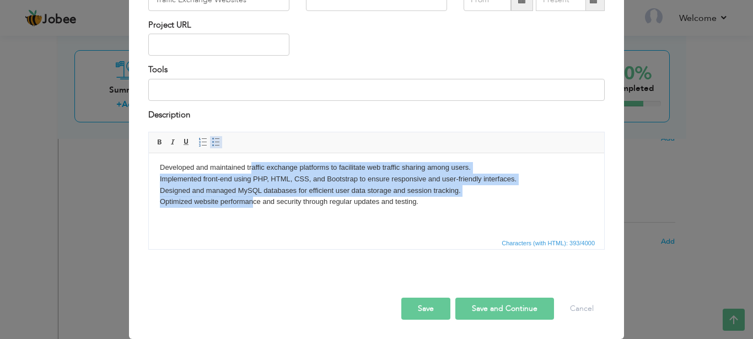
click at [215, 147] on span at bounding box center [216, 142] width 9 height 9
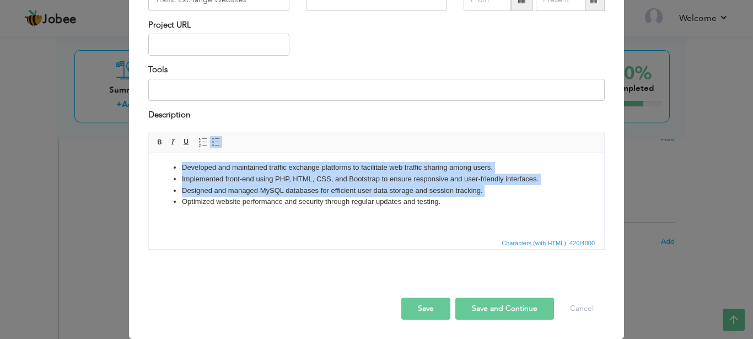
scroll to position [102, 0]
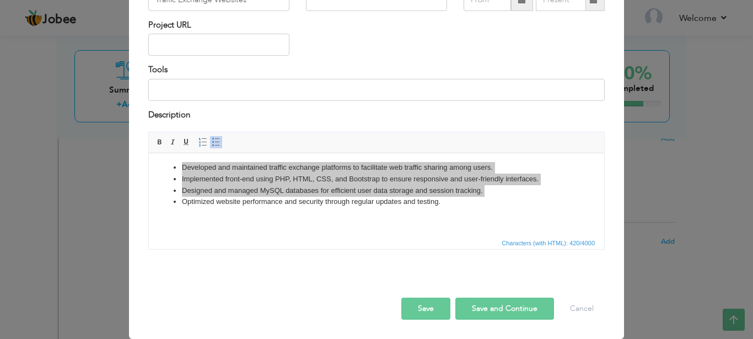
click at [479, 304] on button "Save and Continue" at bounding box center [504, 308] width 99 height 22
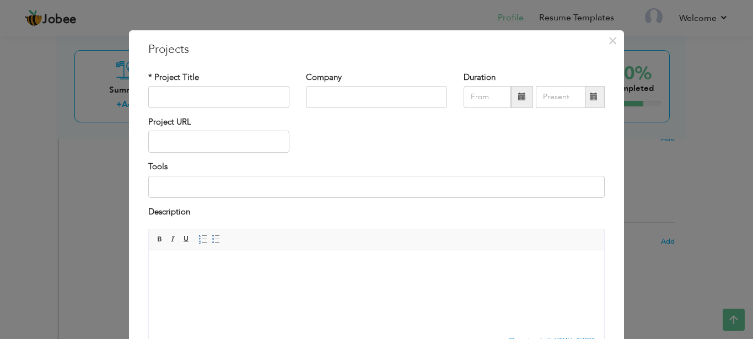
scroll to position [4, 0]
click at [212, 99] on input "text" at bounding box center [218, 97] width 141 height 22
type input "Forum Websites"
click at [190, 288] on html at bounding box center [376, 289] width 455 height 83
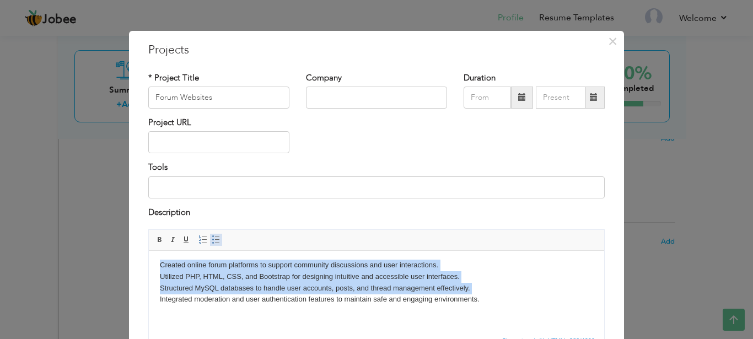
click at [212, 242] on span at bounding box center [216, 239] width 9 height 9
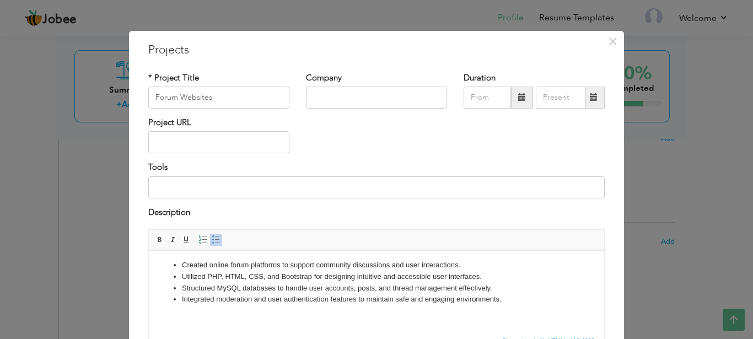
scroll to position [102, 0]
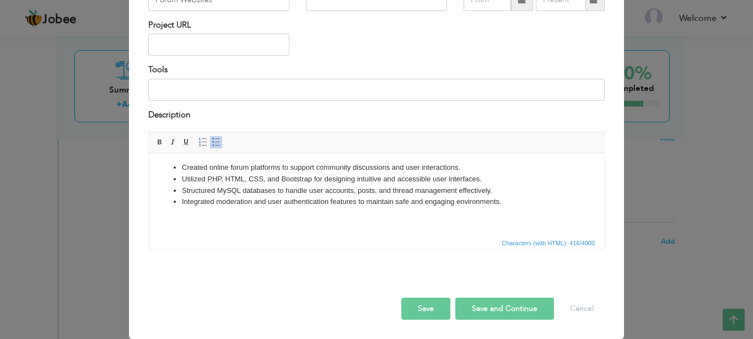
click at [479, 310] on button "Save and Continue" at bounding box center [504, 308] width 99 height 22
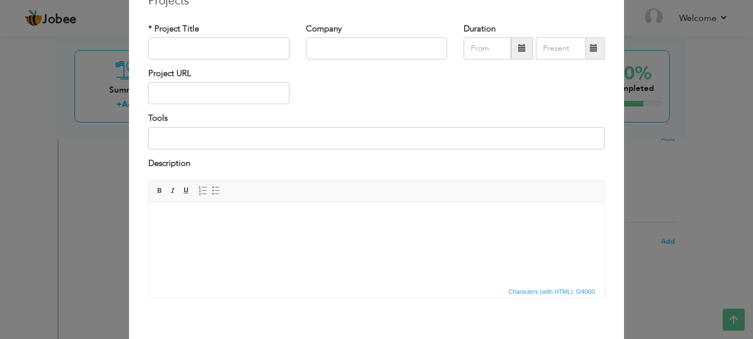
scroll to position [0, 0]
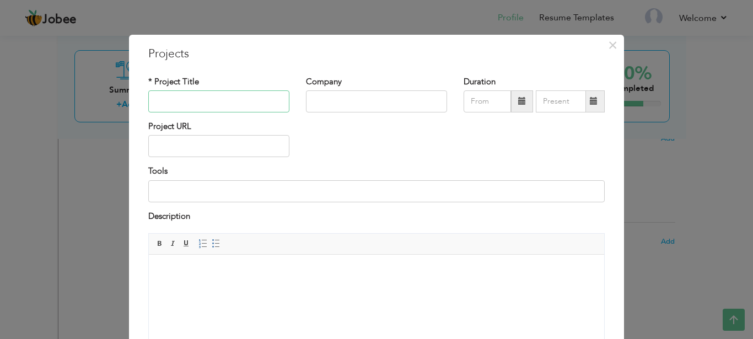
paste input "IoT Level Monitoring System – [GEOGRAPHIC_DATA]"
click at [217, 95] on input "IoT Level Monitoring System – [GEOGRAPHIC_DATA]" at bounding box center [218, 101] width 141 height 22
type input "IoT Level Monitoring System – [GEOGRAPHIC_DATA]"
click at [272, 256] on html at bounding box center [376, 293] width 455 height 83
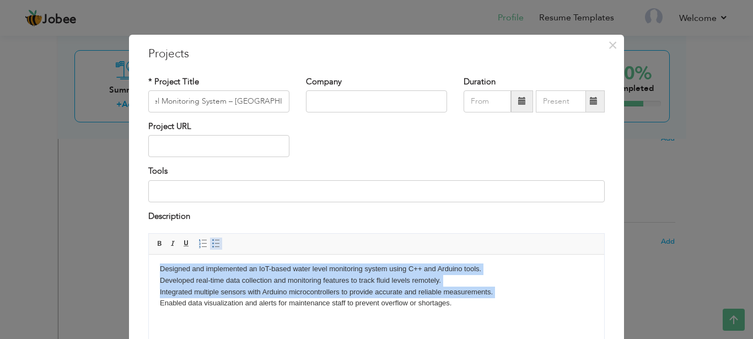
click at [215, 242] on span at bounding box center [216, 243] width 9 height 9
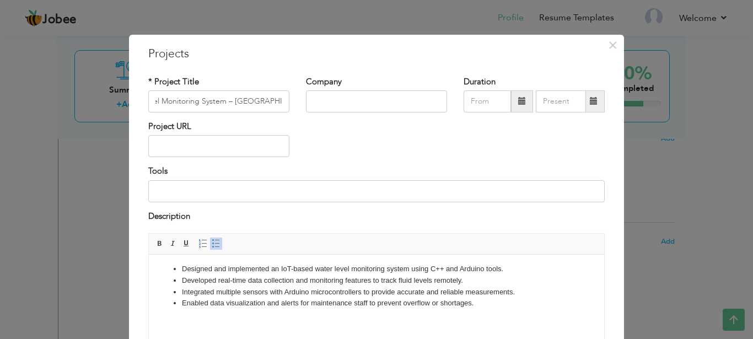
scroll to position [102, 0]
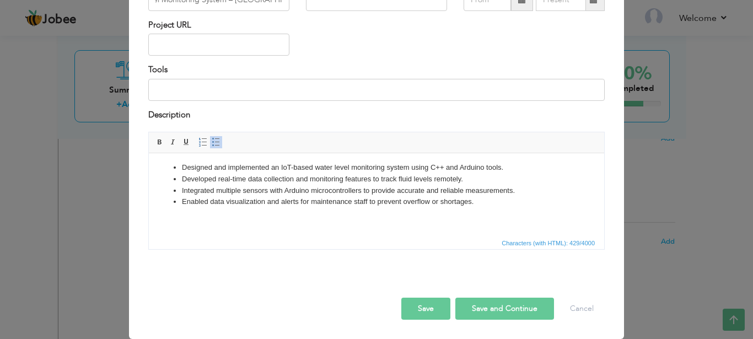
click at [512, 301] on button "Save and Continue" at bounding box center [504, 308] width 99 height 22
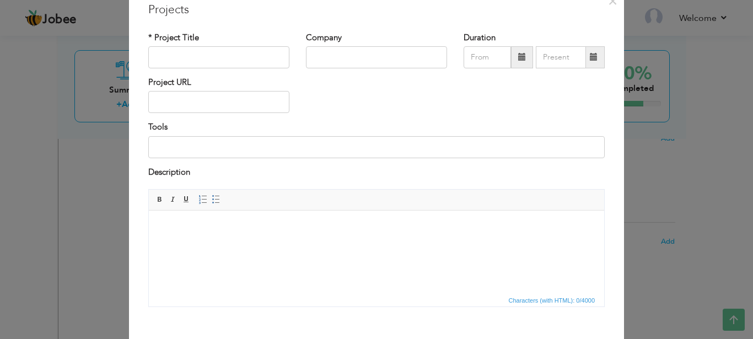
scroll to position [42, 0]
click at [224, 52] on input "text" at bounding box center [218, 59] width 141 height 22
paste input "Custom ERP (Data Management Software)"
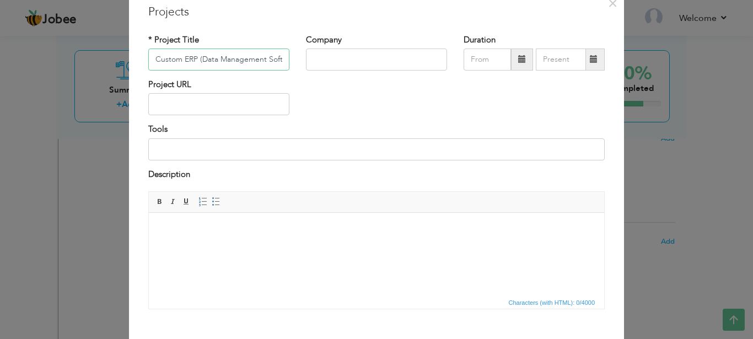
scroll to position [0, 18]
type input "Custom ERP (Data Management Software)"
click at [263, 220] on html at bounding box center [376, 251] width 455 height 83
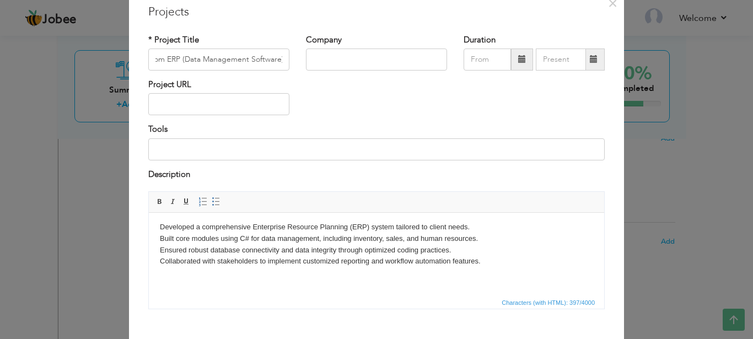
click at [266, 246] on body "Developed a comprehensive Enterprise Resource Planning (ERP) system tailored to…" at bounding box center [376, 244] width 433 height 46
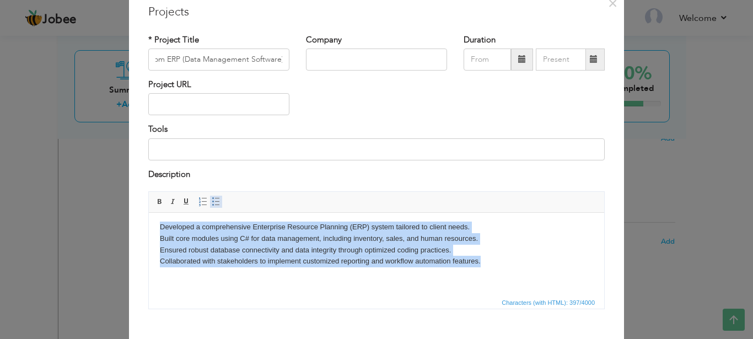
click at [210, 207] on link "Insert/Remove Bulleted List" at bounding box center [216, 202] width 12 height 12
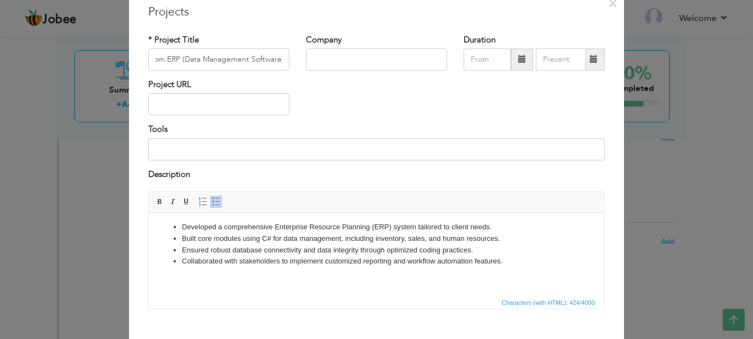
scroll to position [102, 0]
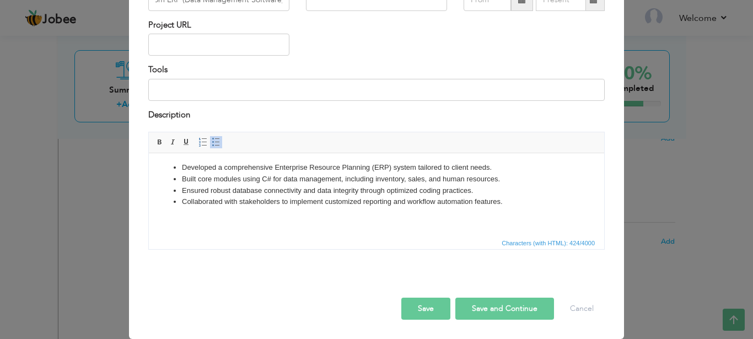
click at [496, 304] on button "Save and Continue" at bounding box center [504, 308] width 99 height 22
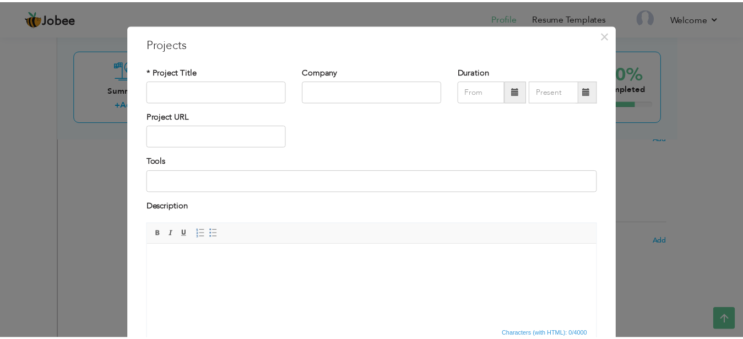
scroll to position [8, 0]
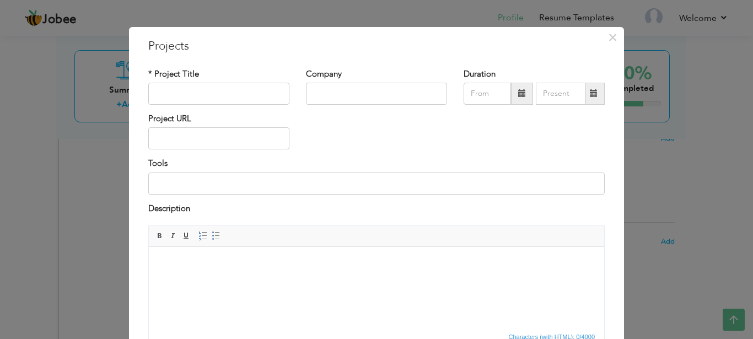
click at [699, 150] on div "× Projects * Project Title Company Duration Project URL Tools Description" at bounding box center [376, 169] width 753 height 339
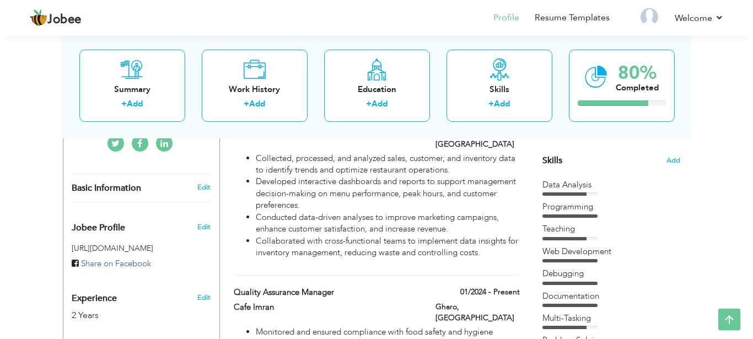
scroll to position [269, 0]
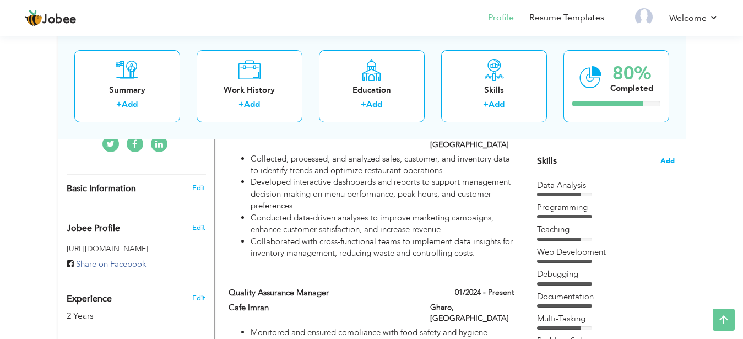
click at [665, 158] on span "Add" at bounding box center [668, 161] width 14 height 10
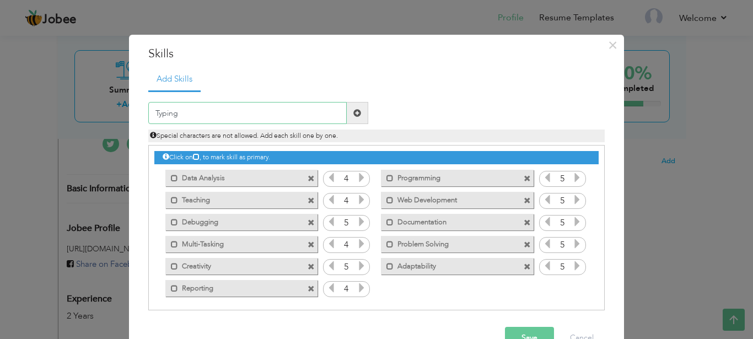
type input "Typing"
click at [354, 112] on span at bounding box center [357, 113] width 8 height 8
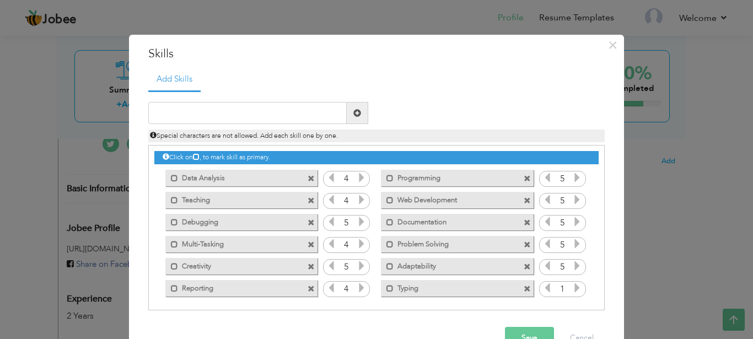
click at [572, 285] on icon at bounding box center [577, 288] width 10 height 10
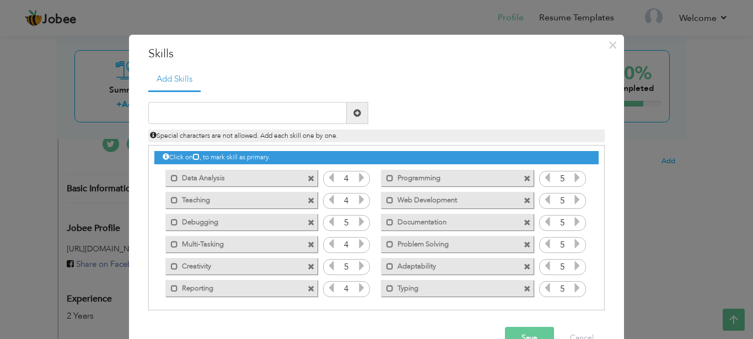
click at [572, 285] on icon at bounding box center [577, 288] width 10 height 10
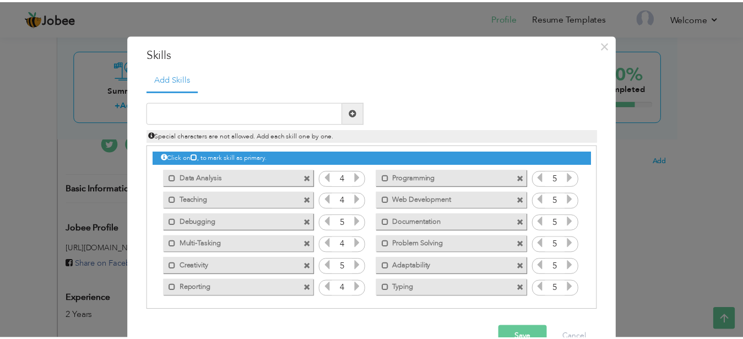
scroll to position [30, 0]
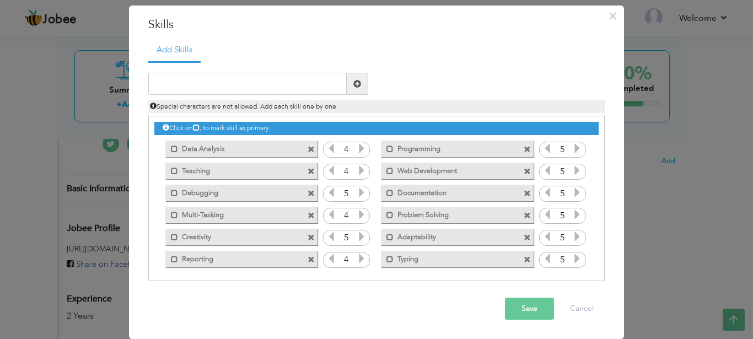
click at [519, 312] on button "Save" at bounding box center [529, 308] width 49 height 22
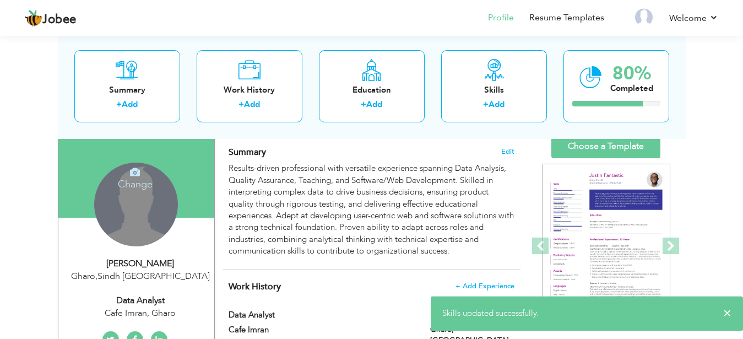
scroll to position [0, 0]
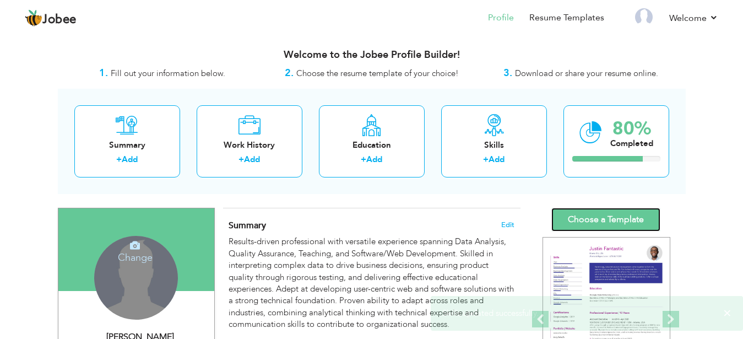
click at [605, 223] on link "Choose a Template" at bounding box center [605, 220] width 109 height 24
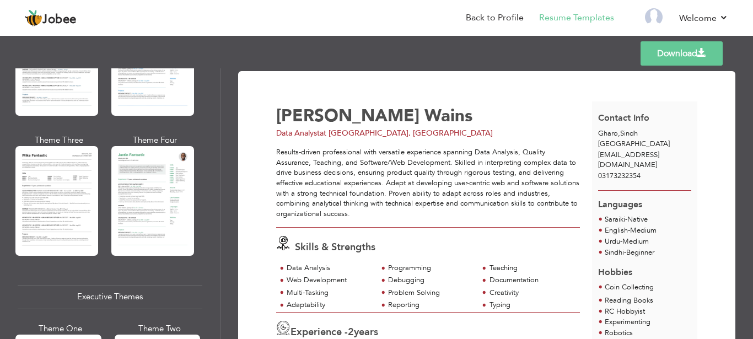
scroll to position [622, 0]
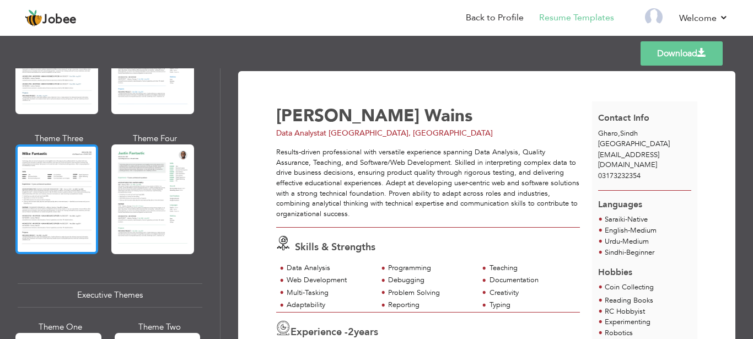
click at [75, 187] on div at bounding box center [56, 198] width 83 height 109
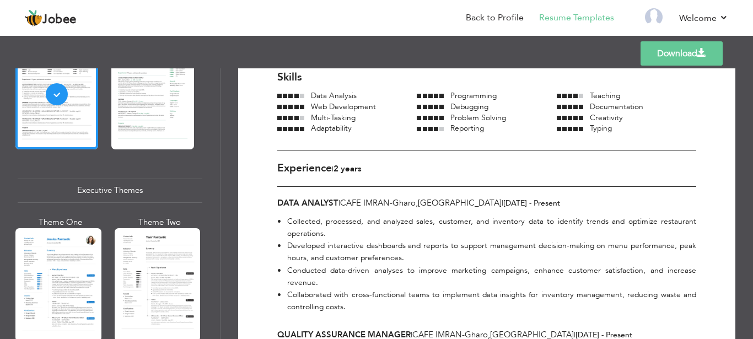
scroll to position [0, 0]
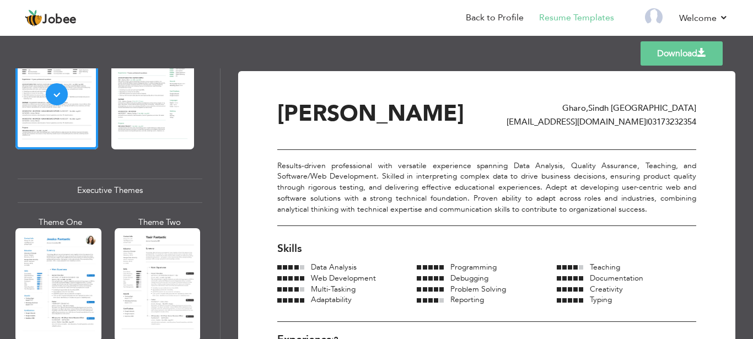
click at [665, 54] on link "Download" at bounding box center [681, 53] width 82 height 24
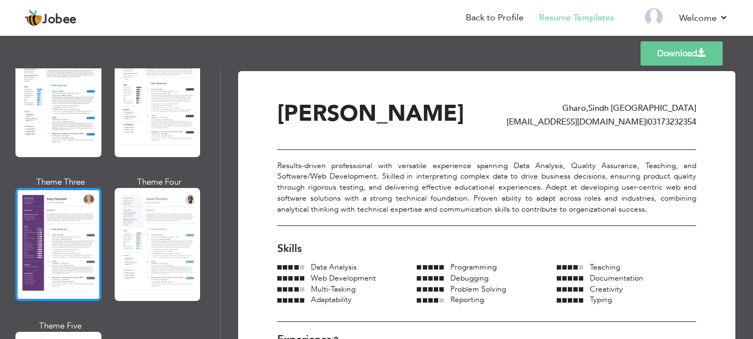
scroll to position [911, 0]
click at [71, 205] on div at bounding box center [58, 243] width 86 height 113
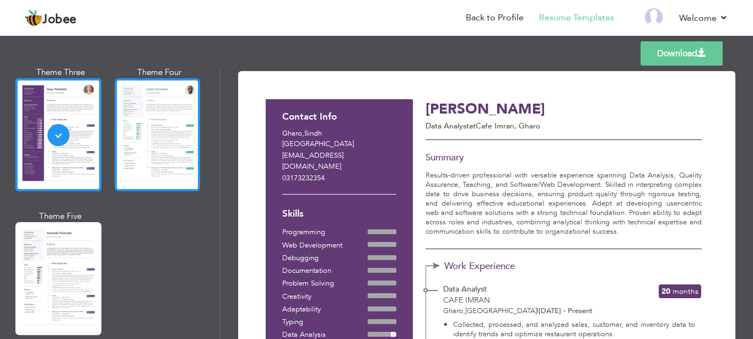
scroll to position [1021, 0]
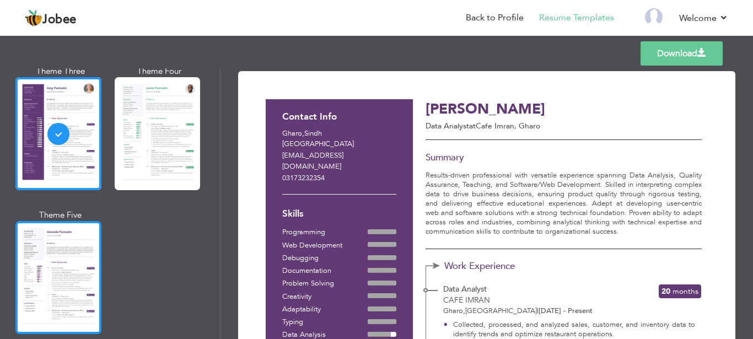
click at [92, 230] on div at bounding box center [58, 277] width 86 height 113
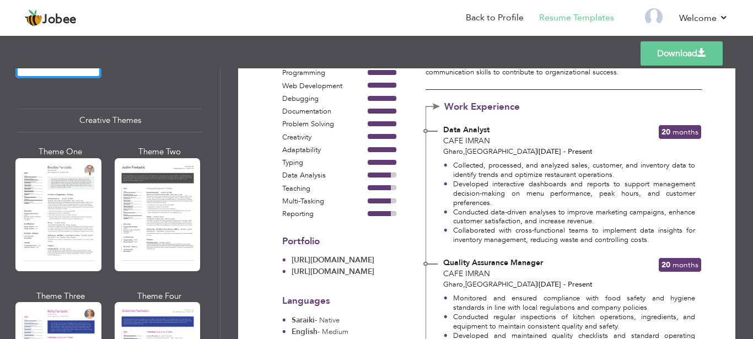
scroll to position [1280, 0]
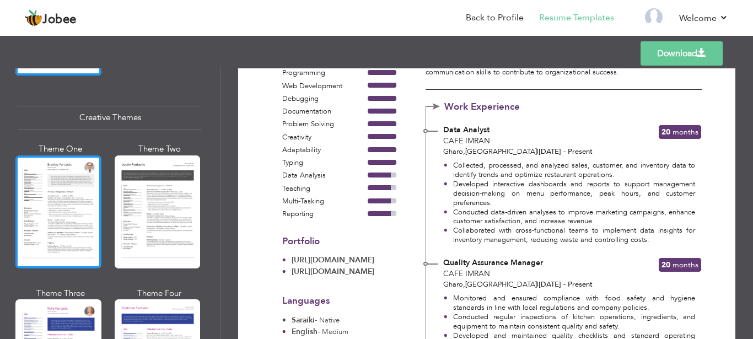
click at [73, 180] on div at bounding box center [58, 211] width 86 height 113
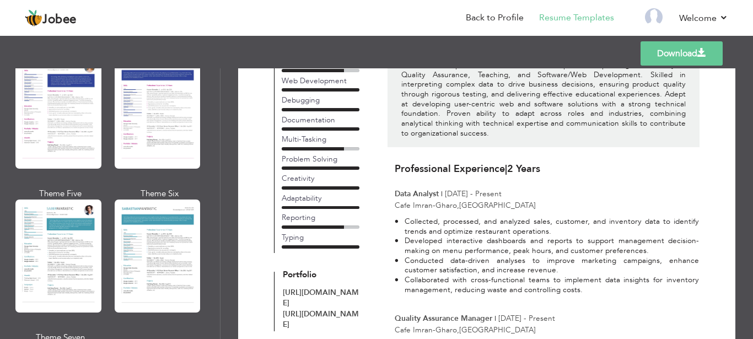
scroll to position [0, 0]
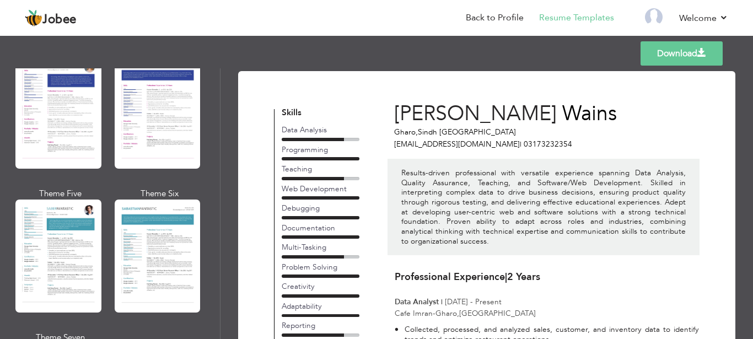
click at [670, 52] on link "Download" at bounding box center [681, 53] width 82 height 24
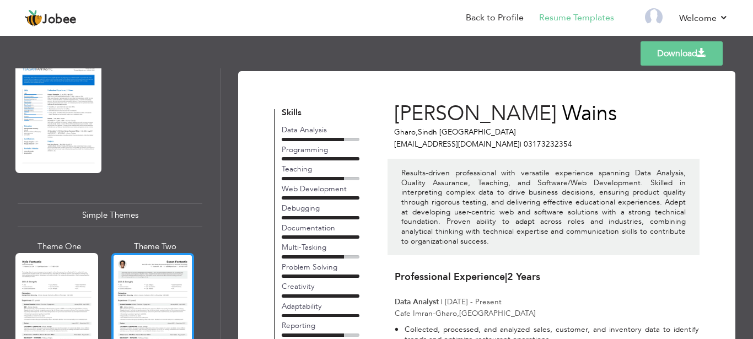
scroll to position [1805, 0]
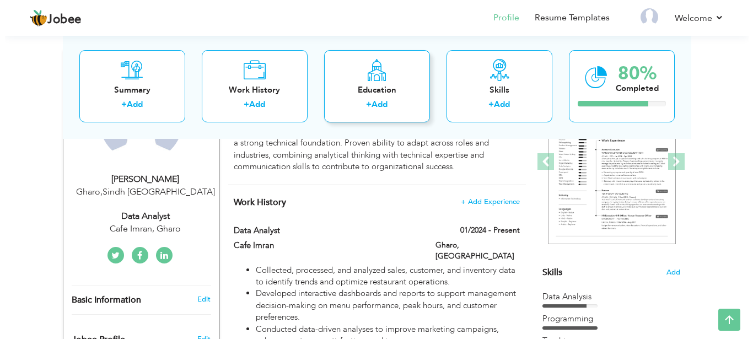
scroll to position [169, 0]
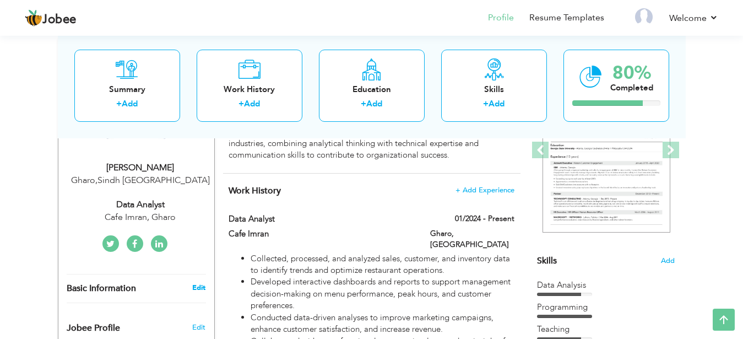
click at [193, 290] on link "Edit" at bounding box center [198, 288] width 13 height 10
type input "[PERSON_NAME]"
type input "Wains"
type input "03173232354"
select select "number:166"
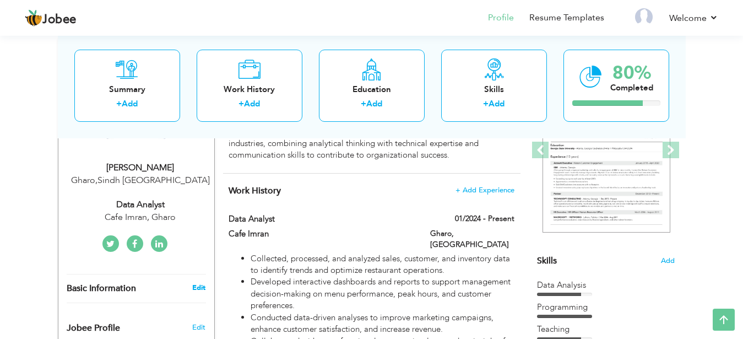
type input "Sindh"
type input "Gharo"
select select "number:4"
type input "Cafe Imran, Gharo"
type input "Data Analyst"
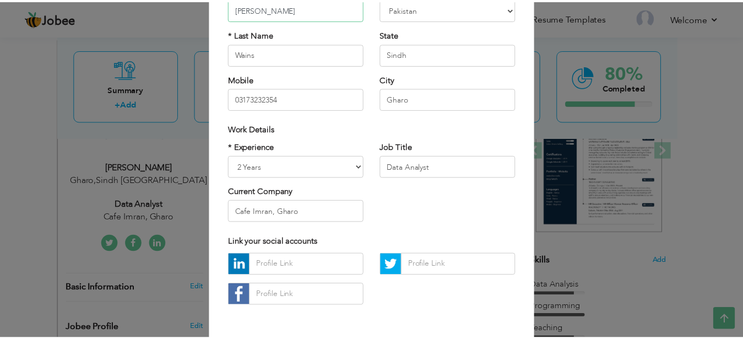
scroll to position [157, 0]
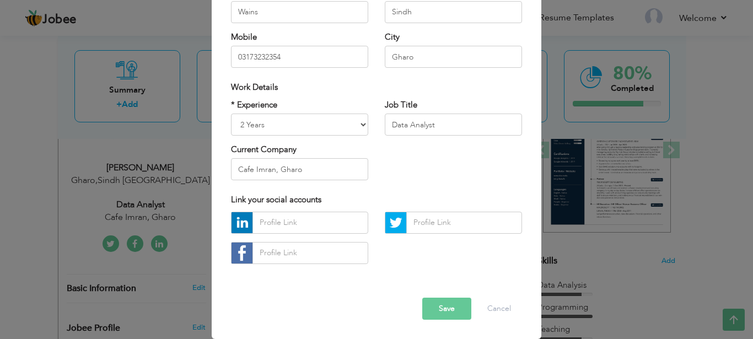
click at [565, 207] on div "× Profile Contact Information * First Name [PERSON_NAME] * Last Name [GEOGRAPHI…" at bounding box center [376, 169] width 753 height 339
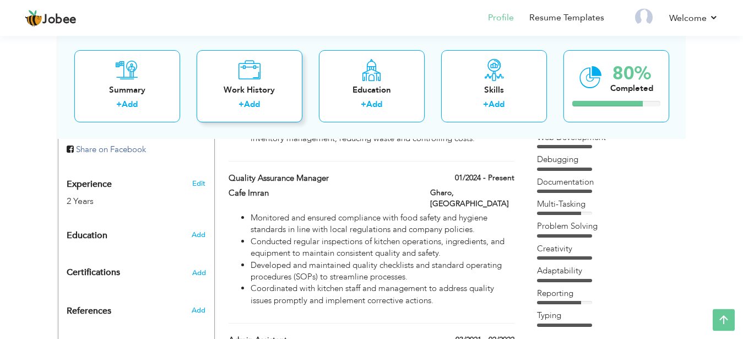
scroll to position [317, 0]
